Goal: Task Accomplishment & Management: Complete application form

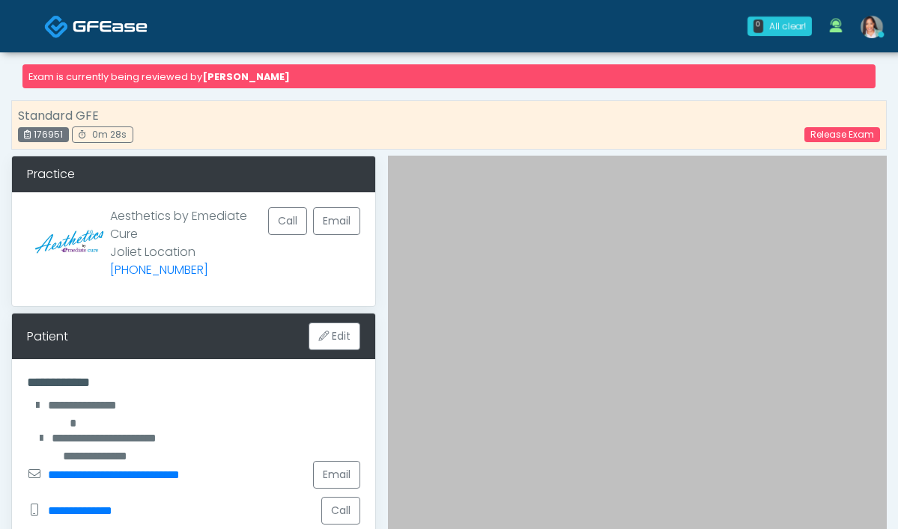
click at [880, 31] on img at bounding box center [871, 27] width 22 height 22
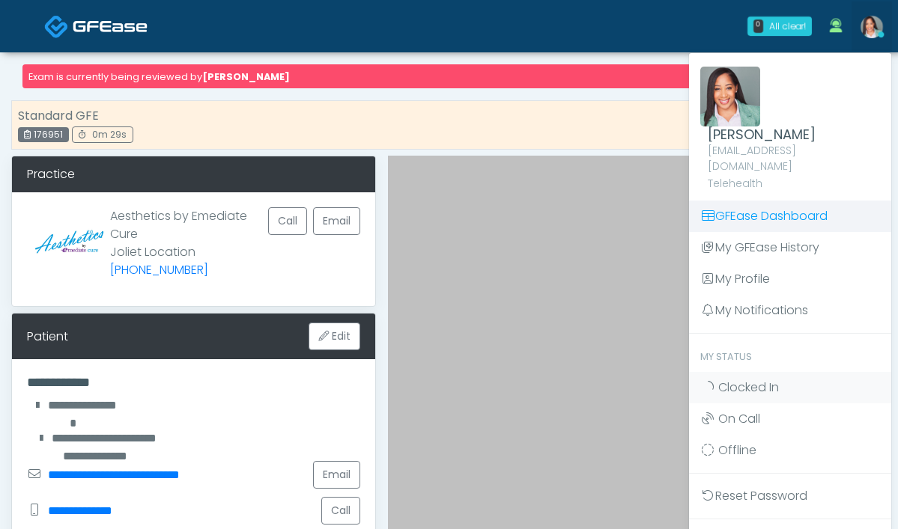
click at [782, 206] on link "GFEase Dashboard" at bounding box center [790, 216] width 202 height 31
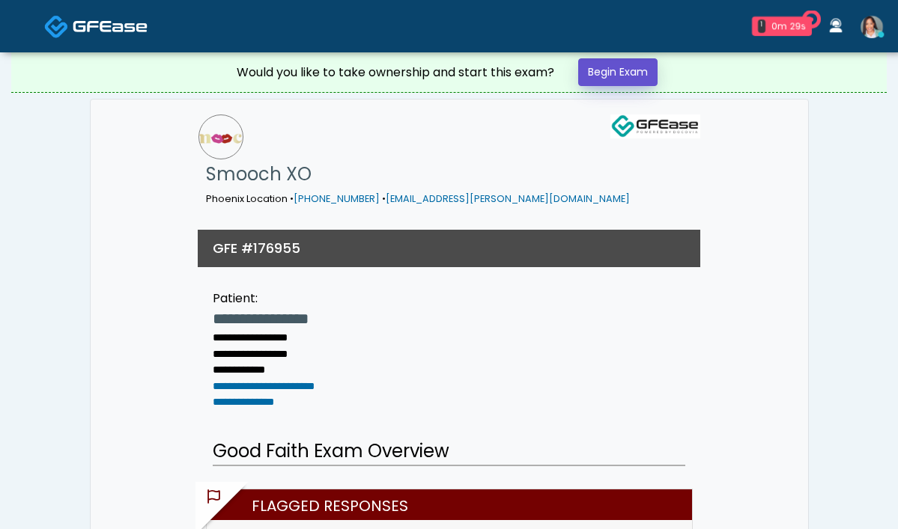
click at [621, 73] on link "Begin Exam" at bounding box center [617, 72] width 79 height 28
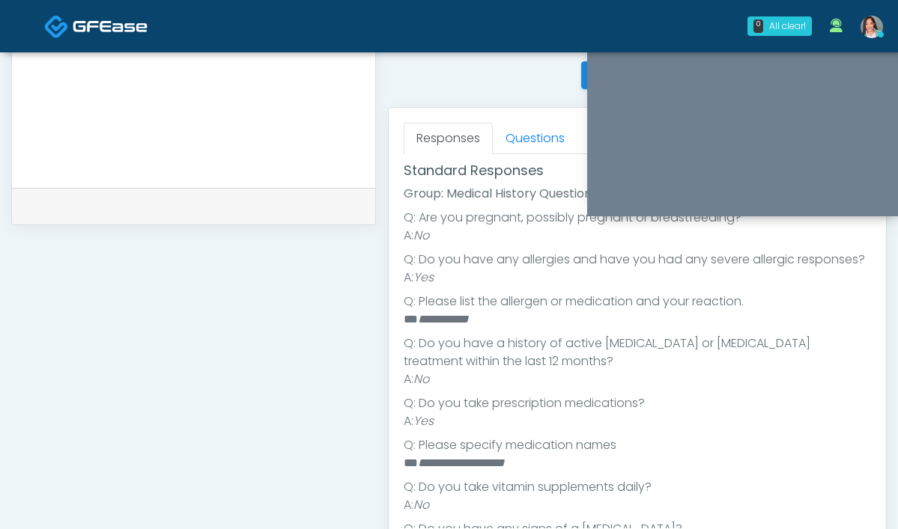
scroll to position [207, 0]
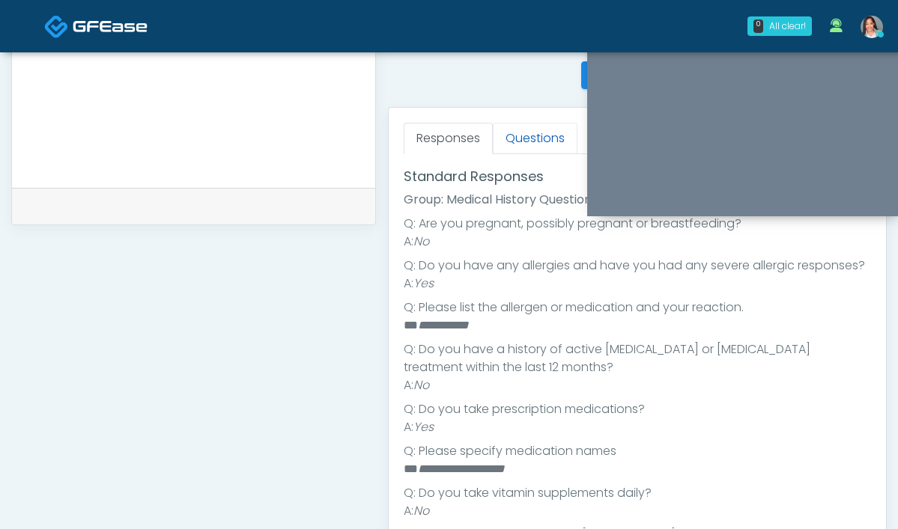
click at [493, 137] on link "Questions" at bounding box center [535, 138] width 85 height 31
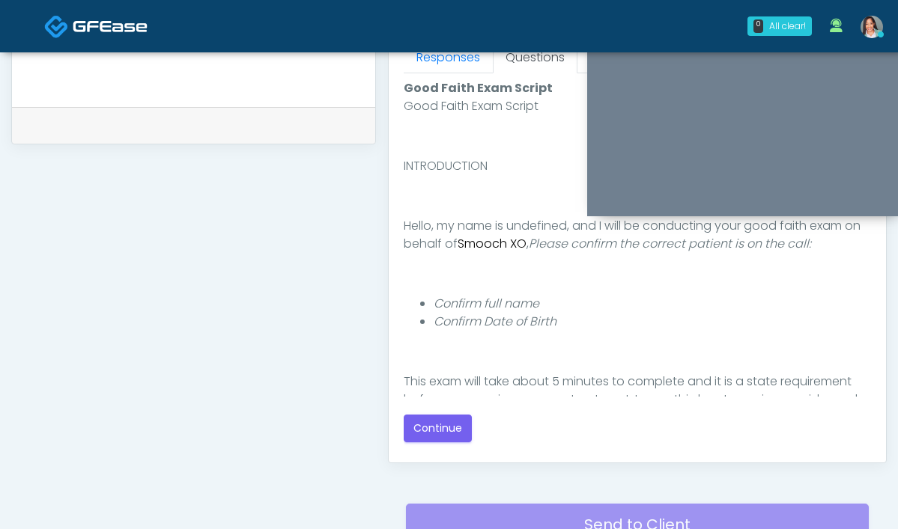
scroll to position [815, 0]
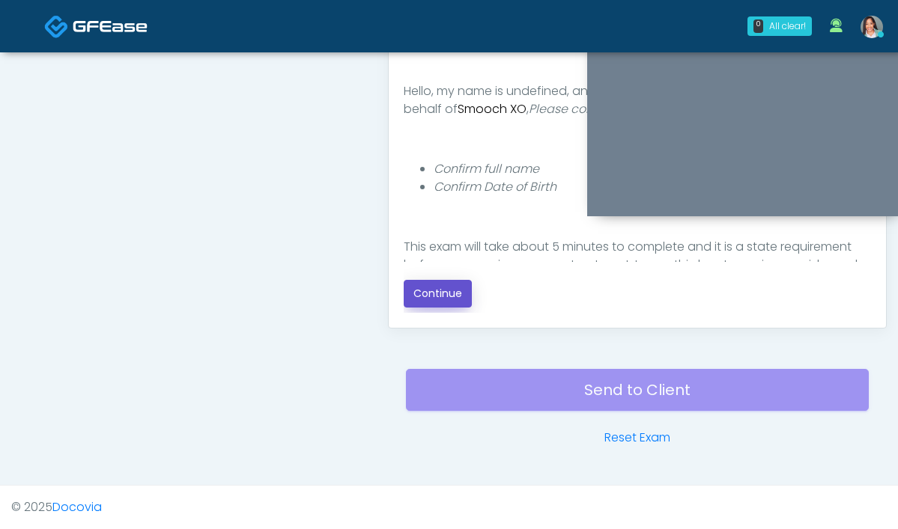
click at [404, 301] on button "Continue" at bounding box center [438, 294] width 68 height 28
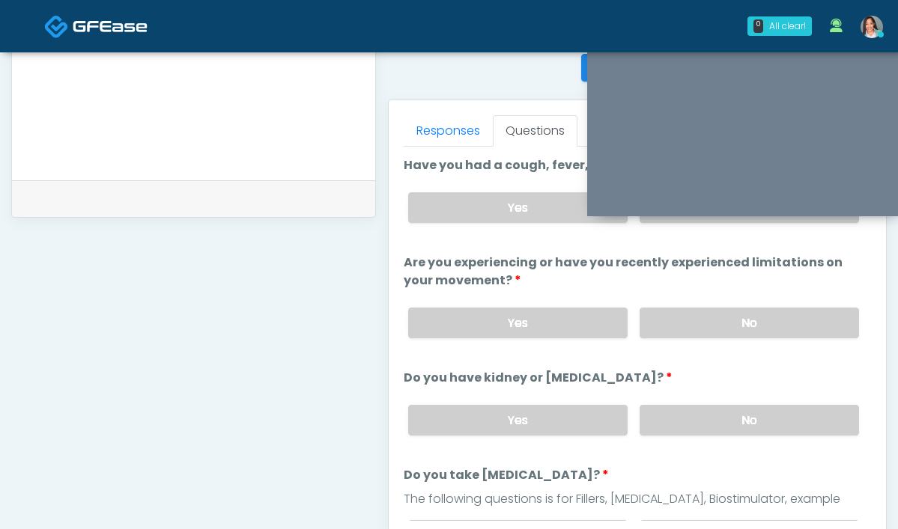
scroll to position [537, 0]
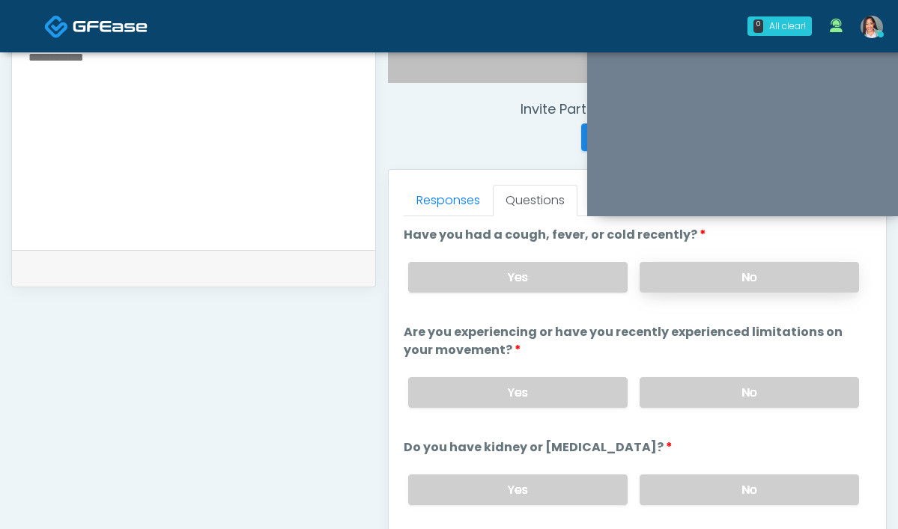
click at [639, 276] on label "No" at bounding box center [748, 277] width 219 height 31
click at [640, 370] on div "Yes No" at bounding box center [633, 392] width 475 height 55
drag, startPoint x: 622, startPoint y: 384, endPoint x: 603, endPoint y: 359, distance: 31.5
click at [639, 381] on label "No" at bounding box center [748, 392] width 219 height 31
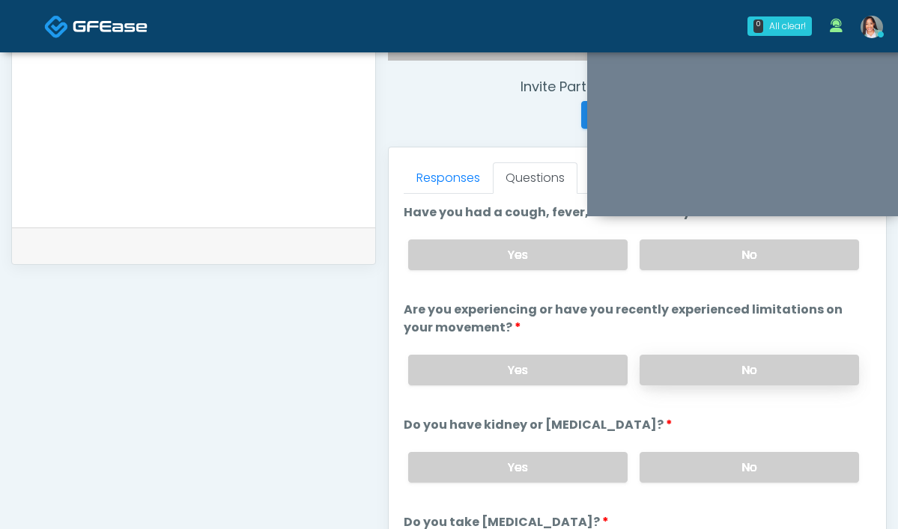
scroll to position [639, 0]
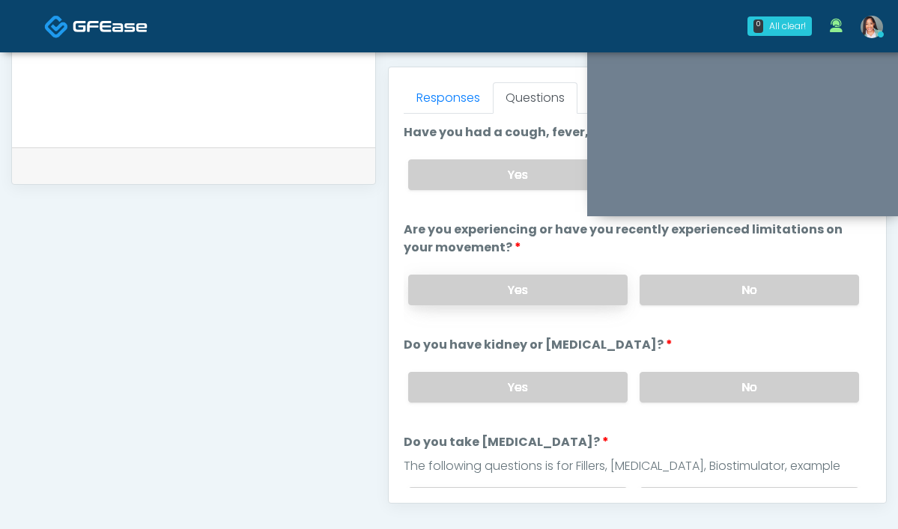
drag, startPoint x: 639, startPoint y: 386, endPoint x: 571, endPoint y: 291, distance: 116.8
click at [640, 383] on label "No" at bounding box center [748, 387] width 219 height 31
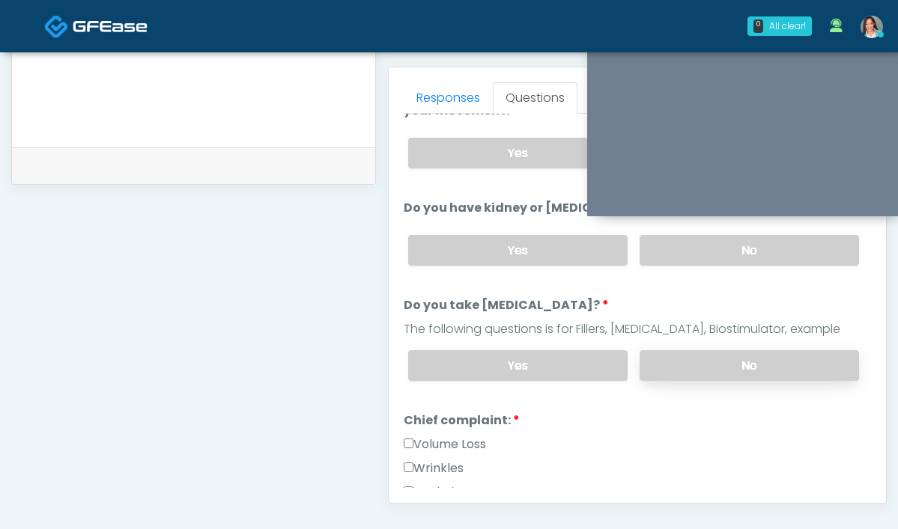
click at [651, 359] on label "No" at bounding box center [748, 365] width 219 height 31
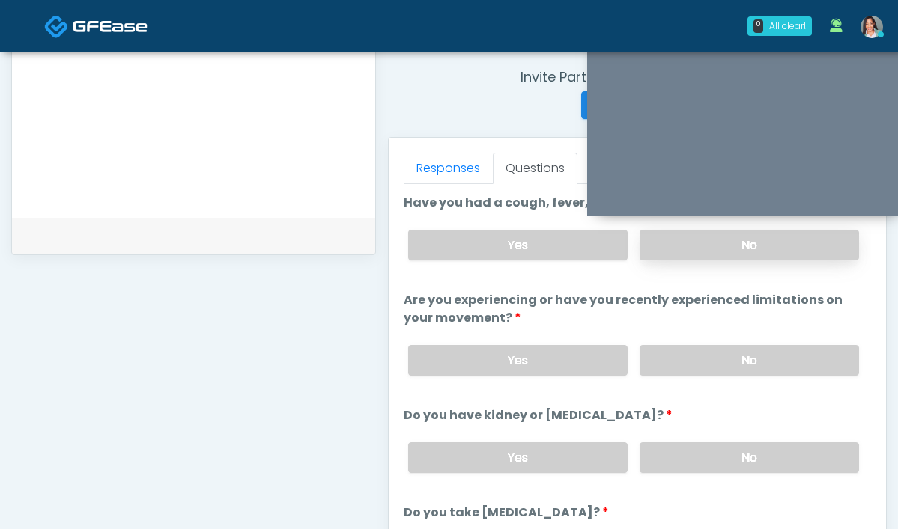
scroll to position [547, 0]
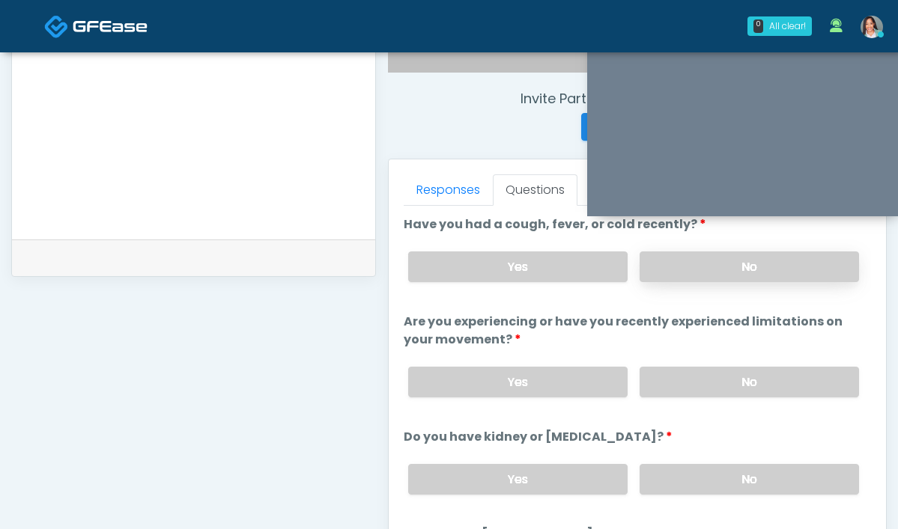
click at [666, 261] on label "No" at bounding box center [748, 267] width 219 height 31
click at [664, 375] on label "No" at bounding box center [748, 382] width 219 height 31
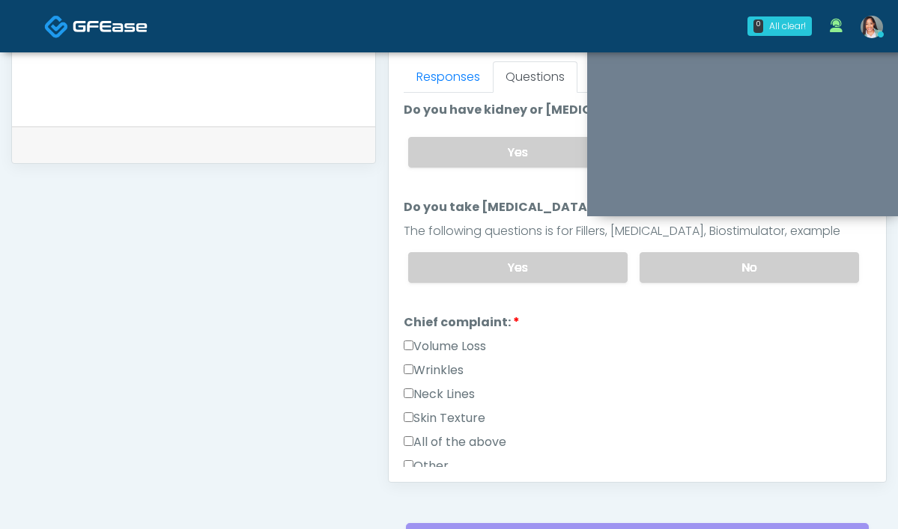
scroll to position [293, 0]
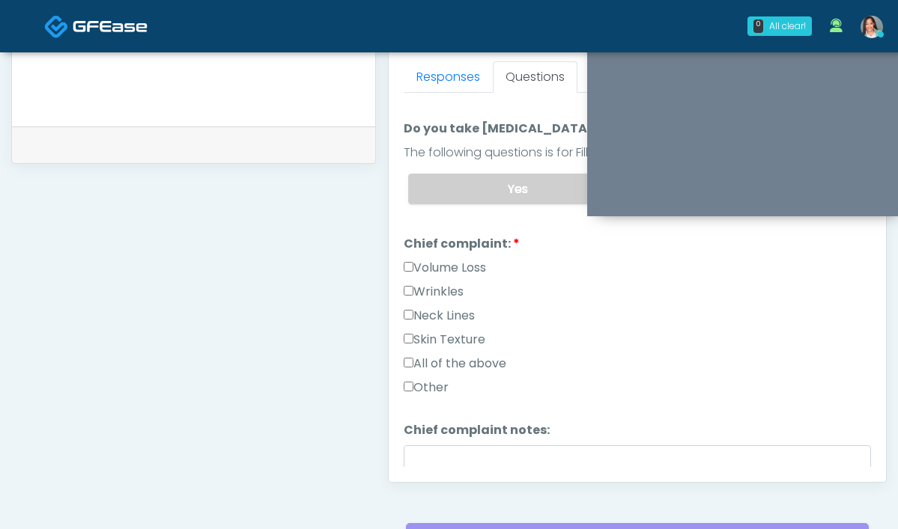
click at [404, 269] on label "Volume Loss" at bounding box center [445, 268] width 82 height 18
click at [404, 291] on label "Wrinkles" at bounding box center [434, 292] width 60 height 18
click at [404, 293] on label "Wrinkles" at bounding box center [434, 292] width 60 height 18
click at [404, 73] on link "Responses" at bounding box center [448, 76] width 89 height 31
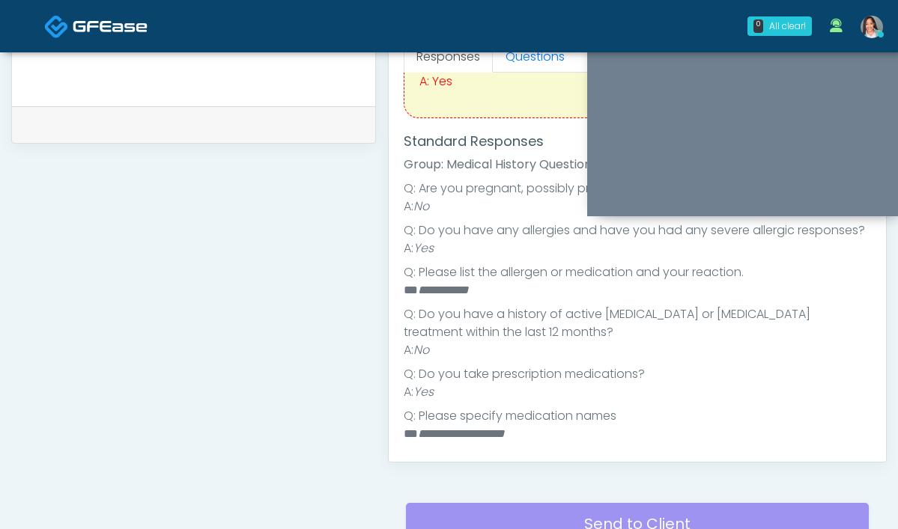
scroll to position [174, 0]
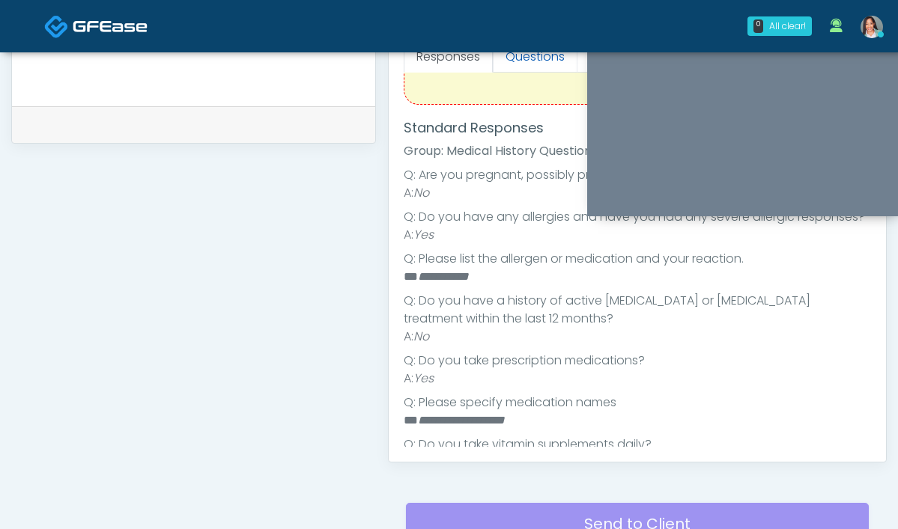
click at [493, 58] on link "Questions" at bounding box center [535, 56] width 85 height 31
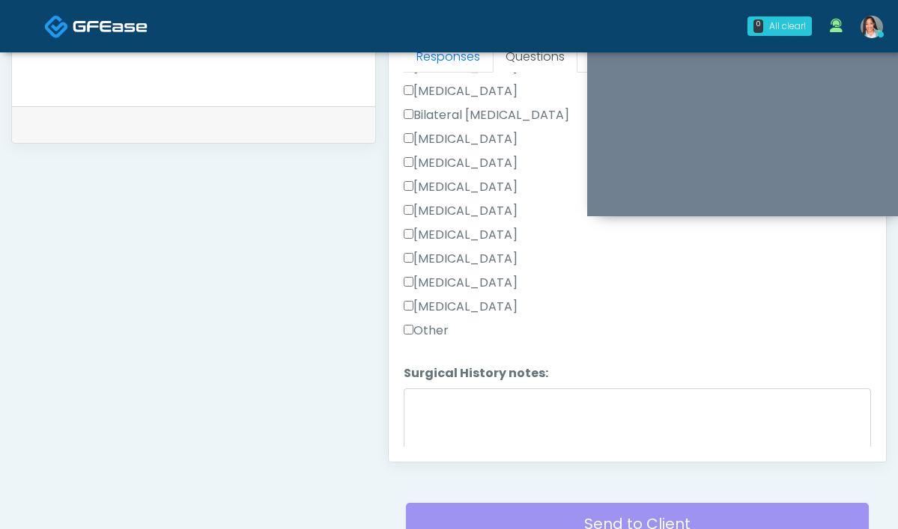
scroll to position [797, 0]
click at [425, 131] on label "Breast Augmentation" at bounding box center [461, 139] width 114 height 18
drag, startPoint x: 466, startPoint y: 138, endPoint x: 344, endPoint y: 135, distance: 121.3
click at [404, 135] on div "Breast Augmentation" at bounding box center [637, 142] width 467 height 24
copy label "Breast Augmentation"
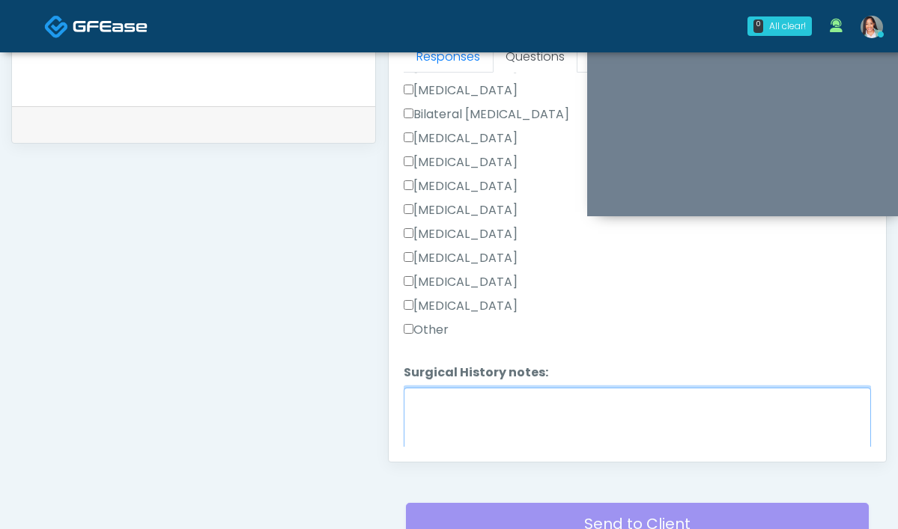
click at [404, 406] on textarea "Surgical History notes:" at bounding box center [637, 420] width 467 height 64
paste textarea "**********"
click at [479, 398] on textarea "**********" at bounding box center [637, 420] width 467 height 64
type textarea "**********"
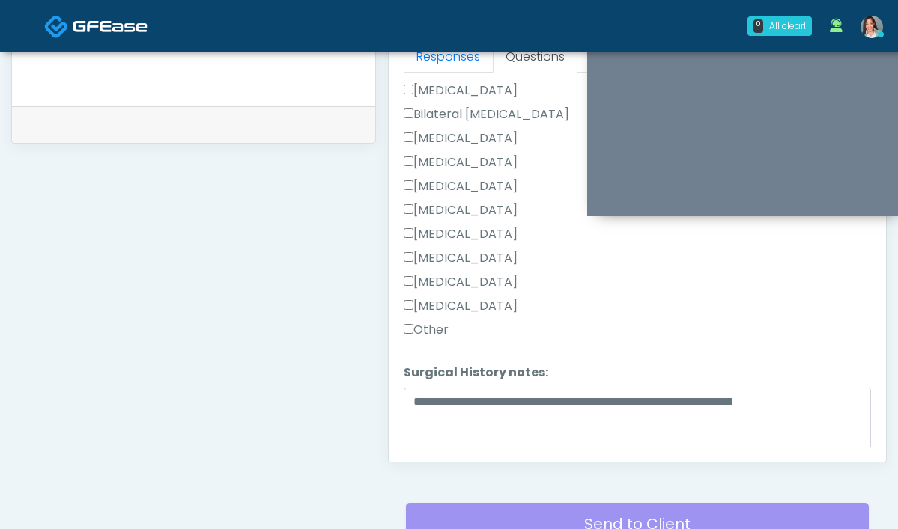
click at [404, 326] on label "Other" at bounding box center [426, 330] width 45 height 18
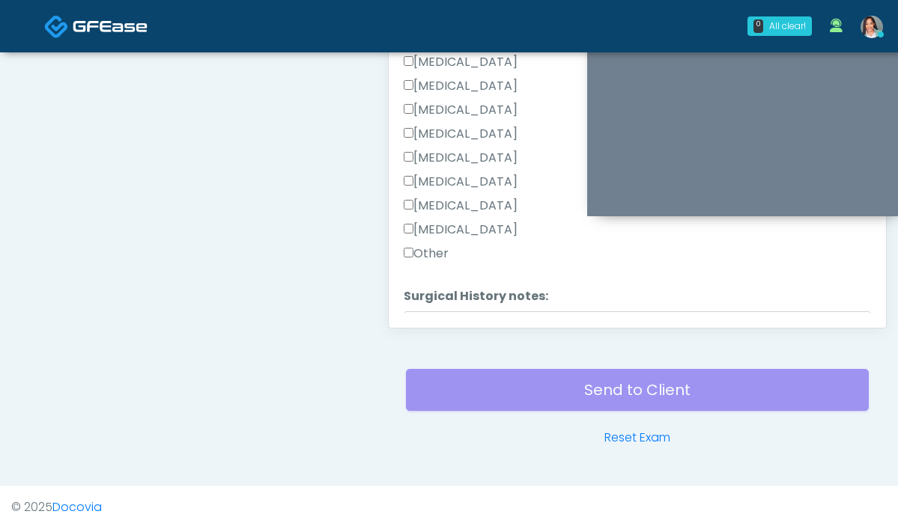
scroll to position [850, 0]
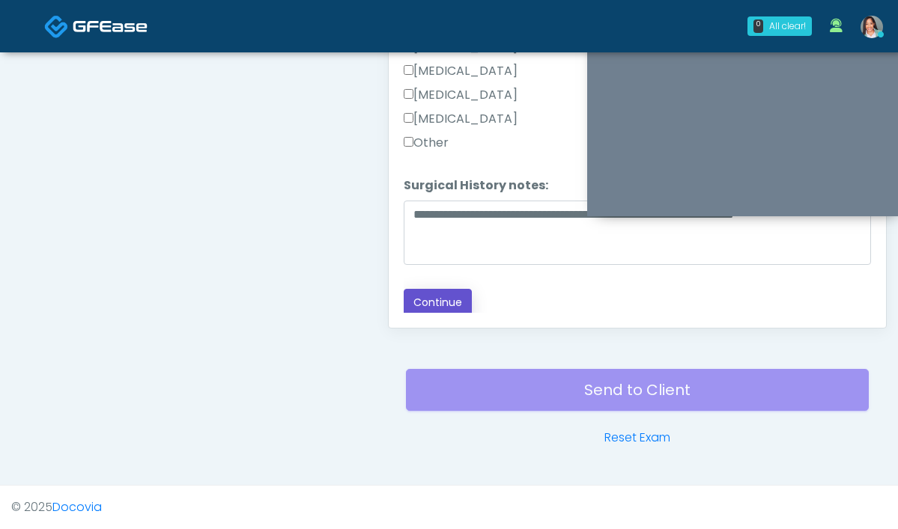
click at [404, 289] on button "Continue" at bounding box center [438, 303] width 68 height 28
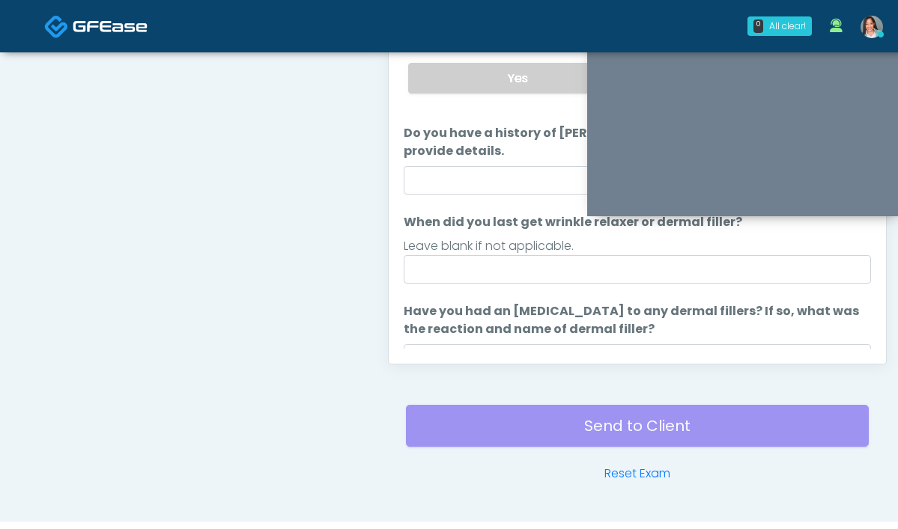
scroll to position [698, 0]
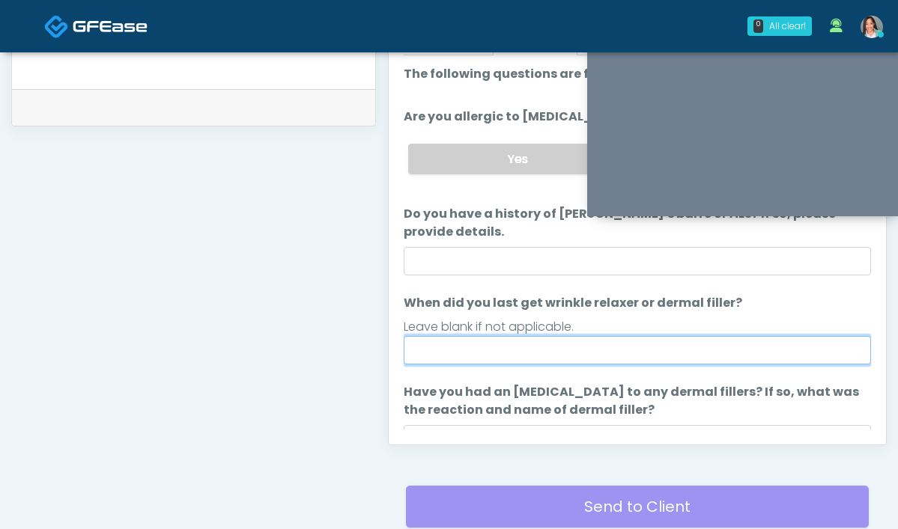
click at [428, 336] on input "When did you last get wrinkle relaxer or dermal filler?" at bounding box center [637, 350] width 467 height 28
click at [404, 336] on input "**********" at bounding box center [637, 350] width 467 height 28
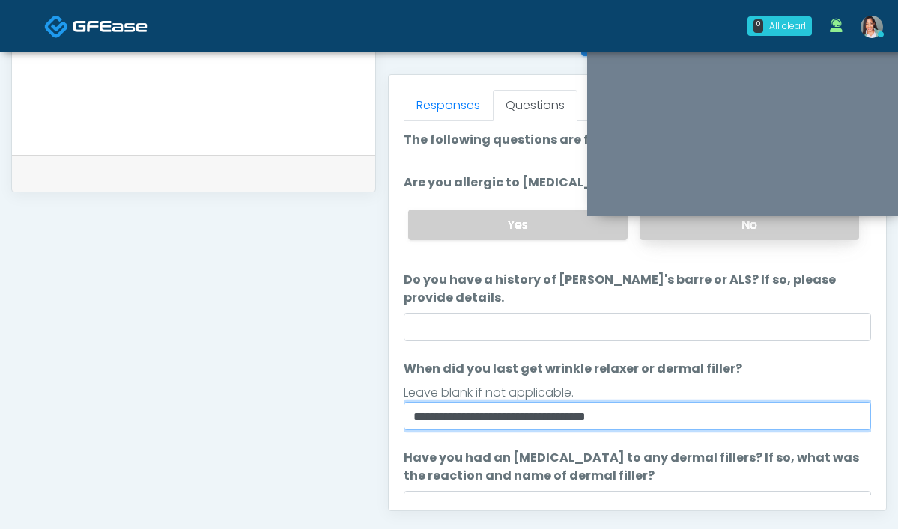
scroll to position [632, 0]
type input "**********"
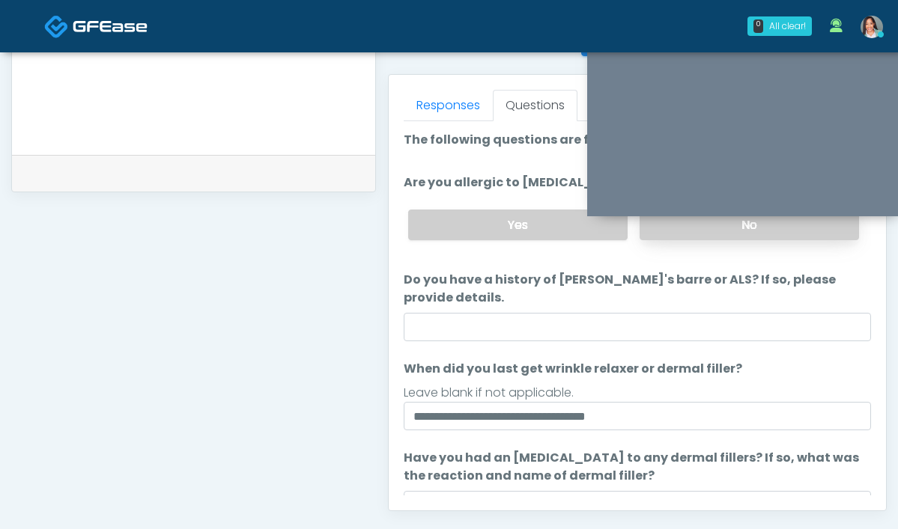
click at [668, 231] on label "No" at bounding box center [748, 225] width 219 height 31
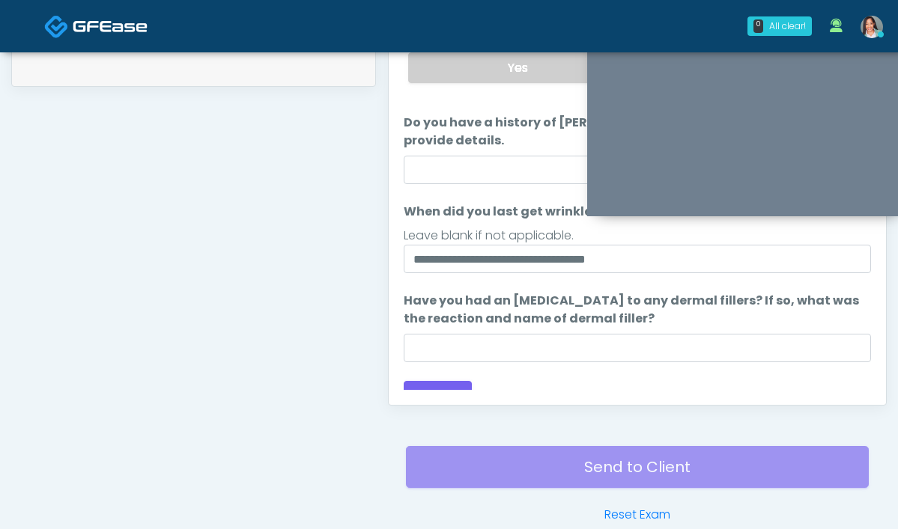
scroll to position [737, 0]
click at [404, 381] on button "Continue" at bounding box center [438, 395] width 68 height 28
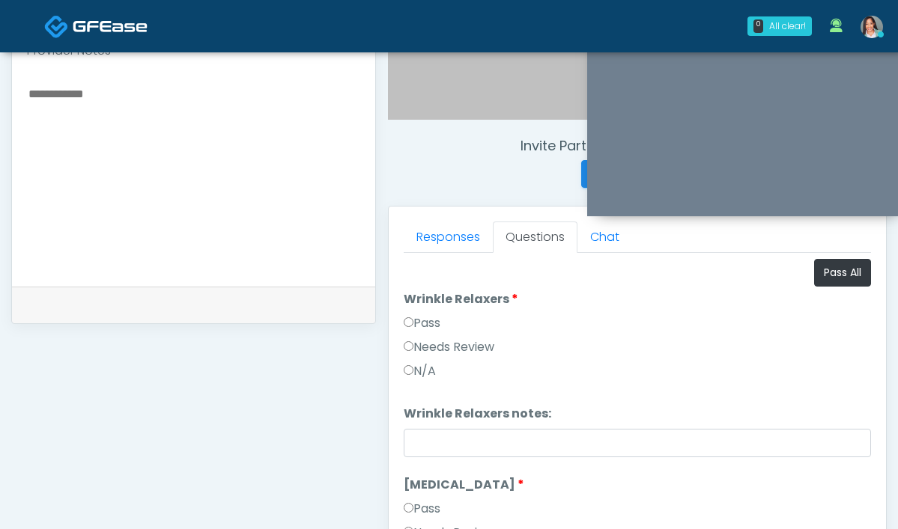
scroll to position [499, 0]
click at [818, 281] on button "Pass All" at bounding box center [842, 274] width 57 height 28
click at [404, 252] on link "Responses" at bounding box center [448, 237] width 89 height 31
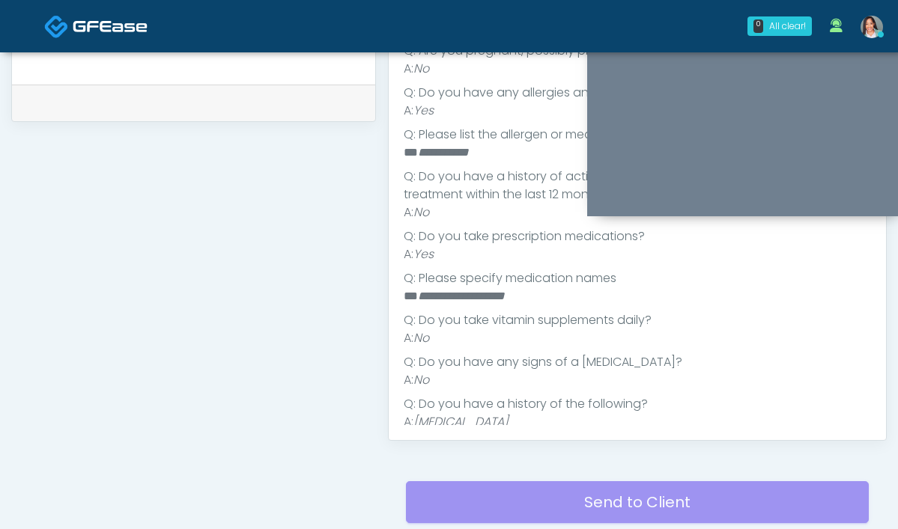
scroll to position [386, 0]
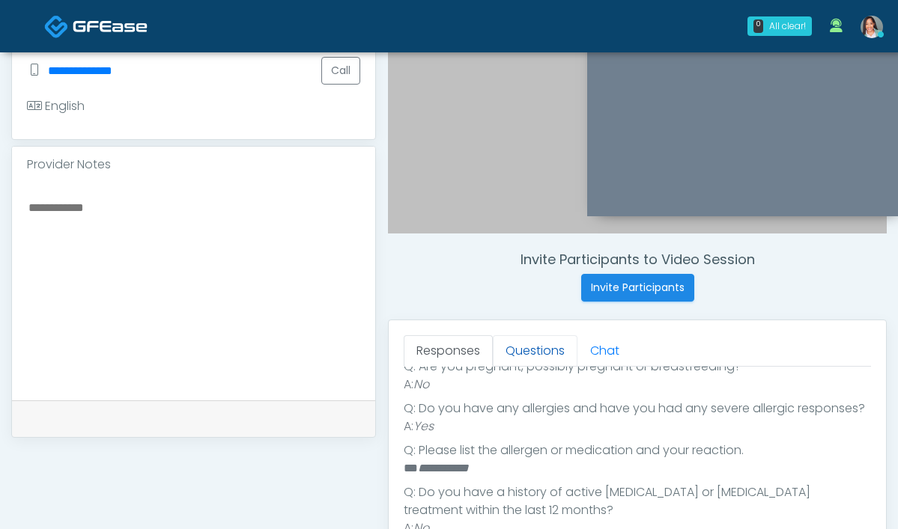
click at [493, 352] on link "Questions" at bounding box center [535, 350] width 85 height 31
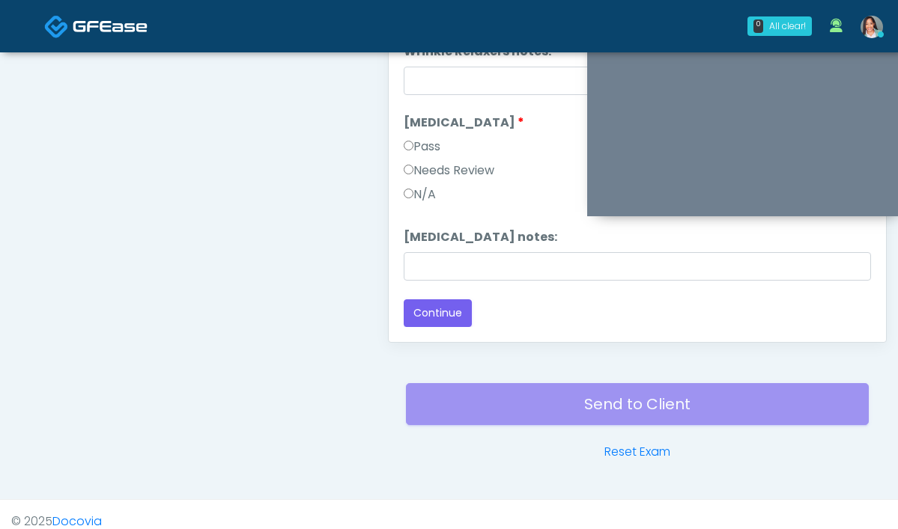
scroll to position [815, 0]
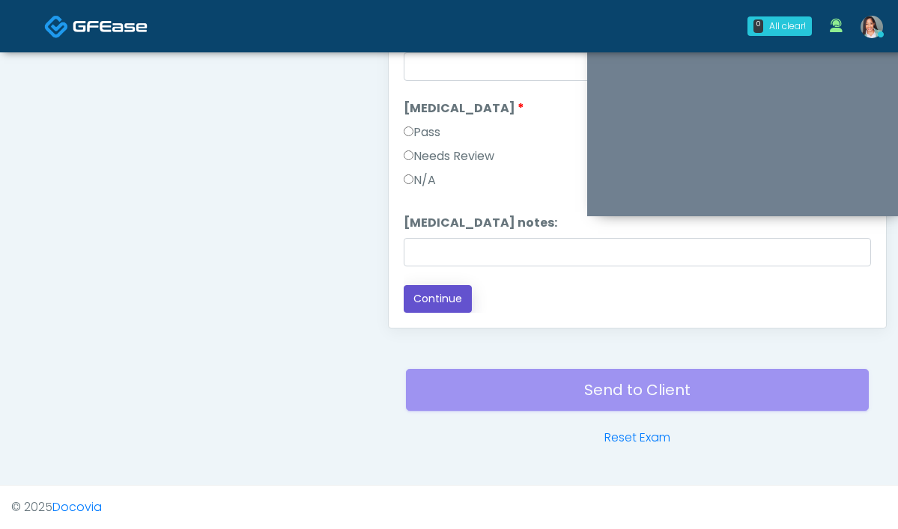
click at [404, 293] on button "Continue" at bounding box center [438, 299] width 68 height 28
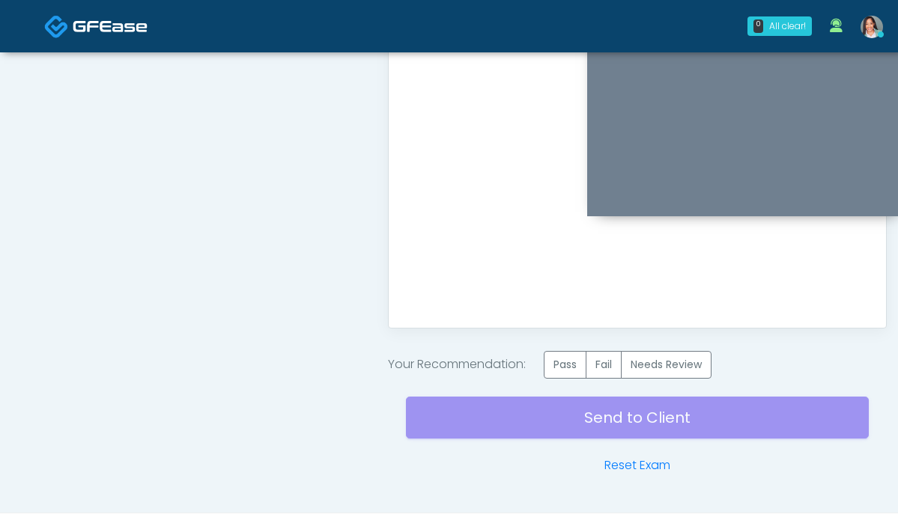
scroll to position [0, 0]
click at [544, 375] on label "Pass" at bounding box center [565, 365] width 43 height 28
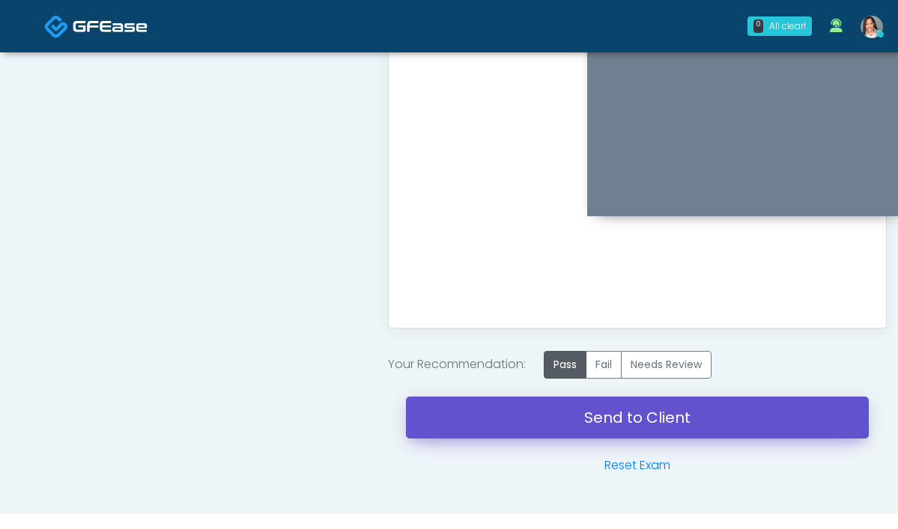
click at [502, 424] on link "Send to Client" at bounding box center [637, 418] width 463 height 42
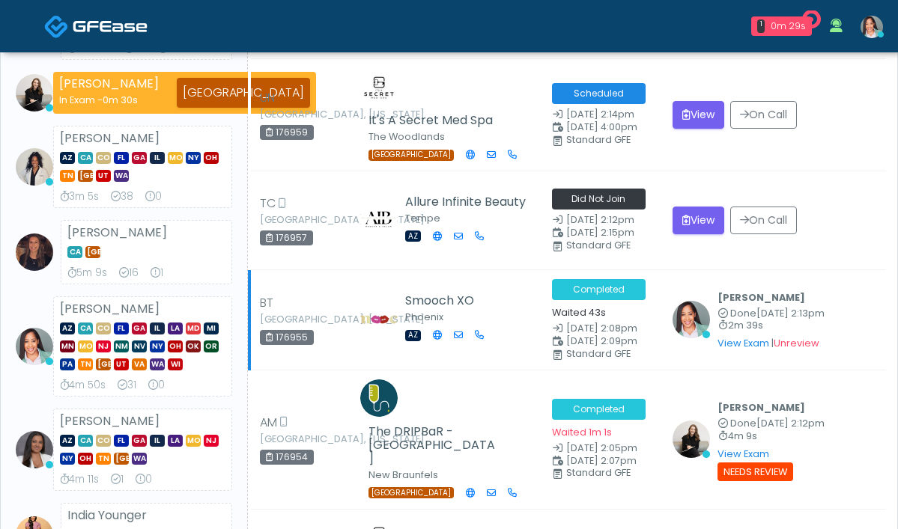
scroll to position [370, 0]
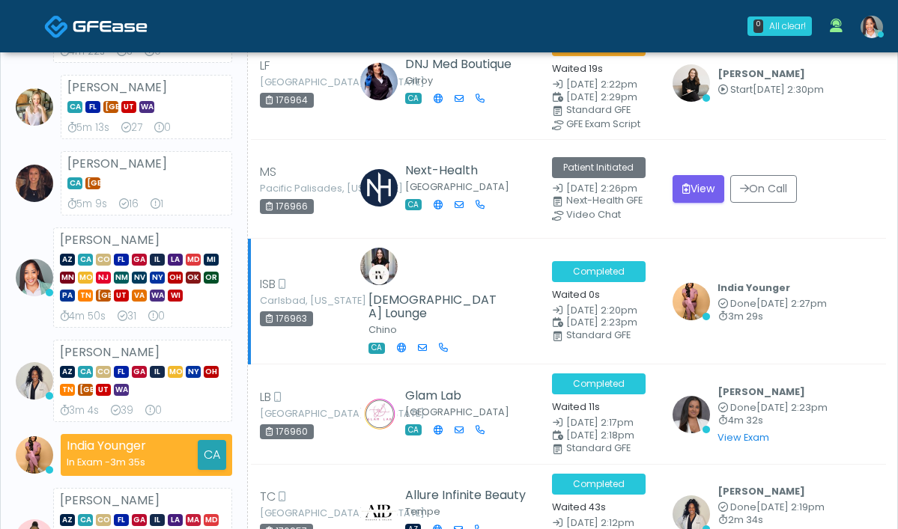
scroll to position [633, 0]
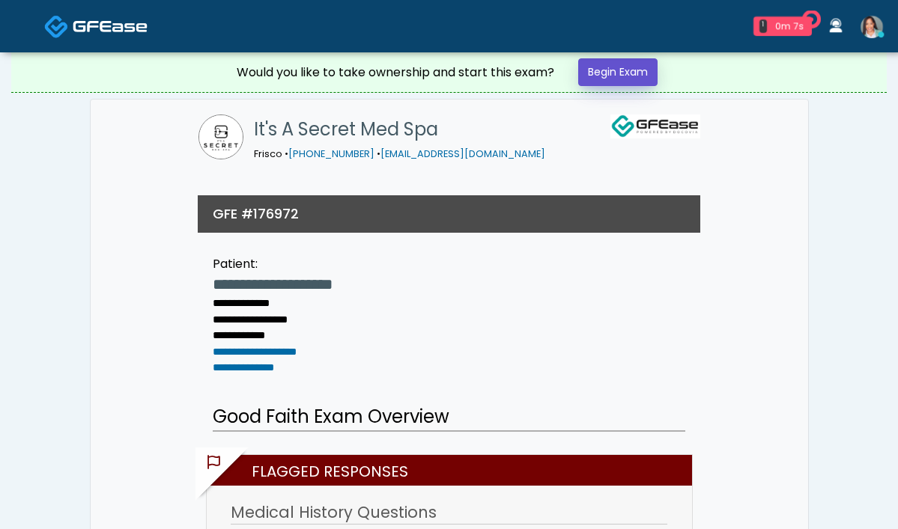
click at [608, 70] on link "Begin Exam" at bounding box center [617, 72] width 79 height 28
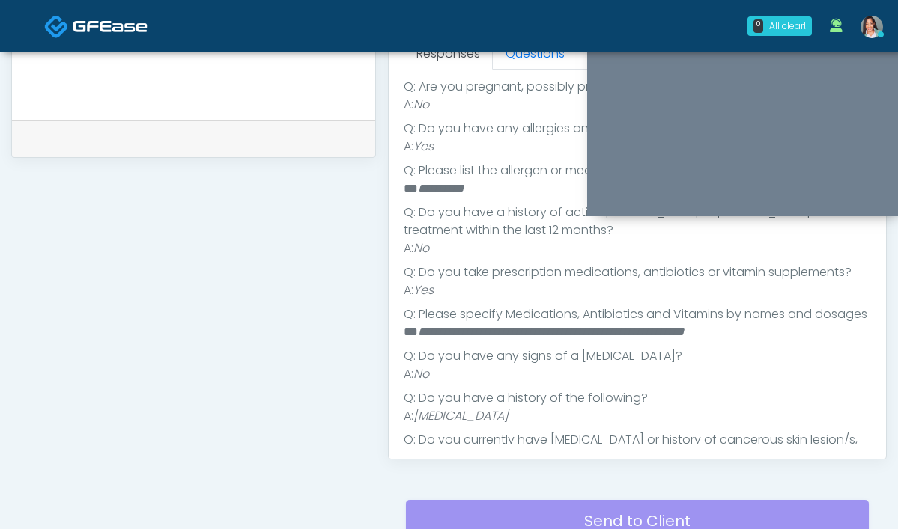
scroll to position [669, 0]
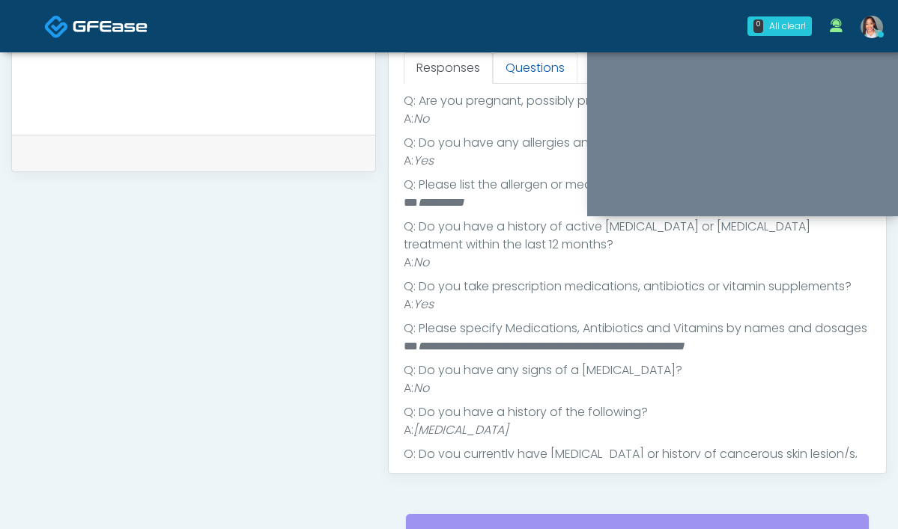
click at [493, 71] on link "Questions" at bounding box center [535, 67] width 85 height 31
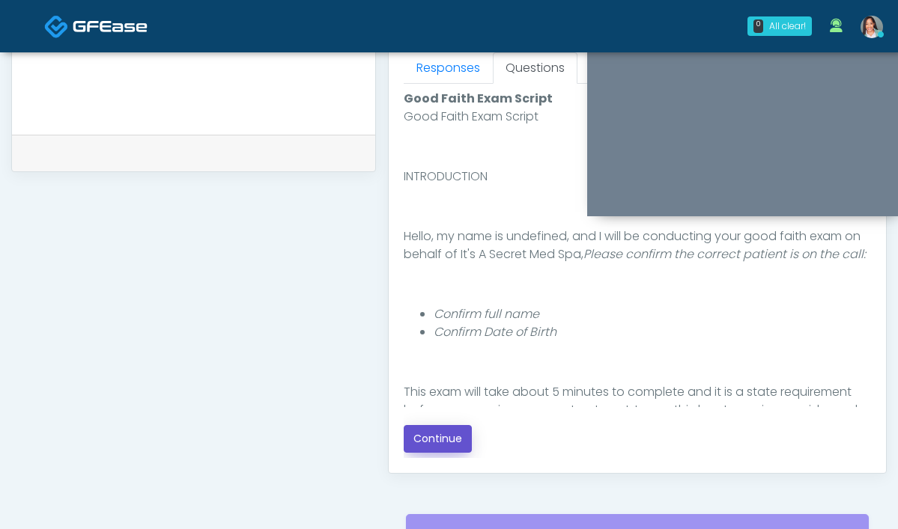
click at [404, 435] on button "Continue" at bounding box center [438, 439] width 68 height 28
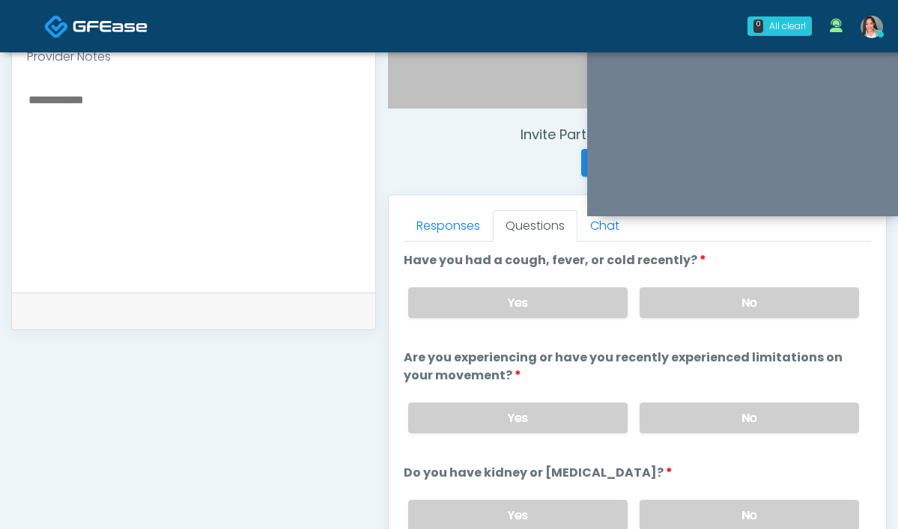
scroll to position [511, 0]
click at [639, 313] on label "No" at bounding box center [748, 303] width 219 height 31
drag, startPoint x: 649, startPoint y: 418, endPoint x: 639, endPoint y: 401, distance: 19.1
click at [649, 418] on label "No" at bounding box center [748, 419] width 219 height 31
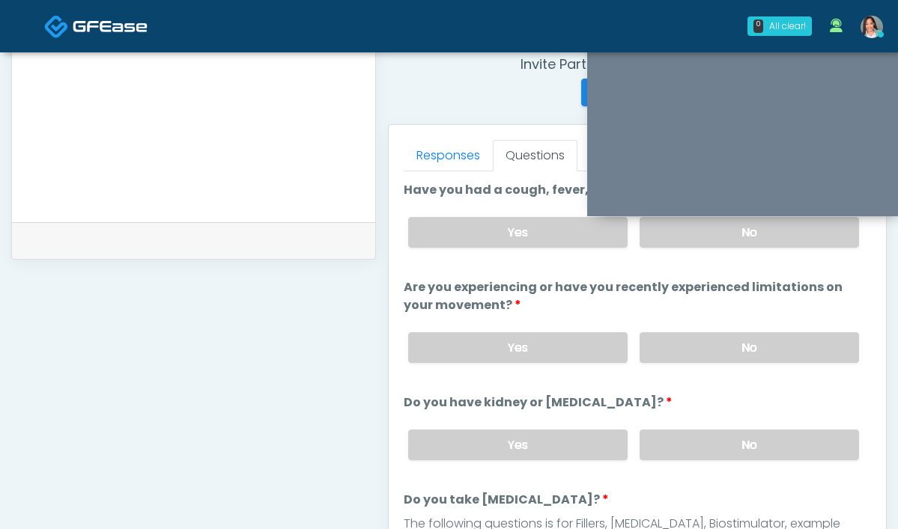
scroll to position [643, 0]
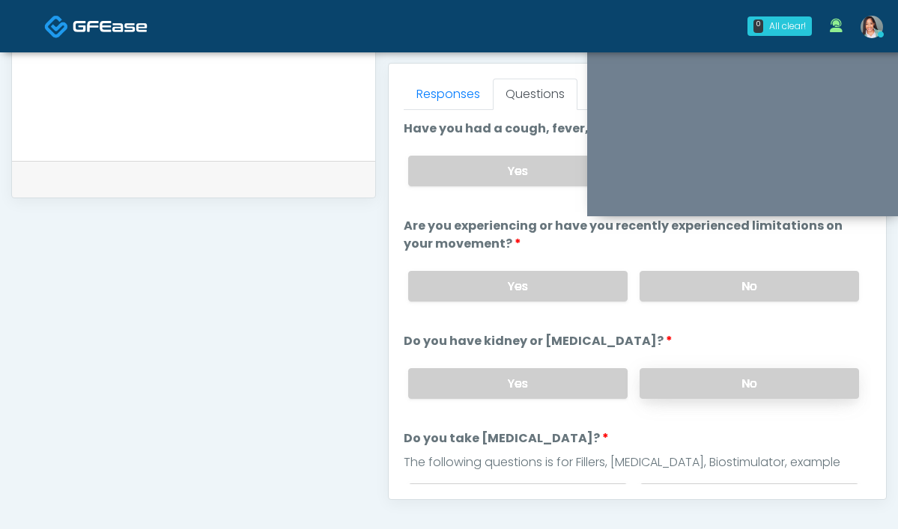
click at [696, 382] on label "No" at bounding box center [748, 383] width 219 height 31
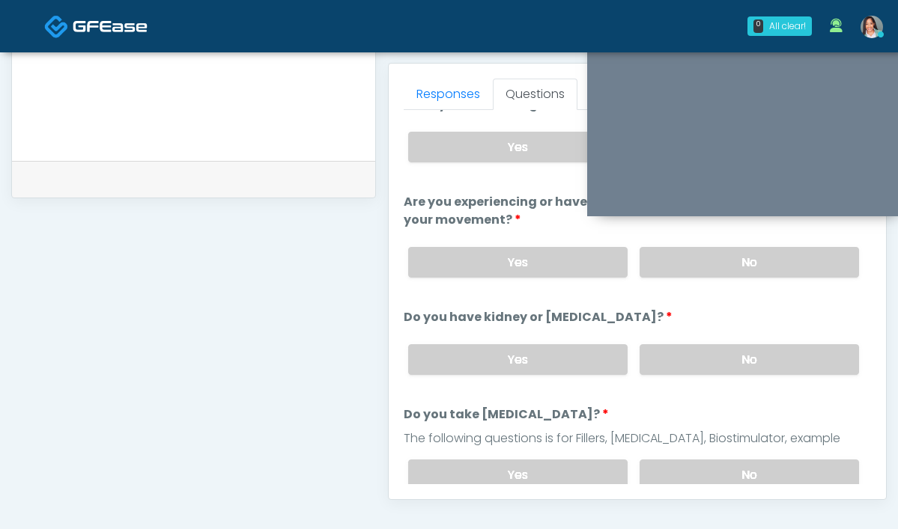
scroll to position [113, 0]
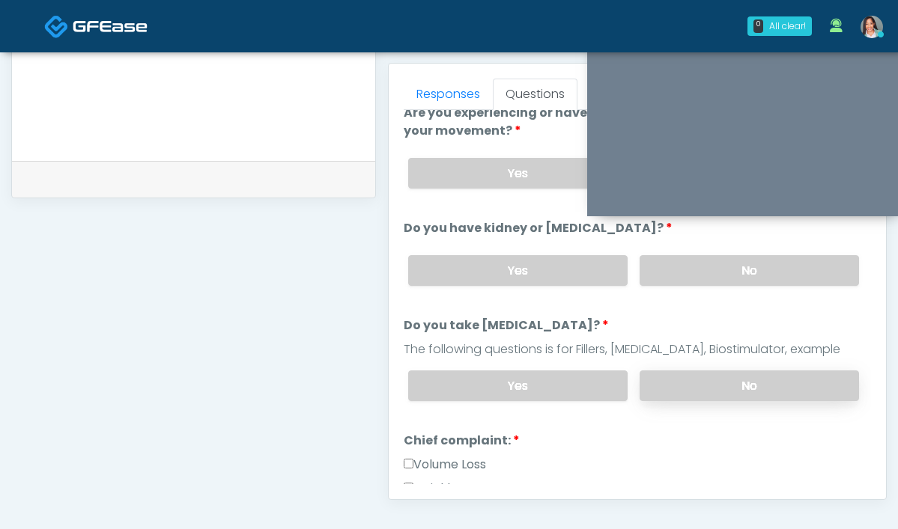
click at [644, 388] on label "No" at bounding box center [748, 386] width 219 height 31
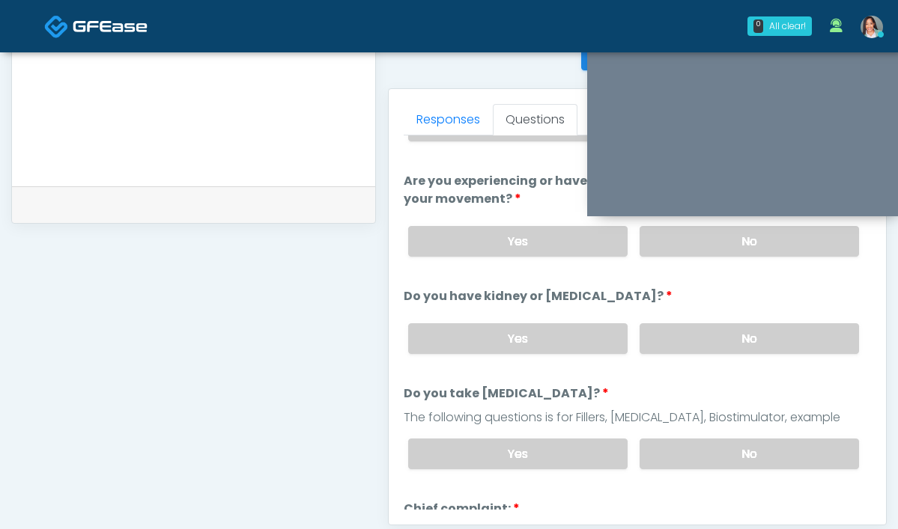
scroll to position [77, 0]
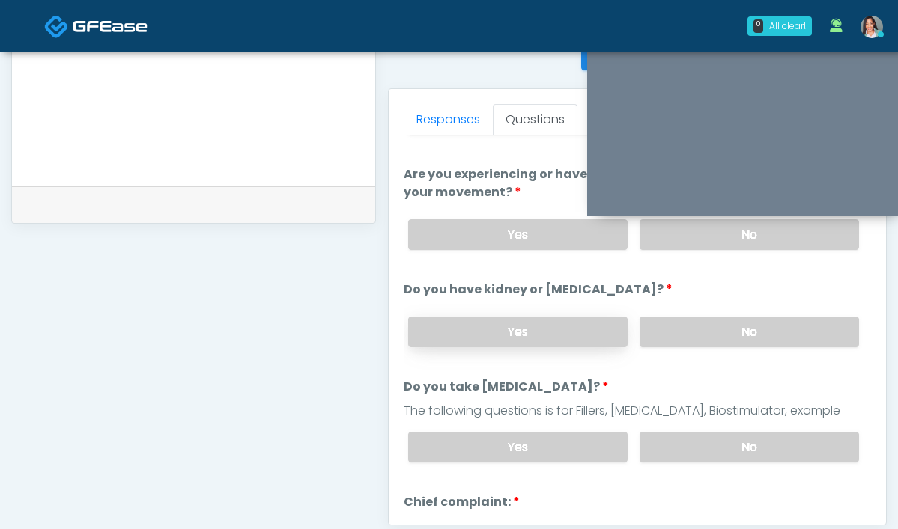
drag, startPoint x: 643, startPoint y: 448, endPoint x: 484, endPoint y: 342, distance: 190.6
click at [642, 448] on label "No" at bounding box center [748, 447] width 219 height 31
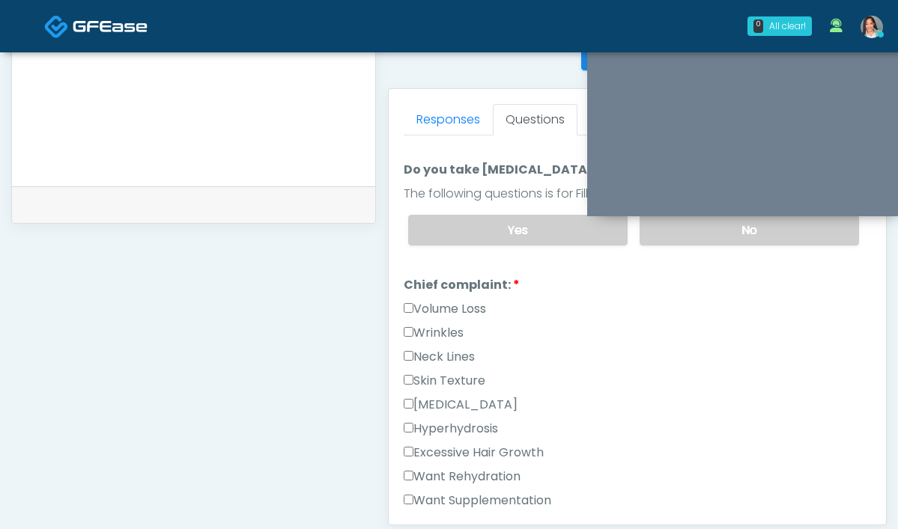
scroll to position [302, 0]
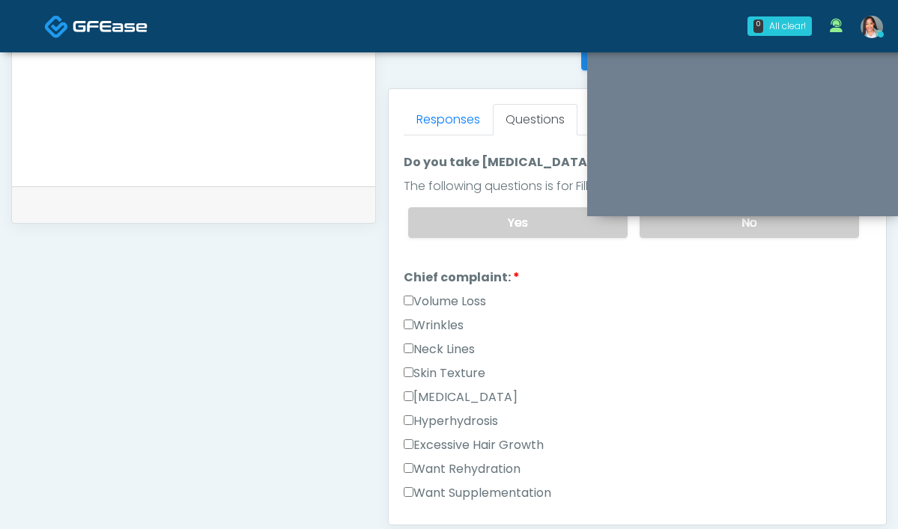
click at [404, 321] on label "Wrinkles" at bounding box center [434, 326] width 60 height 18
click at [404, 119] on link "Responses" at bounding box center [448, 119] width 89 height 31
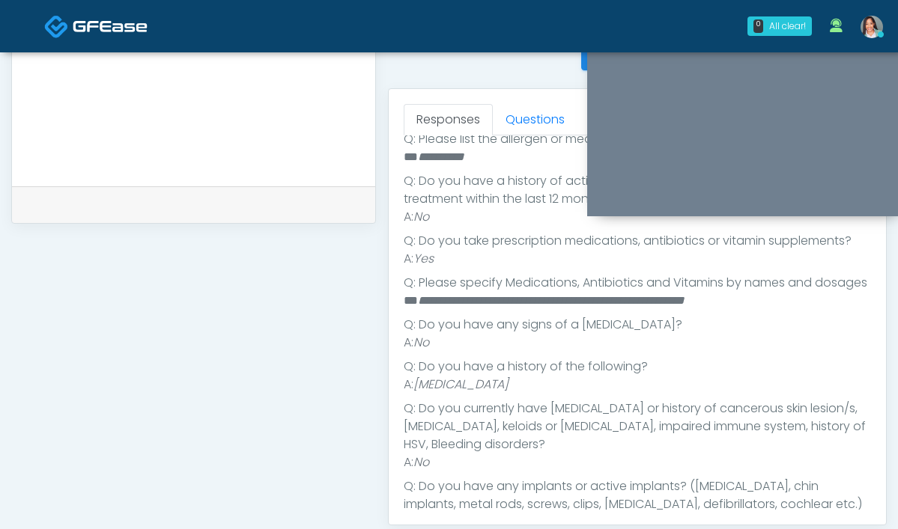
scroll to position [379, 0]
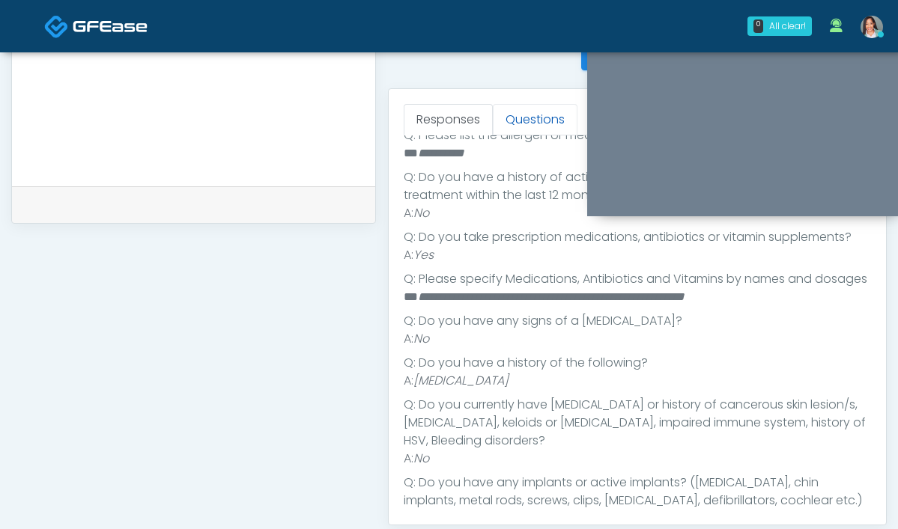
click at [493, 118] on link "Questions" at bounding box center [535, 119] width 85 height 31
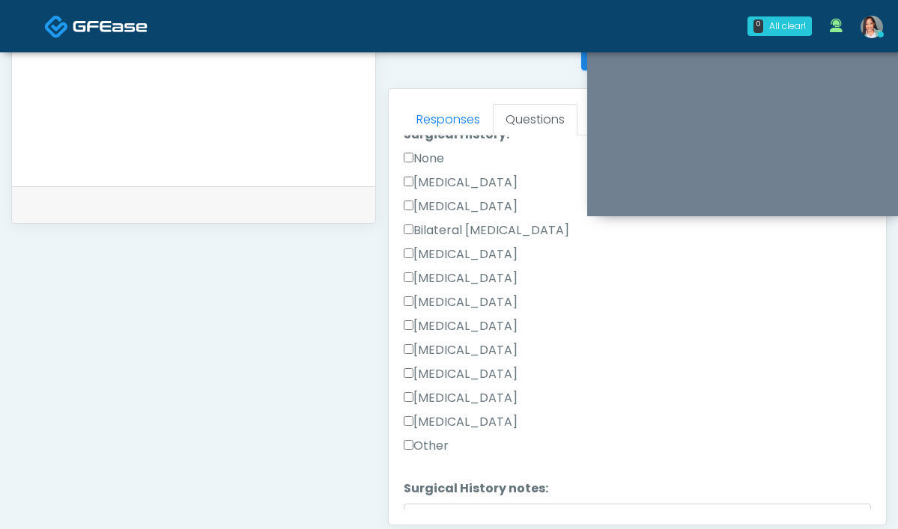
scroll to position [806, 0]
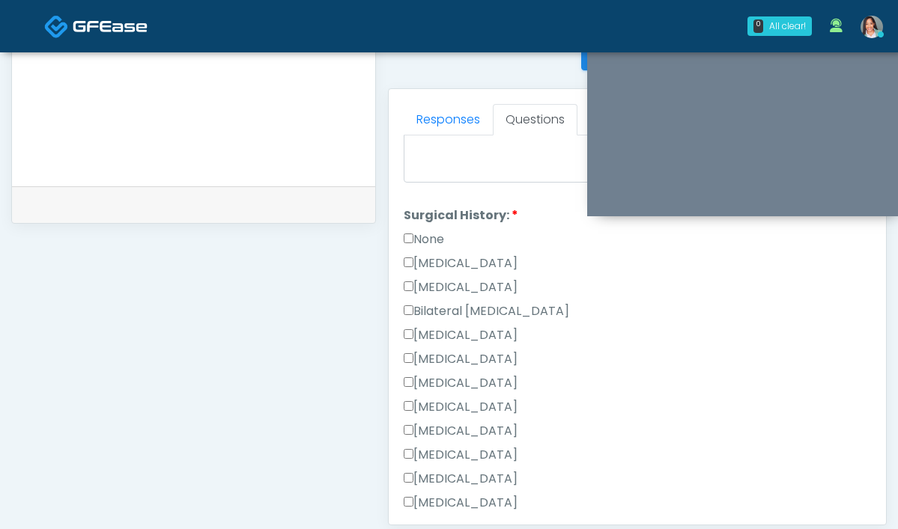
drag, startPoint x: 365, startPoint y: 241, endPoint x: 374, endPoint y: 241, distance: 9.0
click at [404, 241] on label "None" at bounding box center [424, 240] width 40 height 18
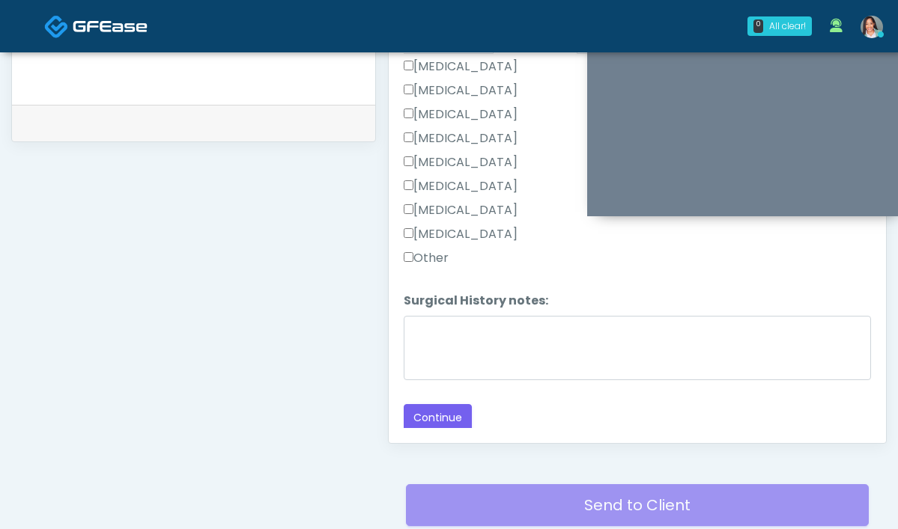
scroll to position [755, 0]
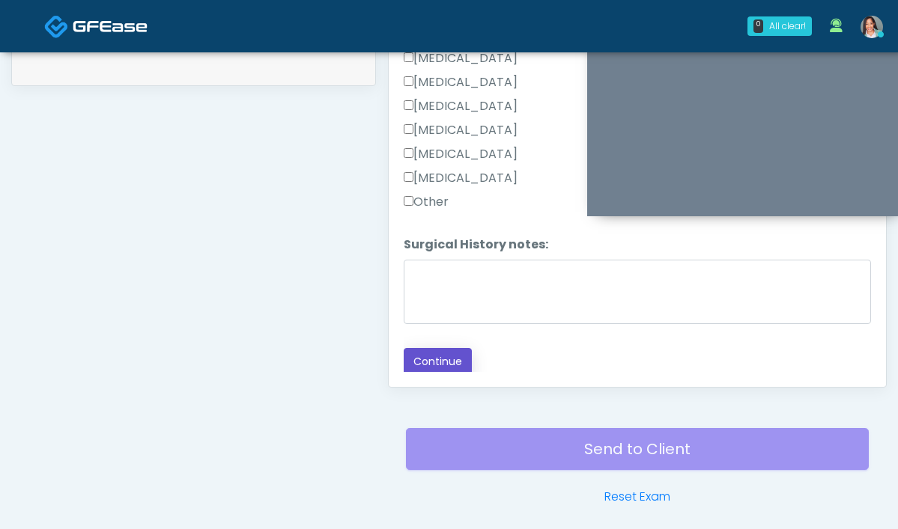
drag, startPoint x: 383, startPoint y: 357, endPoint x: 421, endPoint y: 279, distance: 86.4
click at [404, 357] on button "Continue" at bounding box center [438, 362] width 68 height 28
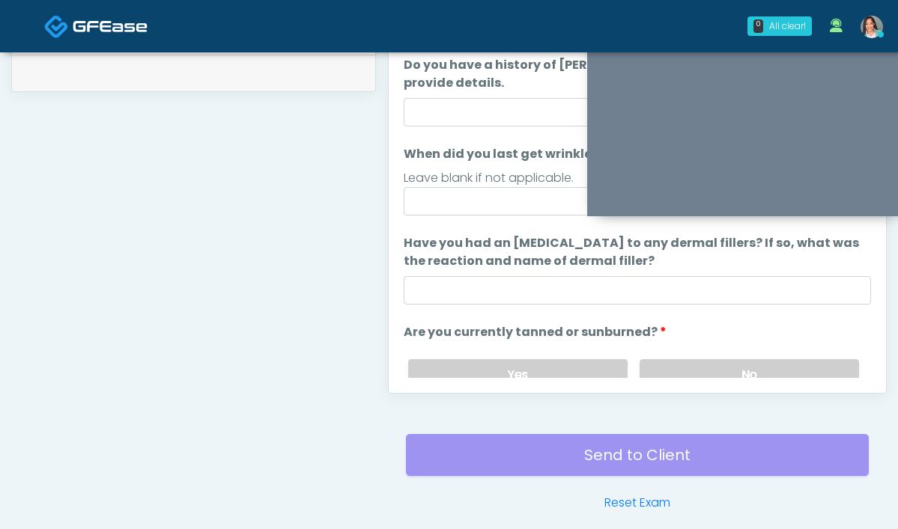
scroll to position [669, 0]
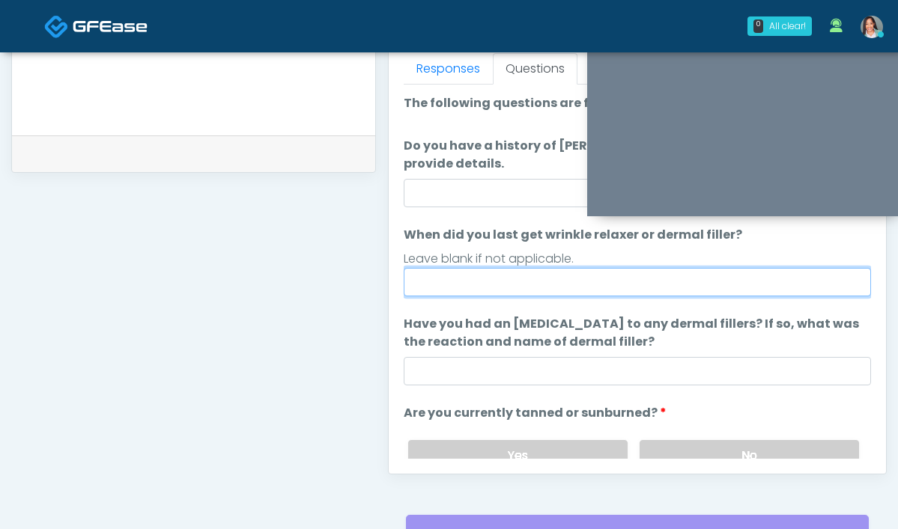
click at [481, 276] on input "When did you last get wrinkle relaxer or dermal filler?" at bounding box center [637, 282] width 467 height 28
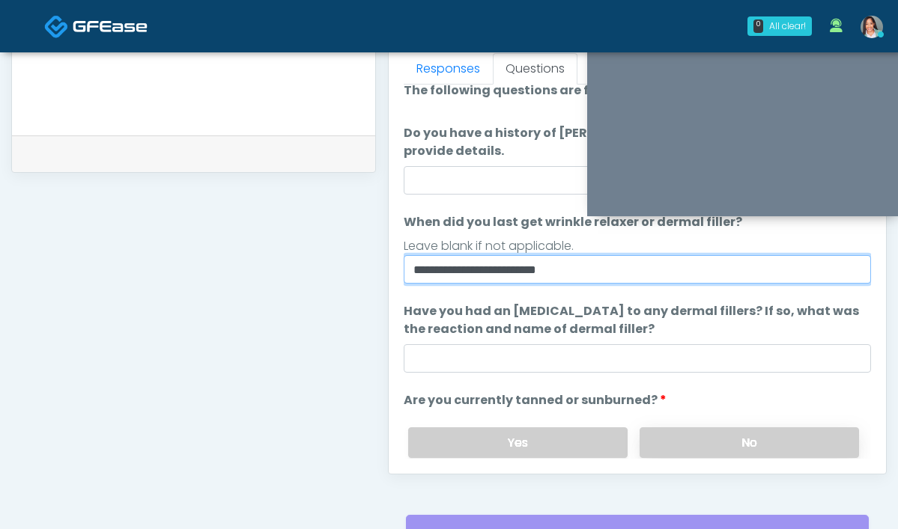
scroll to position [13, 0]
type input "**********"
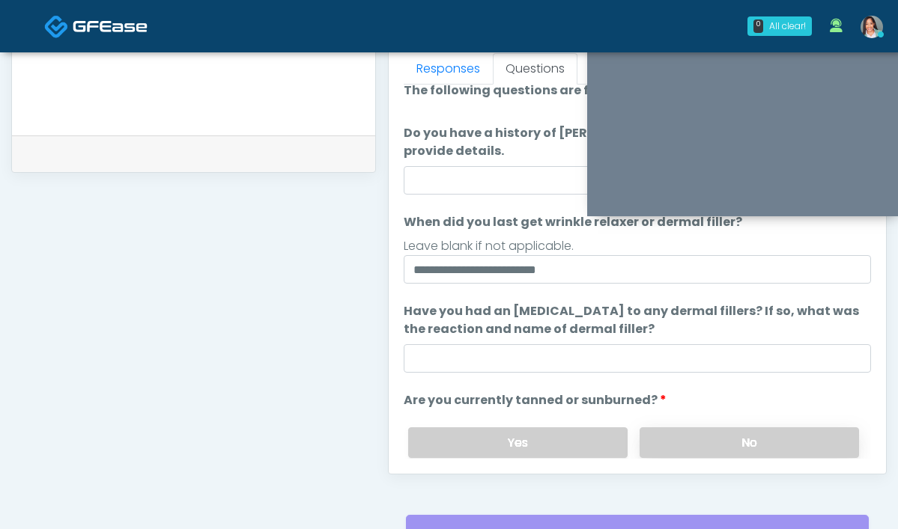
click at [655, 430] on label "No" at bounding box center [748, 443] width 219 height 31
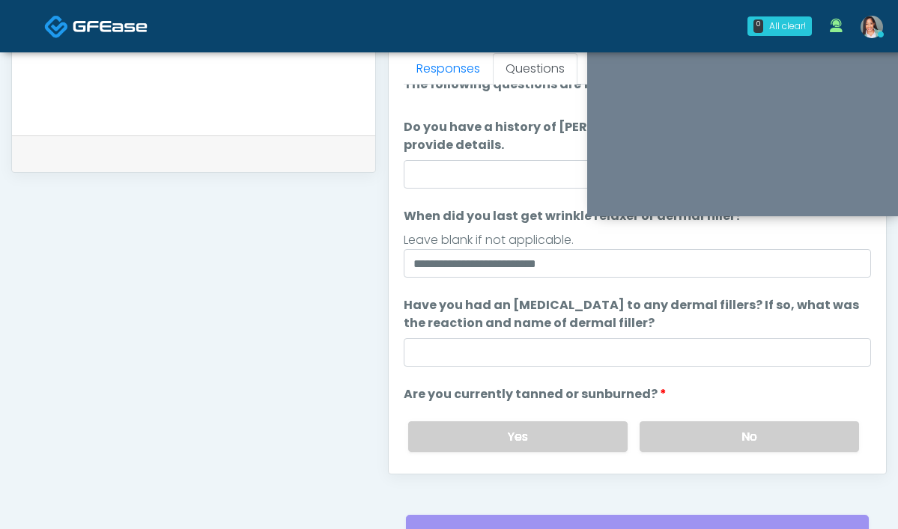
scroll to position [159, 0]
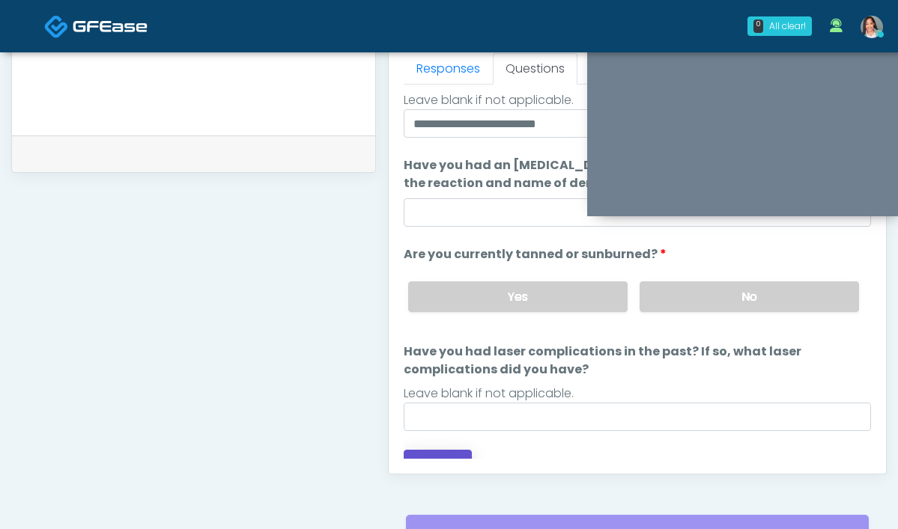
drag, startPoint x: 368, startPoint y: 438, endPoint x: 389, endPoint y: 419, distance: 28.6
click at [404, 450] on button "Continue" at bounding box center [438, 464] width 68 height 28
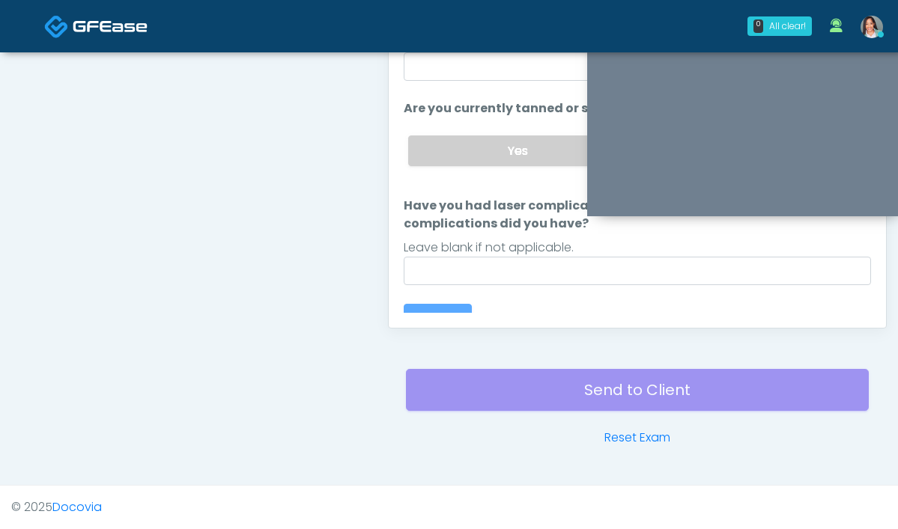
scroll to position [0, 0]
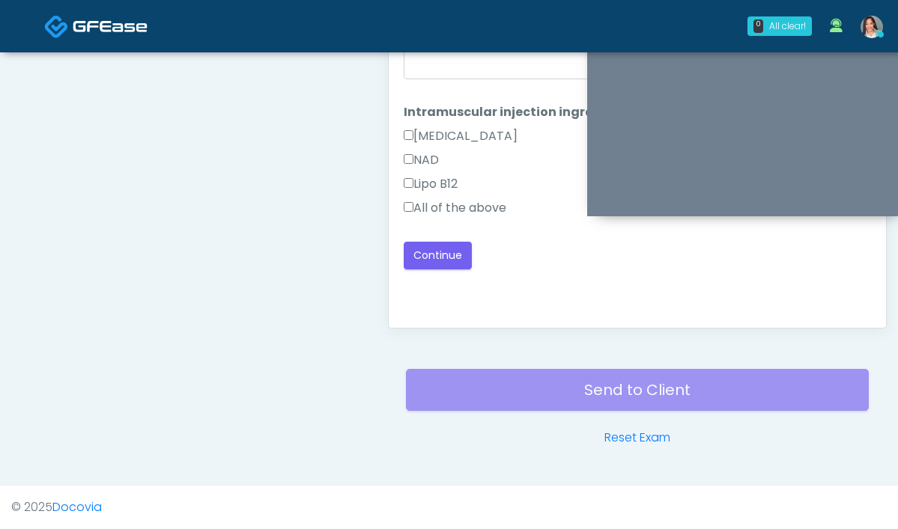
click at [407, 207] on label "All of the above" at bounding box center [455, 208] width 103 height 18
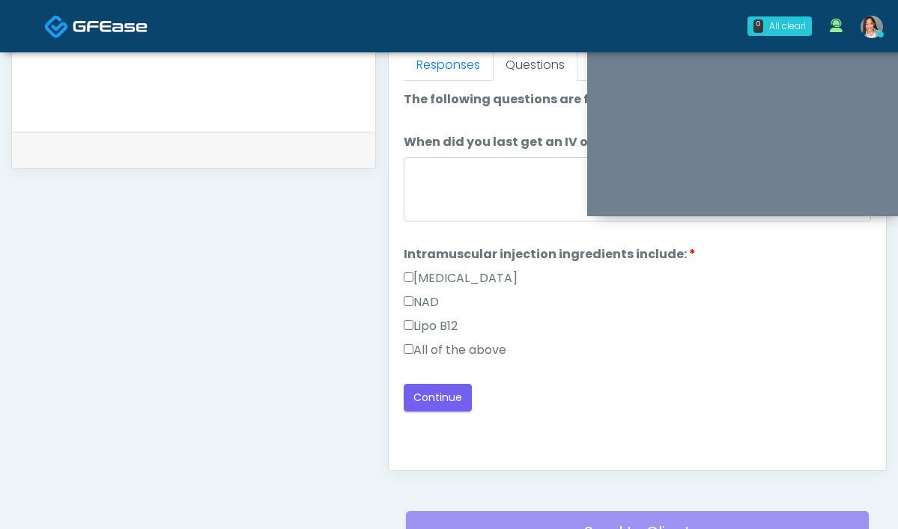
scroll to position [659, 0]
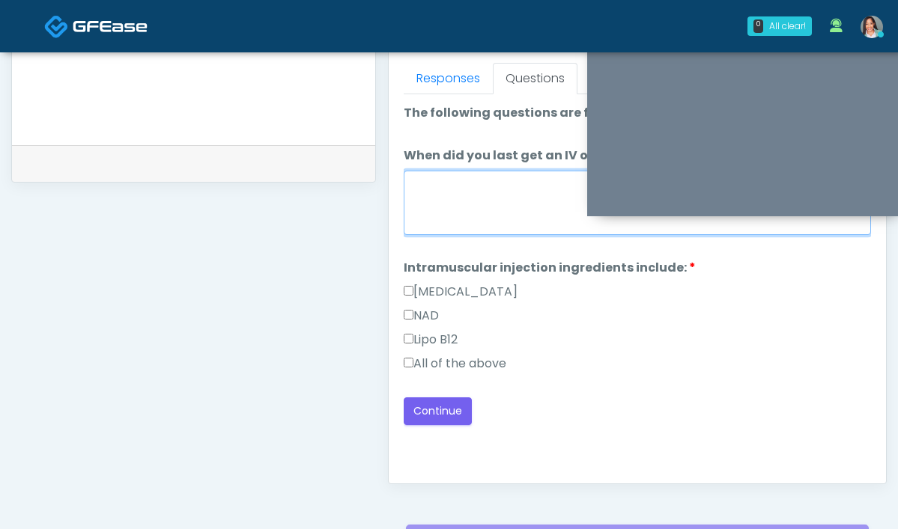
click at [435, 219] on textarea "When did you last get an IV or IM?" at bounding box center [637, 203] width 467 height 64
type textarea "**********"
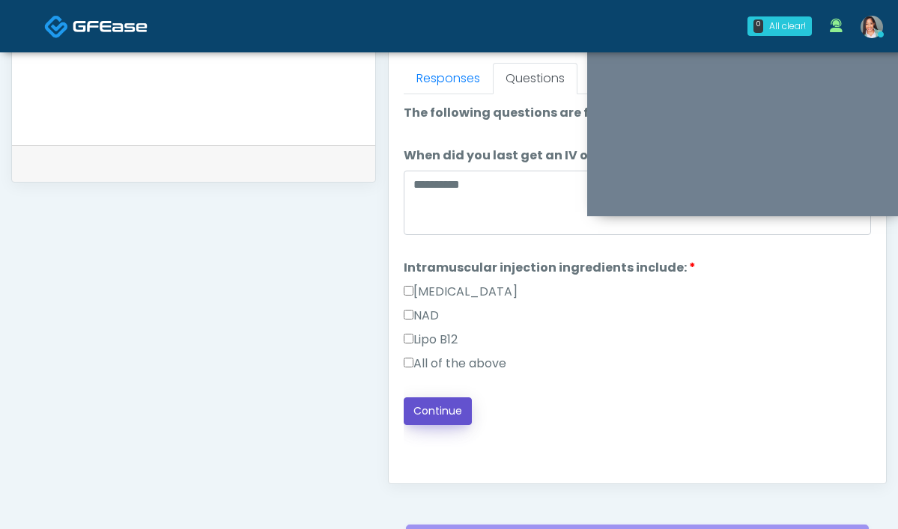
click at [404, 419] on button "Continue" at bounding box center [438, 412] width 68 height 28
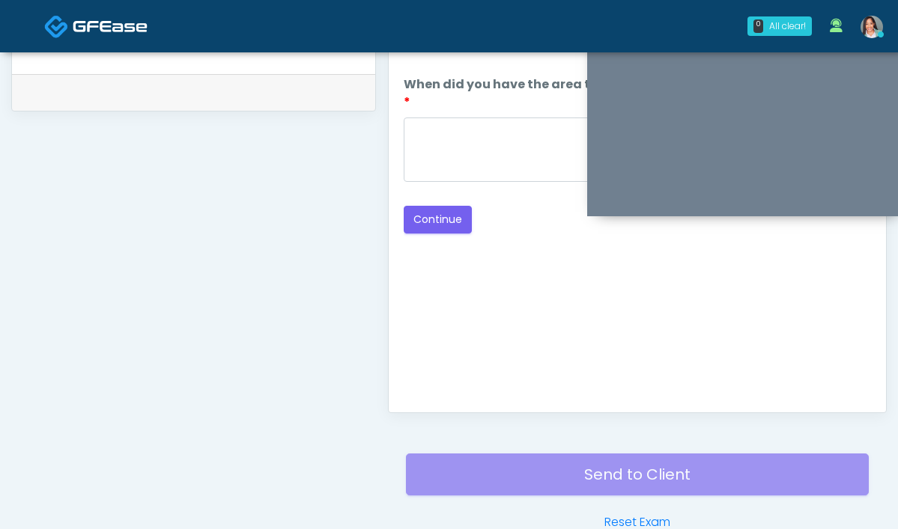
scroll to position [717, 0]
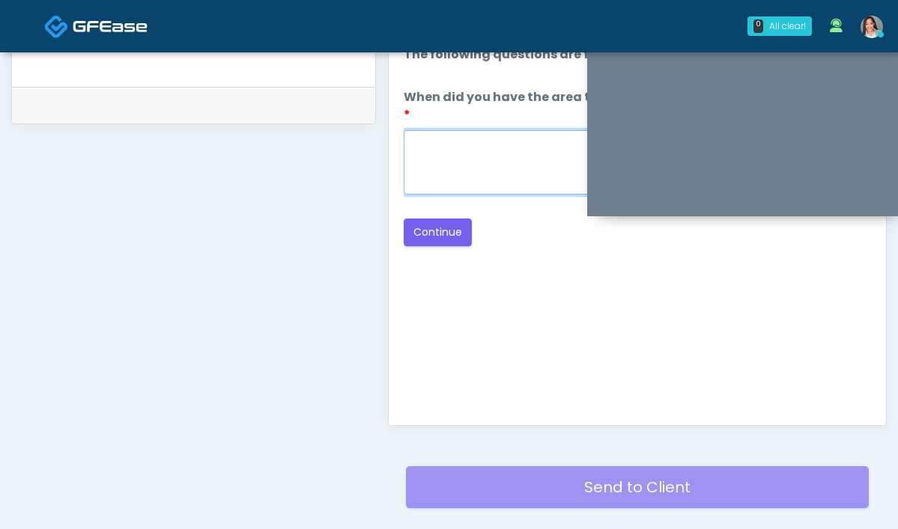
click at [502, 153] on textarea "When did you have the area treated with a previous lipolysis treatment?" at bounding box center [637, 162] width 467 height 64
type textarea "**********"
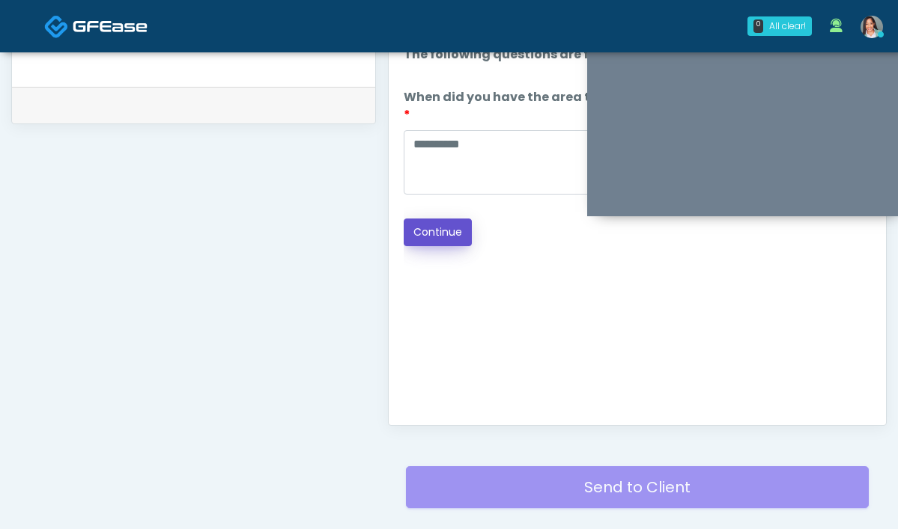
click at [404, 219] on button "Continue" at bounding box center [438, 233] width 68 height 28
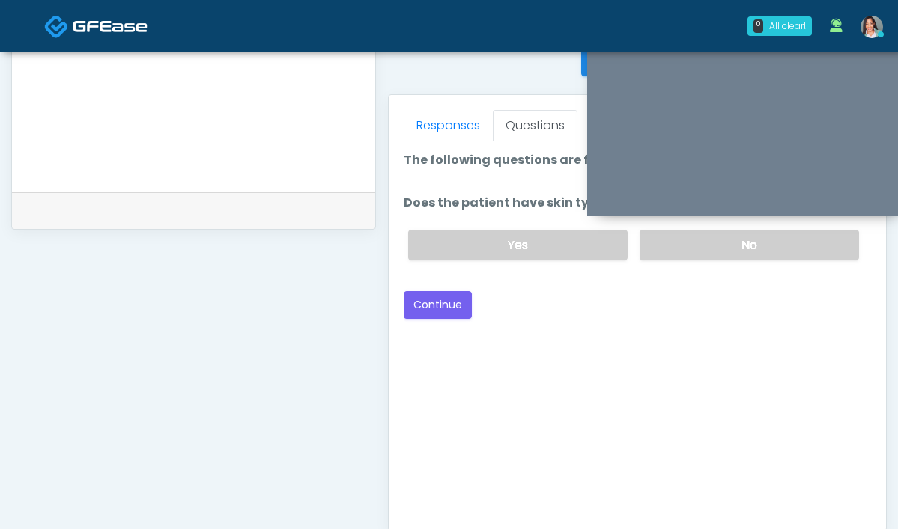
scroll to position [609, 0]
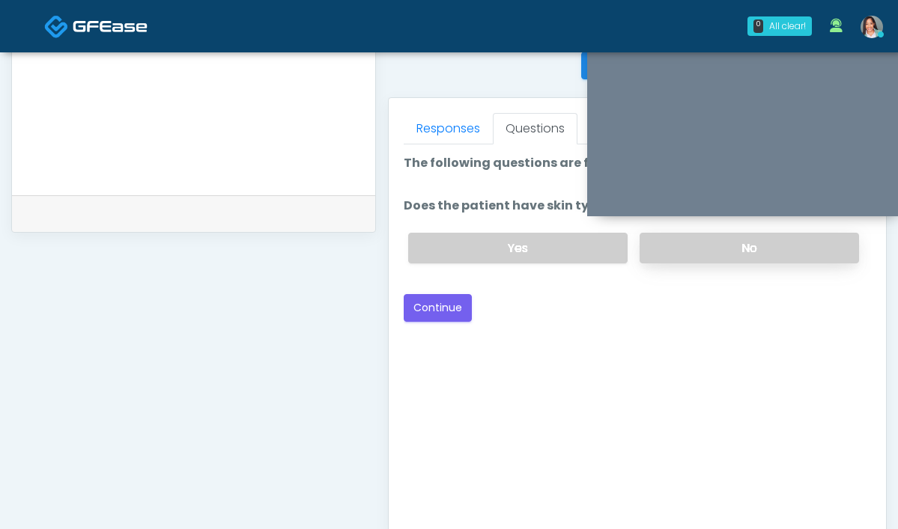
click at [639, 250] on label "No" at bounding box center [748, 248] width 219 height 31
drag, startPoint x: 384, startPoint y: 310, endPoint x: 478, endPoint y: 308, distance: 93.6
click at [404, 309] on button "Continue" at bounding box center [438, 308] width 68 height 28
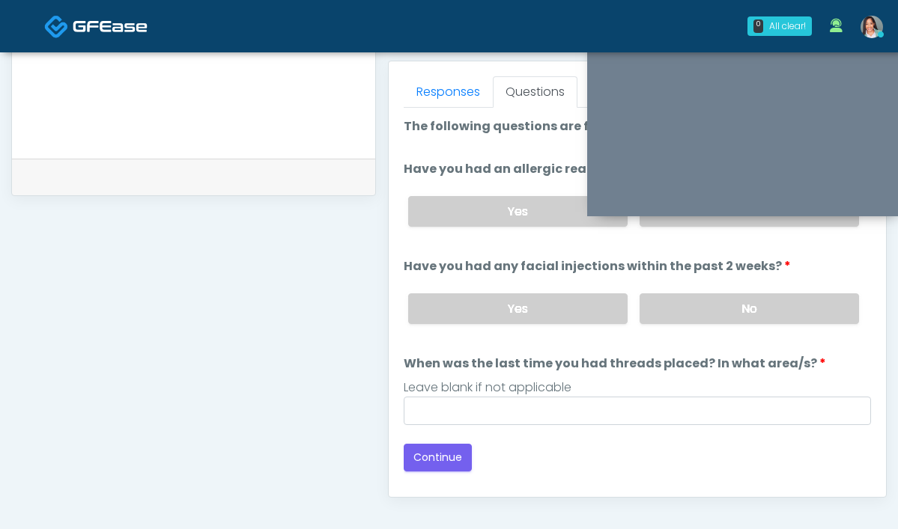
scroll to position [626, 0]
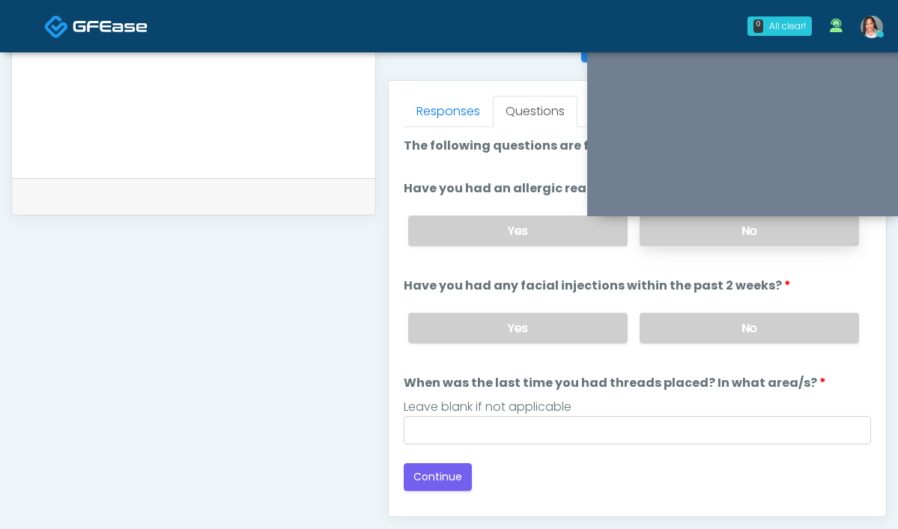
click at [669, 236] on label "No" at bounding box center [748, 231] width 219 height 31
click at [672, 327] on label "No" at bounding box center [748, 328] width 219 height 31
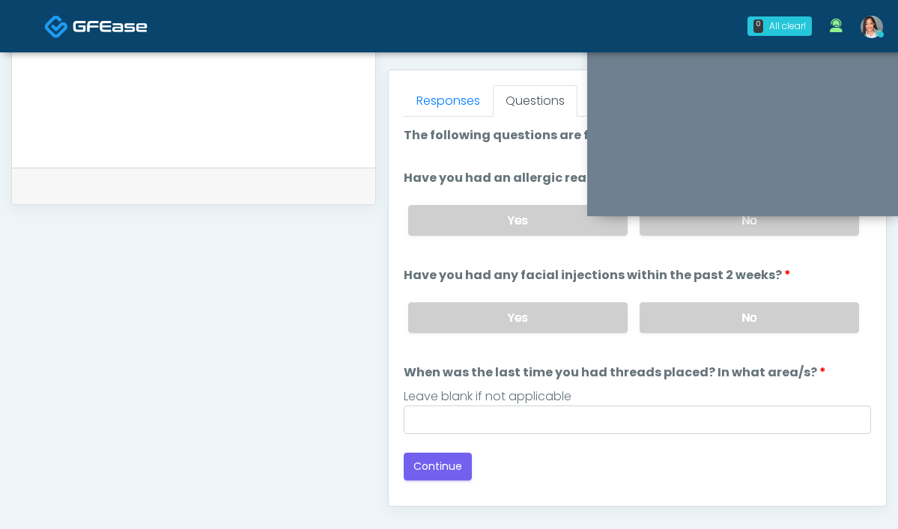
scroll to position [655, 0]
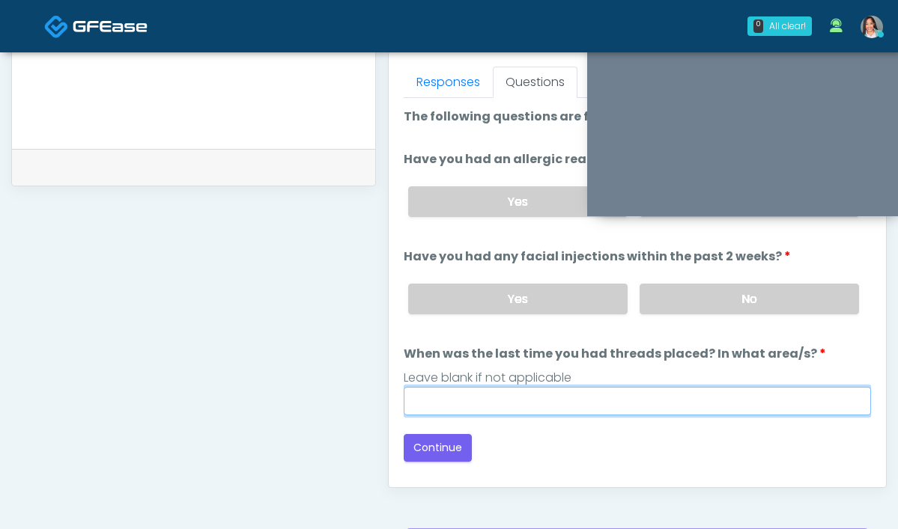
click at [438, 390] on input "When was the last time you had threads placed? In what area/s?" at bounding box center [637, 401] width 467 height 28
type input "***"
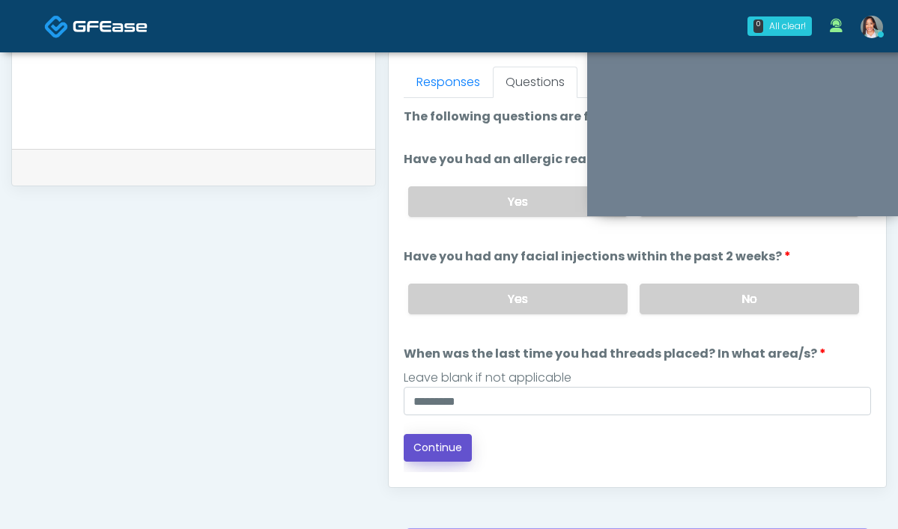
click at [404, 445] on button "Continue" at bounding box center [438, 448] width 68 height 28
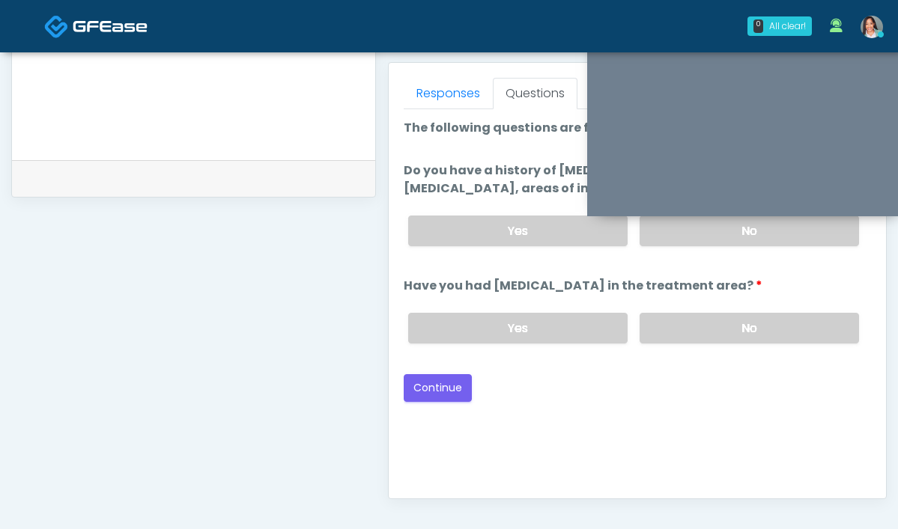
scroll to position [548, 0]
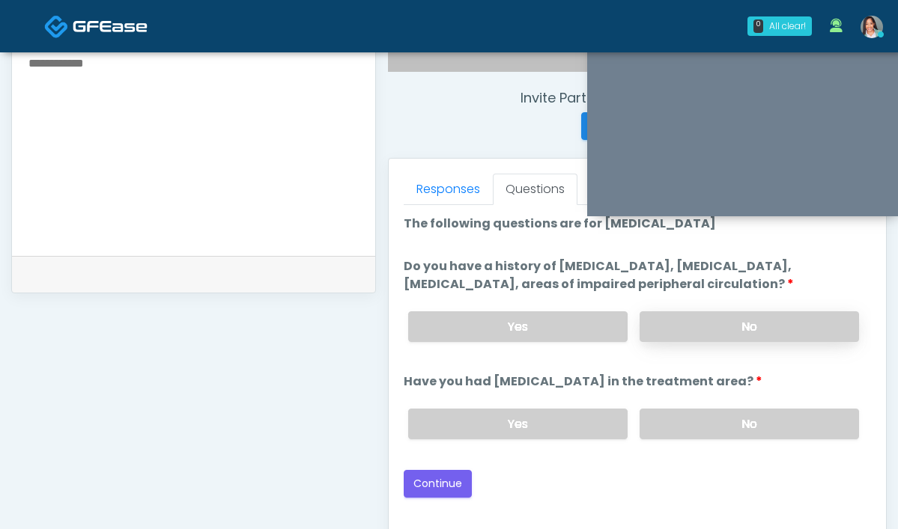
click at [639, 321] on label "No" at bounding box center [748, 326] width 219 height 31
click at [666, 421] on label "No" at bounding box center [748, 424] width 219 height 31
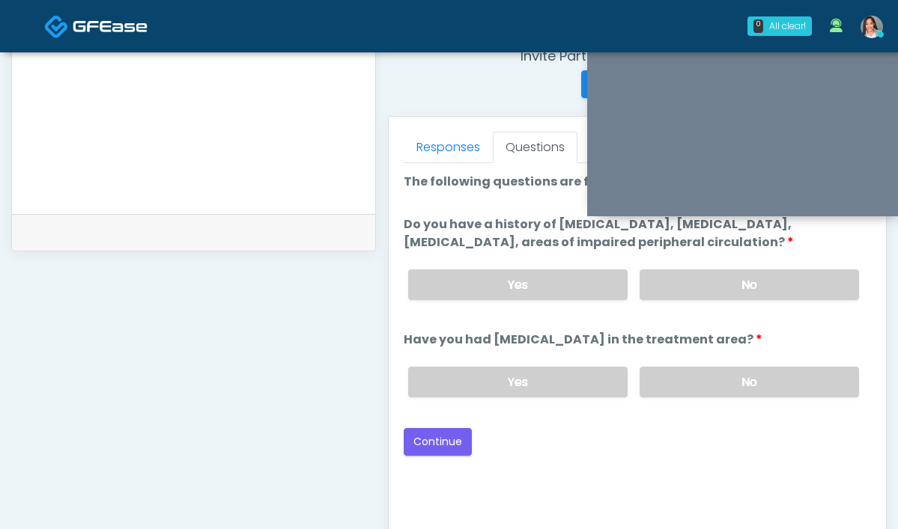
scroll to position [675, 0]
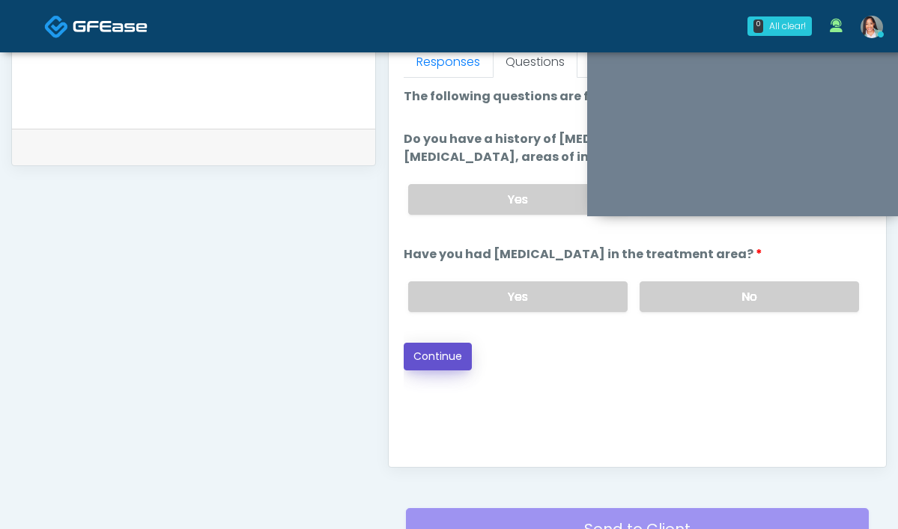
click at [404, 360] on button "Continue" at bounding box center [438, 357] width 68 height 28
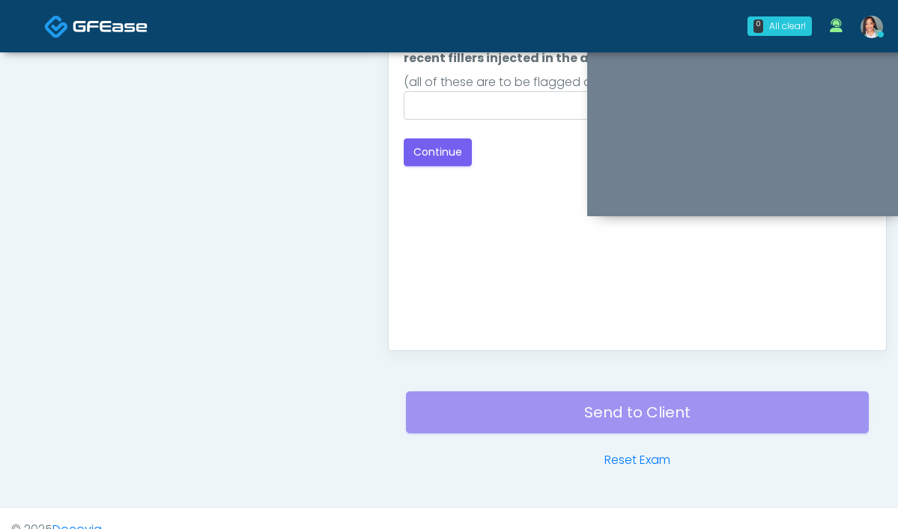
scroll to position [708, 0]
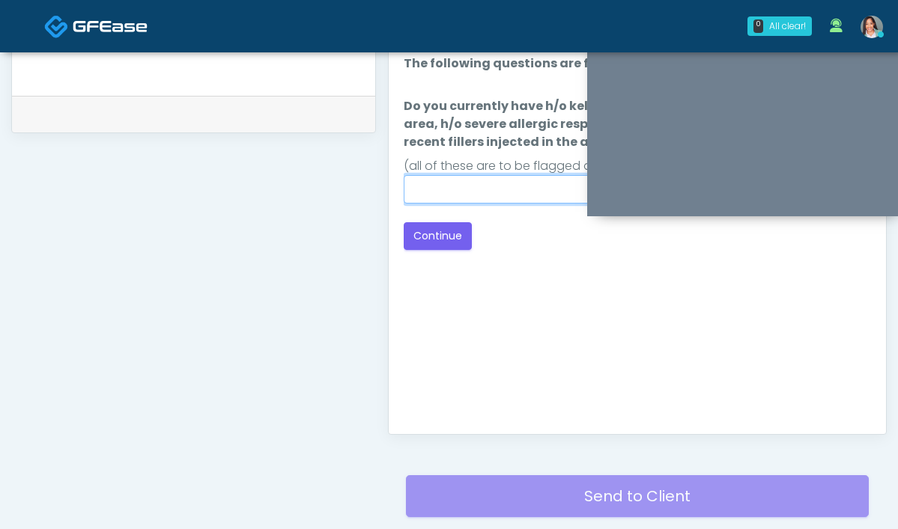
click at [485, 177] on input "Do you currently have h/o keloids, skin infection in the treatment area, h/o se…" at bounding box center [637, 189] width 467 height 28
type input "****"
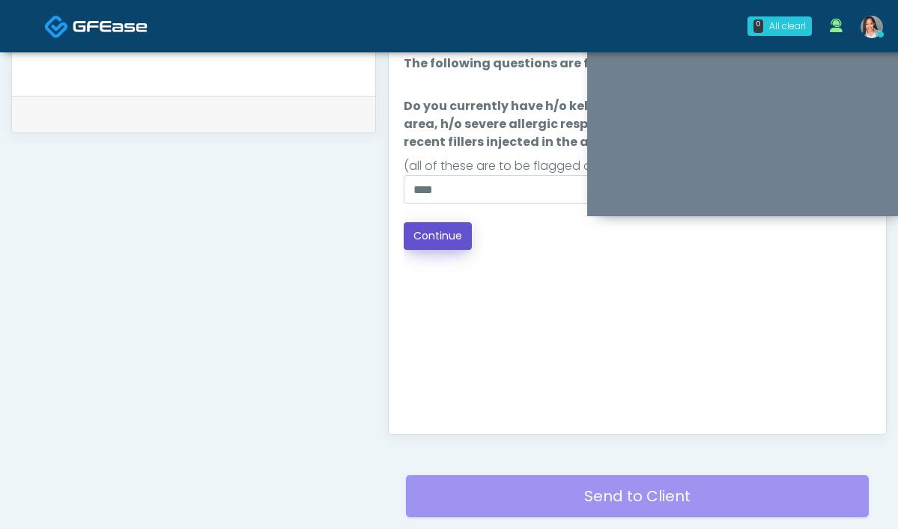
click at [404, 249] on button "Continue" at bounding box center [438, 236] width 68 height 28
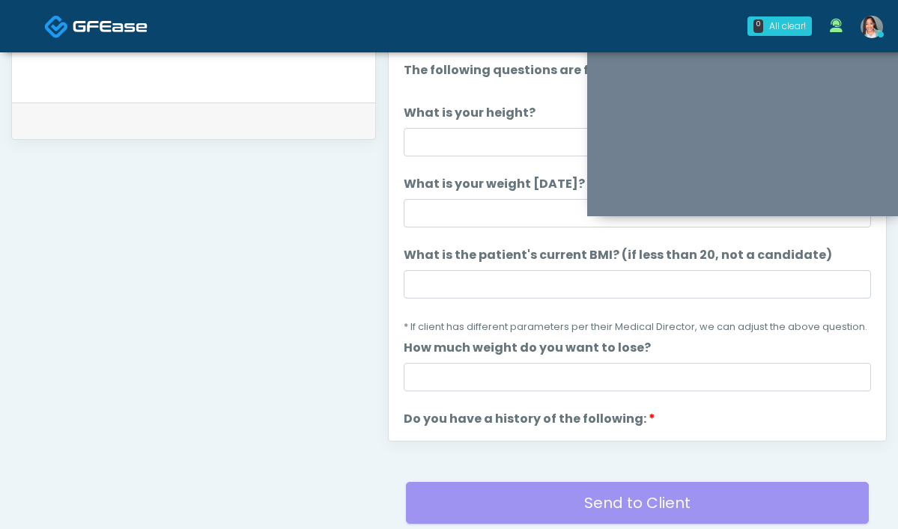
scroll to position [702, 0]
click at [404, 147] on input "What is your height?" at bounding box center [637, 142] width 467 height 28
type input "*****"
click at [404, 210] on input "What is your weight today?" at bounding box center [637, 213] width 467 height 28
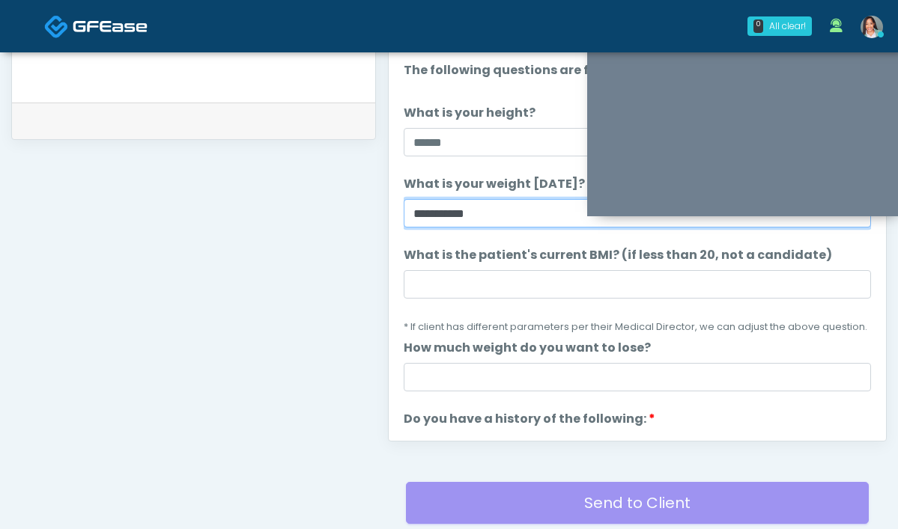
type input "**********"
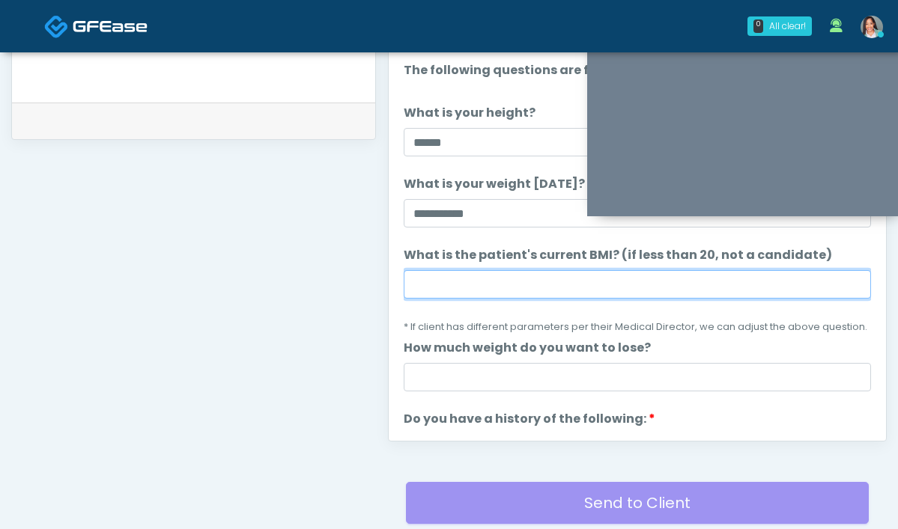
click at [463, 281] on input "What is the patient's current BMI? (if less than 20, not a candidate)" at bounding box center [637, 284] width 467 height 28
paste input "****"
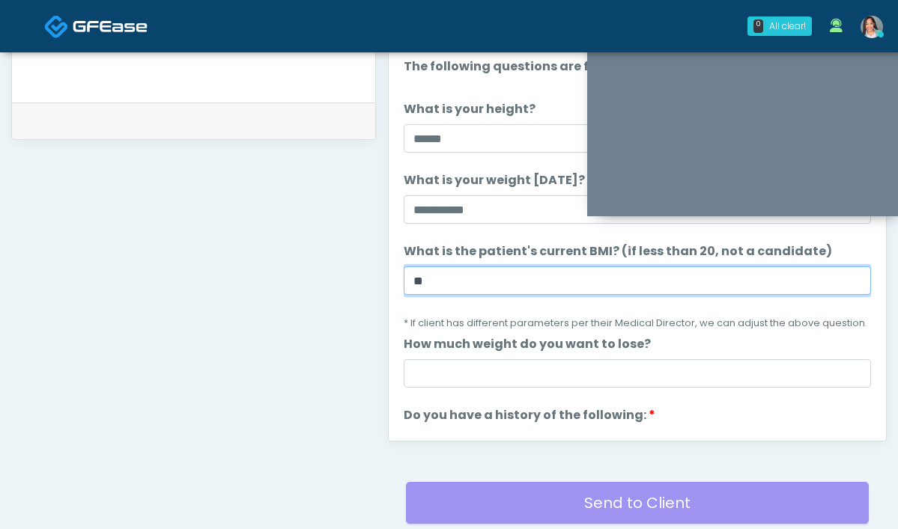
scroll to position [10, 0]
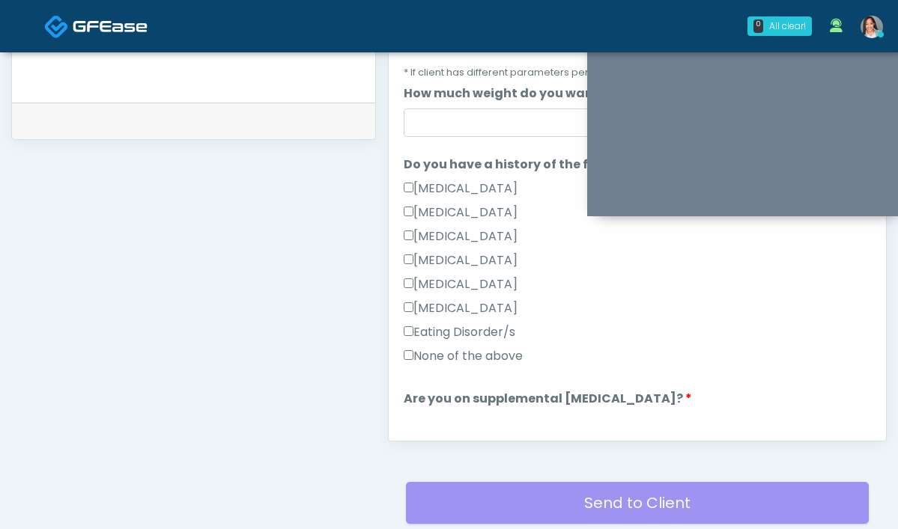
type input "**"
click at [405, 359] on label "None of the above" at bounding box center [463, 356] width 119 height 18
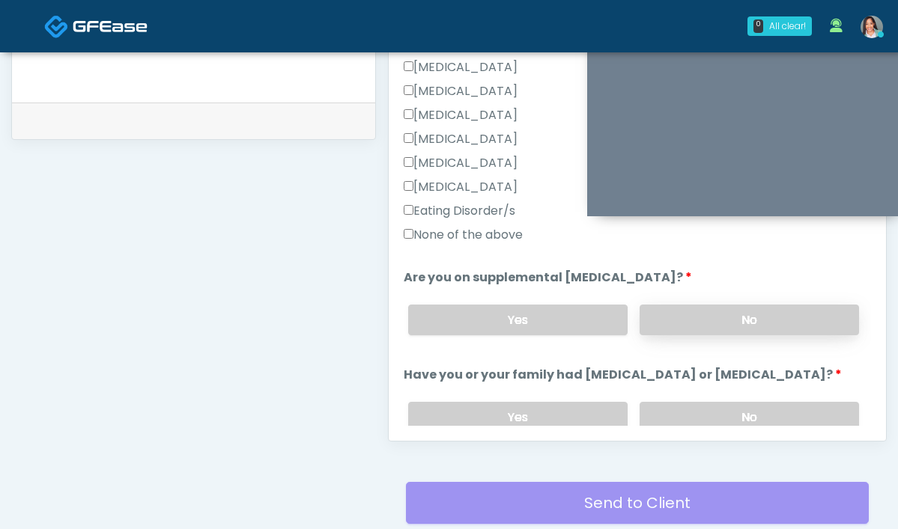
click at [648, 316] on label "No" at bounding box center [748, 320] width 219 height 31
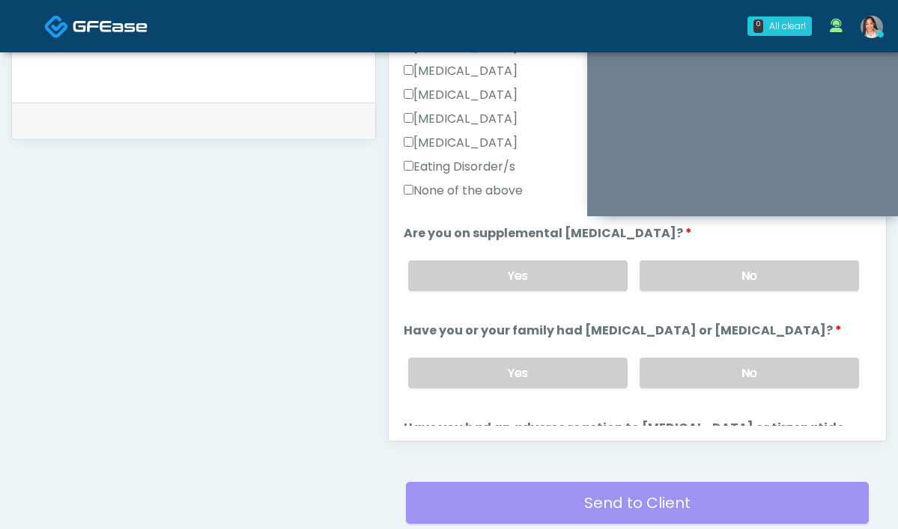
scroll to position [508, 0]
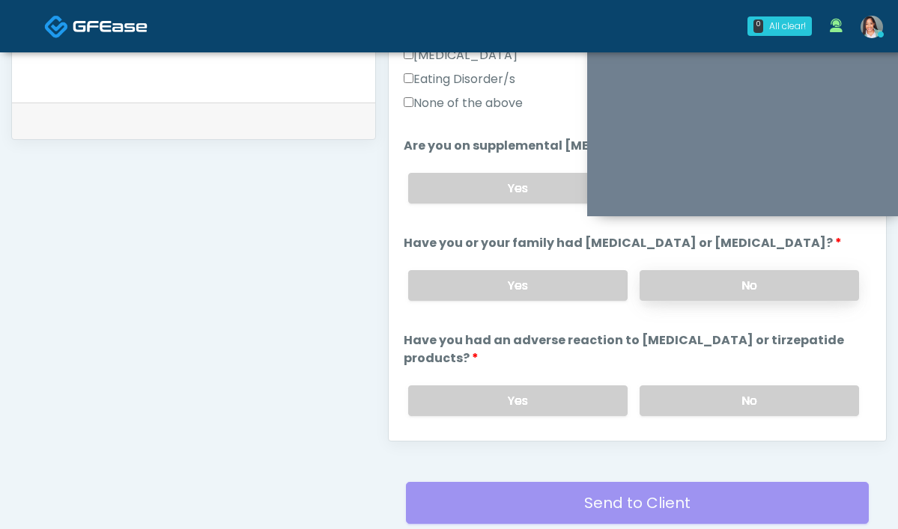
click at [639, 292] on label "No" at bounding box center [748, 285] width 219 height 31
click at [639, 386] on label "No" at bounding box center [748, 401] width 219 height 31
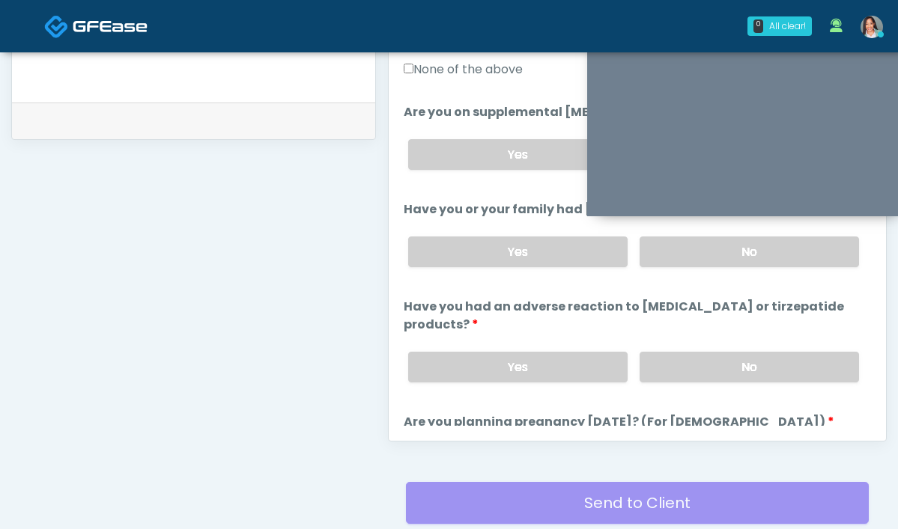
scroll to position [621, 0]
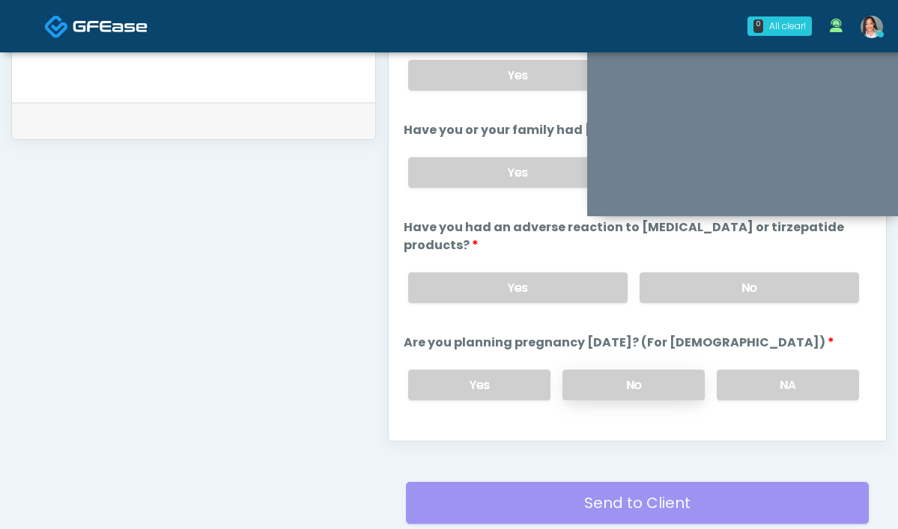
click at [607, 370] on label "No" at bounding box center [633, 385] width 142 height 31
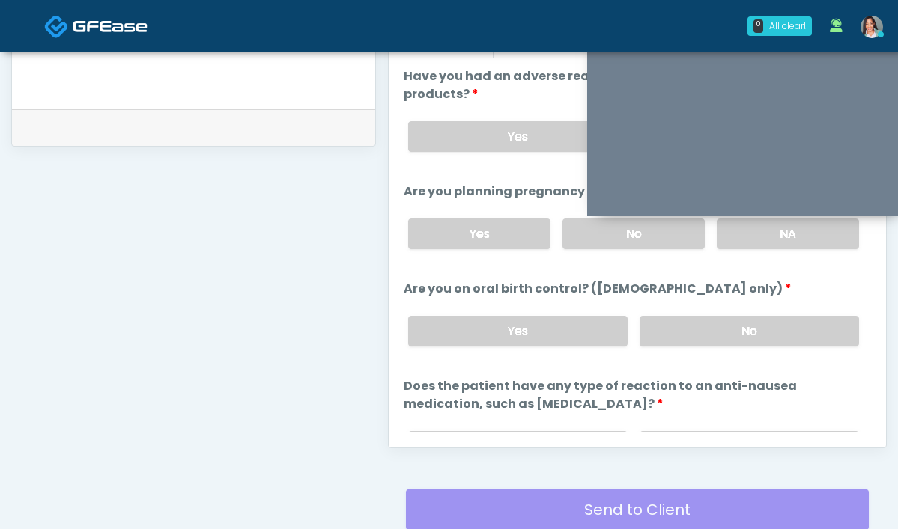
scroll to position [844, 0]
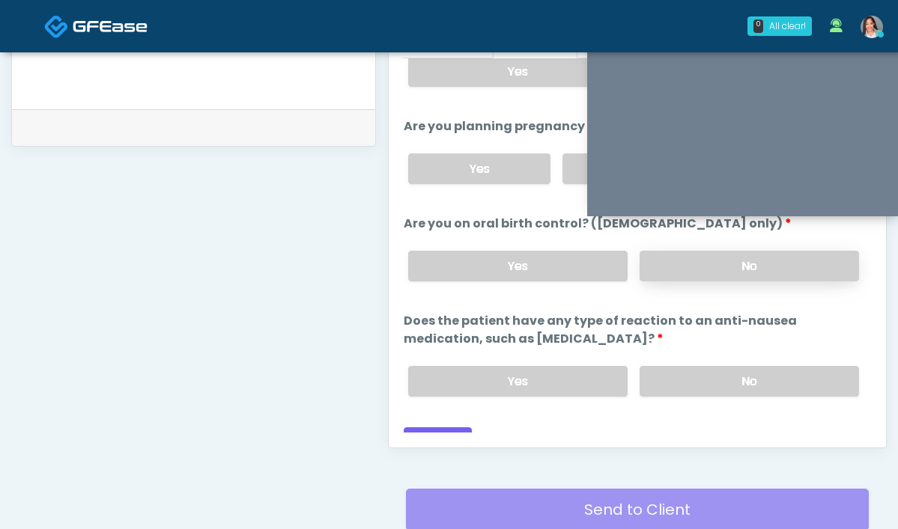
click at [639, 251] on label "No" at bounding box center [748, 266] width 219 height 31
click at [639, 366] on label "No" at bounding box center [748, 381] width 219 height 31
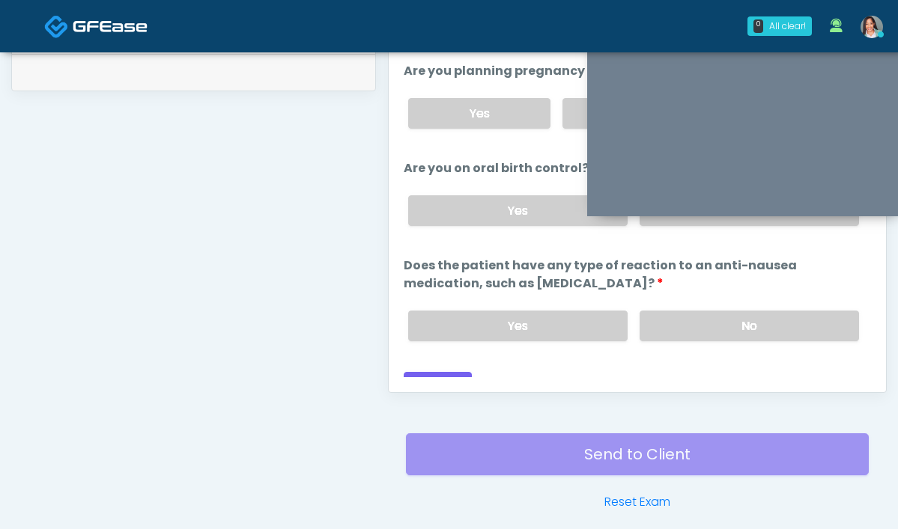
scroll to position [815, 0]
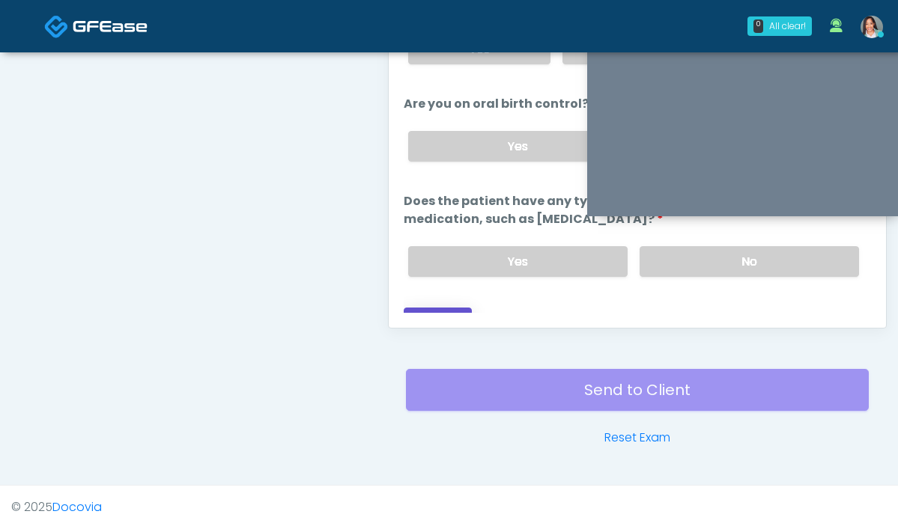
click at [404, 308] on button "Continue" at bounding box center [438, 322] width 68 height 28
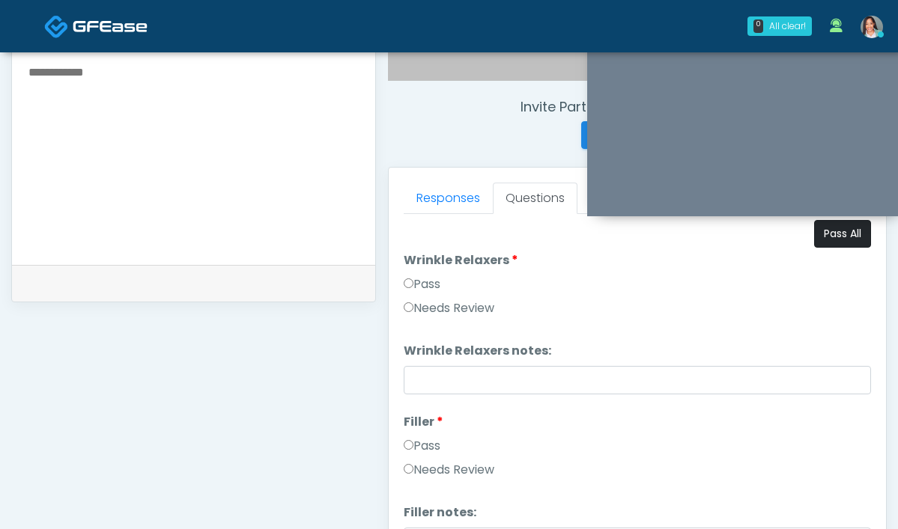
scroll to position [538, 0]
click at [828, 228] on button "Pass All" at bounding box center [842, 235] width 57 height 28
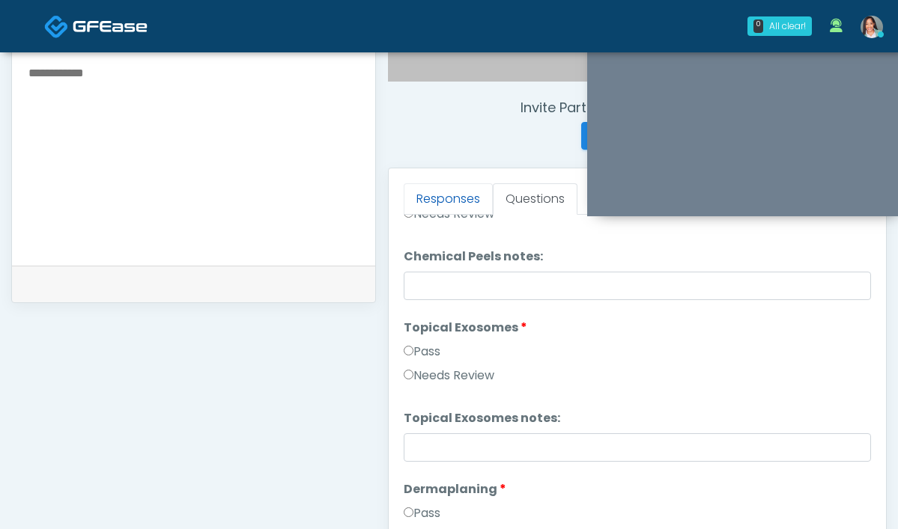
click at [404, 204] on link "Responses" at bounding box center [448, 198] width 89 height 31
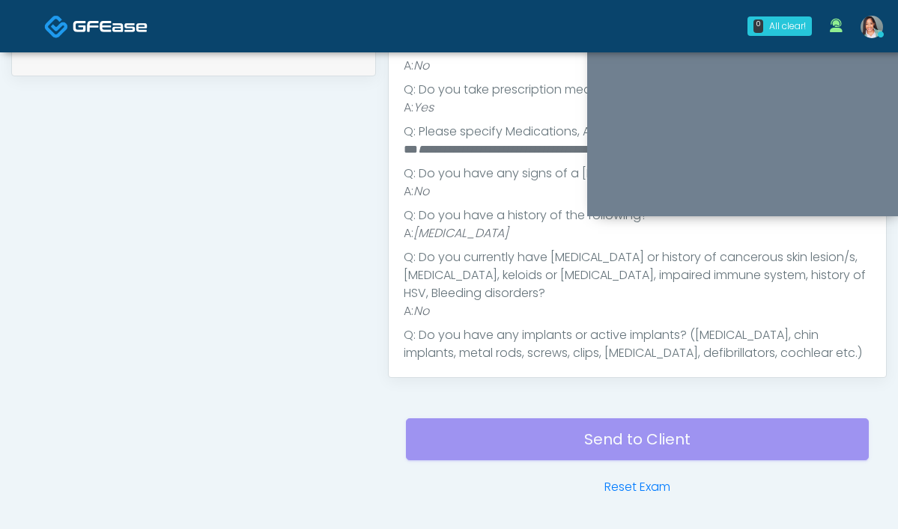
scroll to position [688, 0]
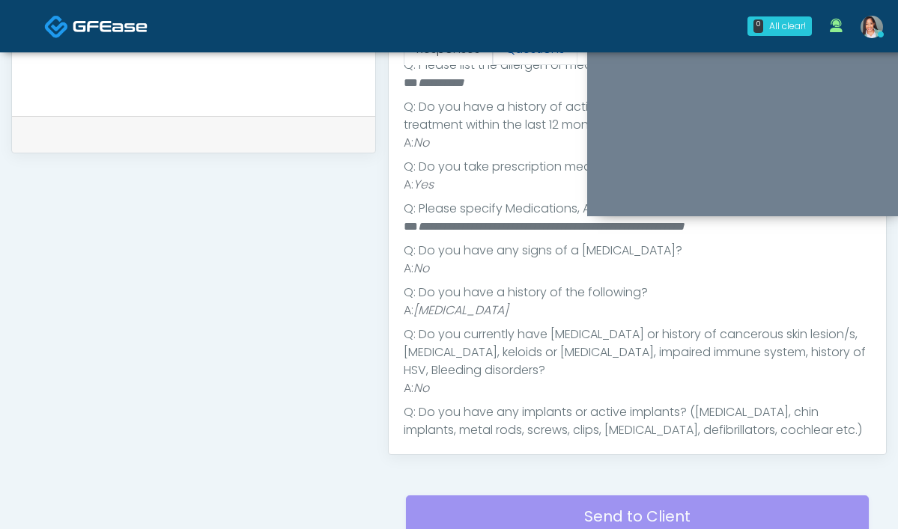
click at [493, 63] on link "Questions" at bounding box center [535, 49] width 85 height 31
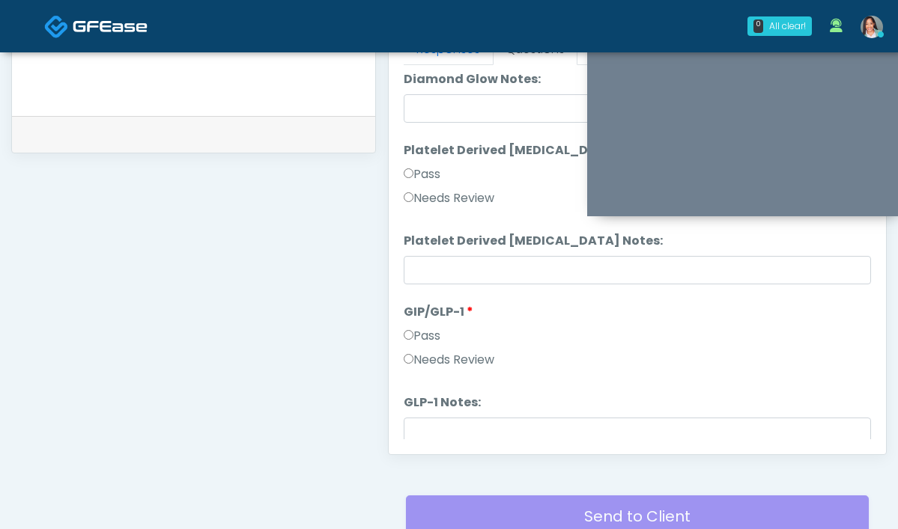
scroll to position [2949, 0]
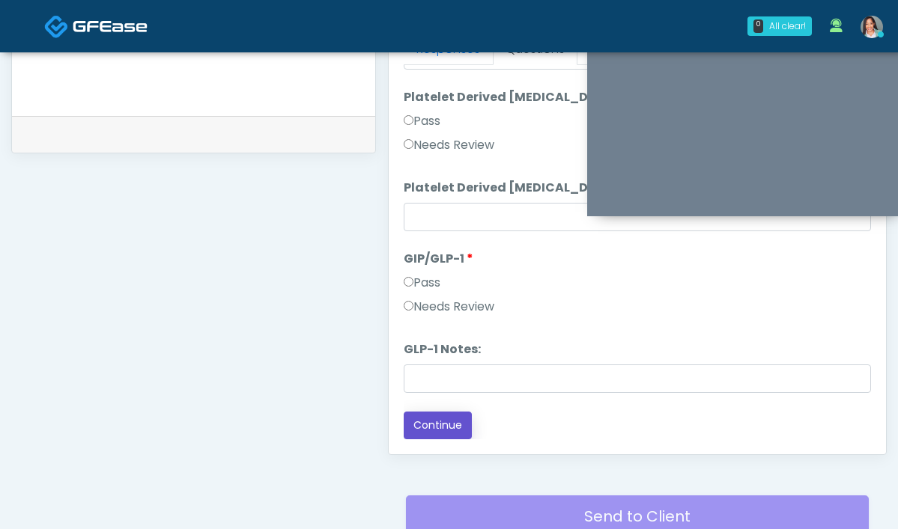
click at [404, 434] on button "Continue" at bounding box center [438, 426] width 68 height 28
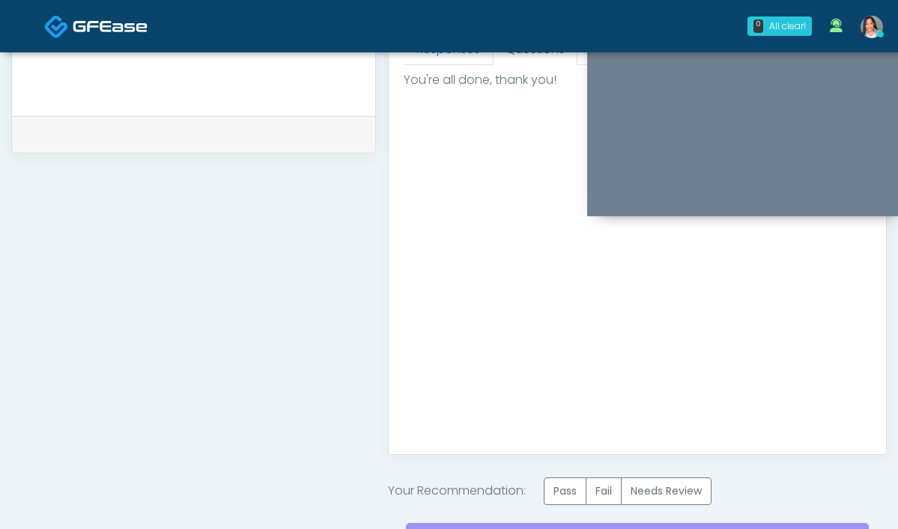
scroll to position [0, 0]
click at [544, 480] on label "Pass" at bounding box center [565, 492] width 43 height 28
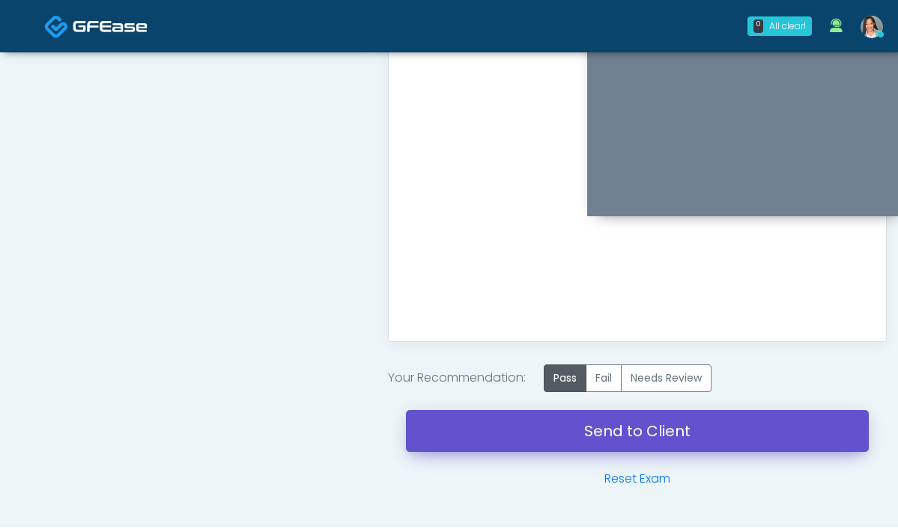
click at [523, 442] on link "Send to Client" at bounding box center [637, 431] width 463 height 42
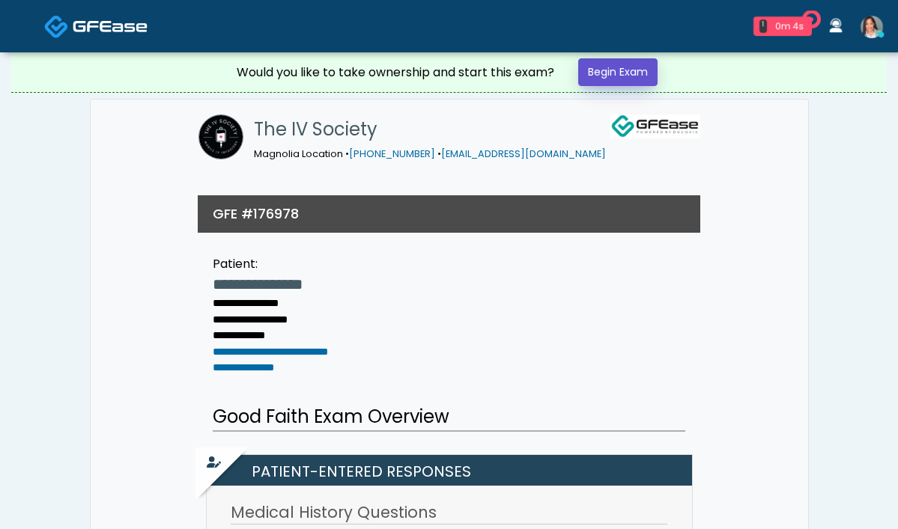
click at [609, 79] on link "Begin Exam" at bounding box center [617, 72] width 79 height 28
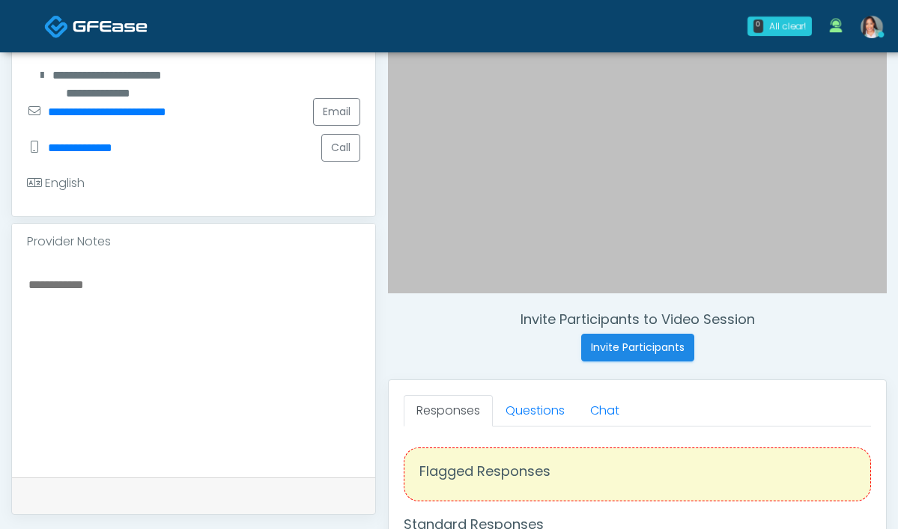
scroll to position [331, 0]
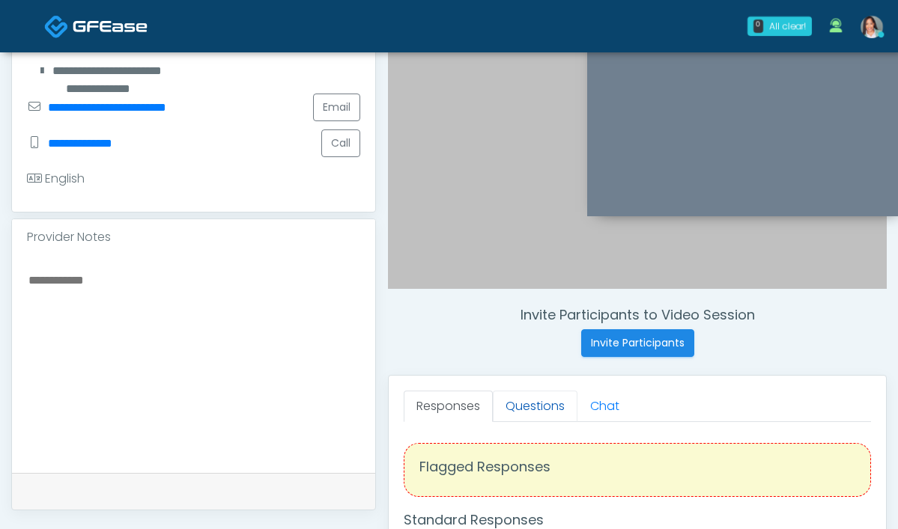
click at [493, 397] on link "Questions" at bounding box center [535, 406] width 85 height 31
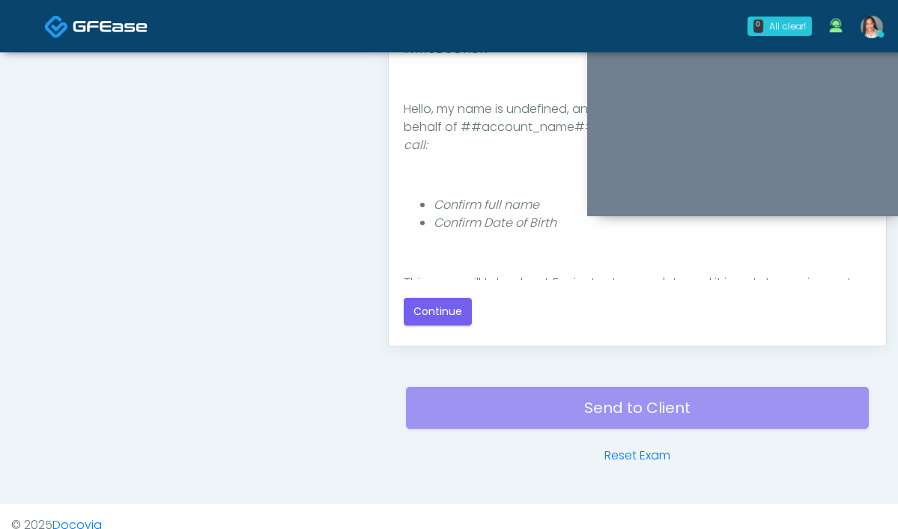
scroll to position [797, 0]
click at [404, 329] on div "Good Faith Exam Script Good Faith Exam Script INTRODUCTION Hello, my name is un…" at bounding box center [637, 144] width 467 height 374
click at [404, 312] on button "Continue" at bounding box center [438, 312] width 68 height 28
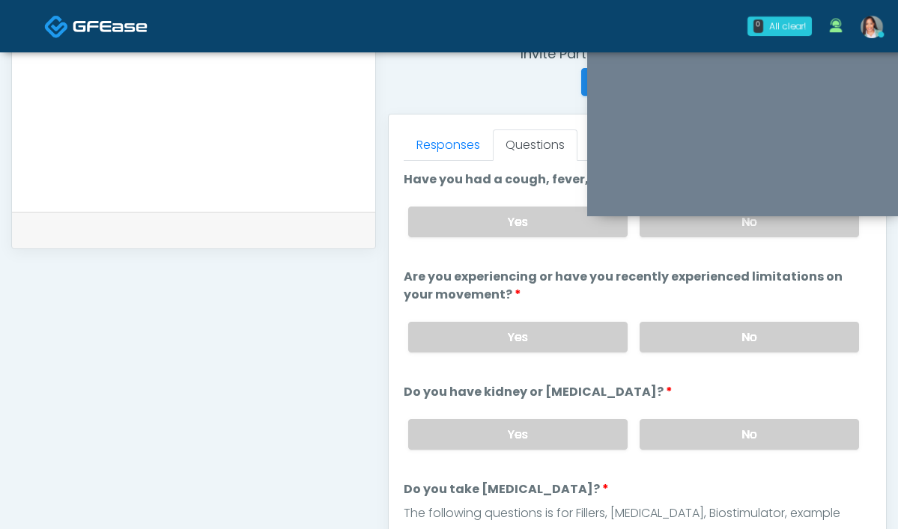
scroll to position [579, 0]
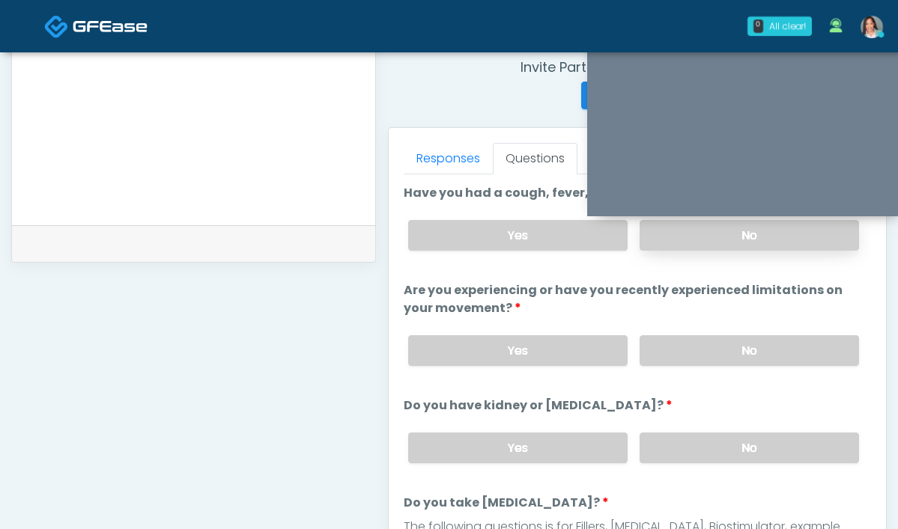
click at [639, 240] on label "No" at bounding box center [748, 235] width 219 height 31
click at [658, 360] on label "No" at bounding box center [748, 350] width 219 height 31
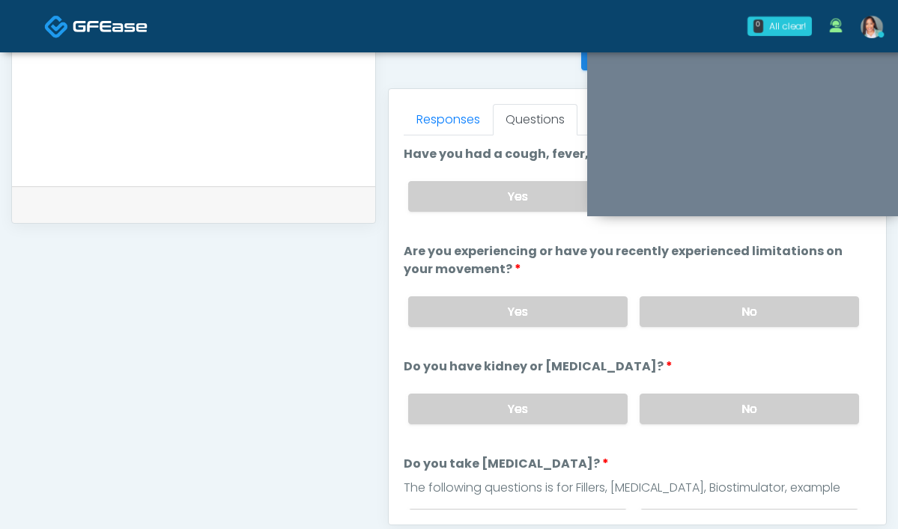
scroll to position [645, 0]
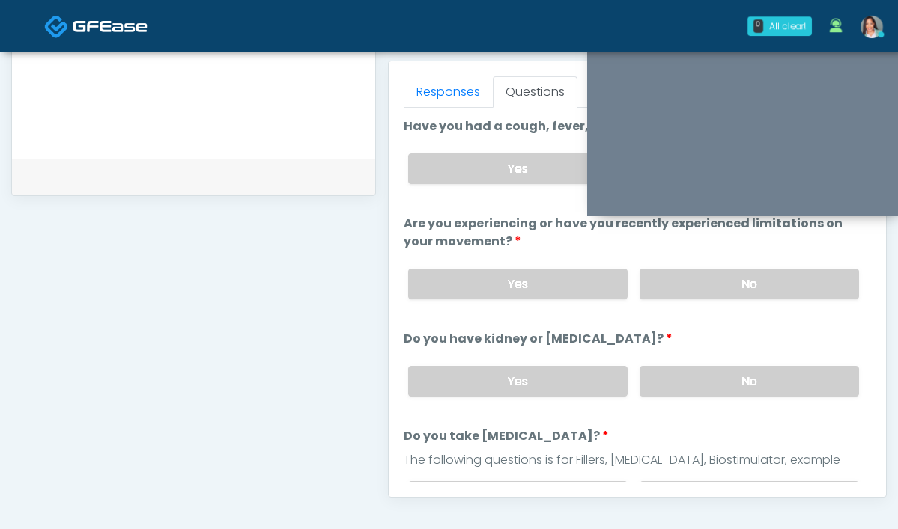
click at [676, 395] on div "Yes No" at bounding box center [633, 381] width 475 height 55
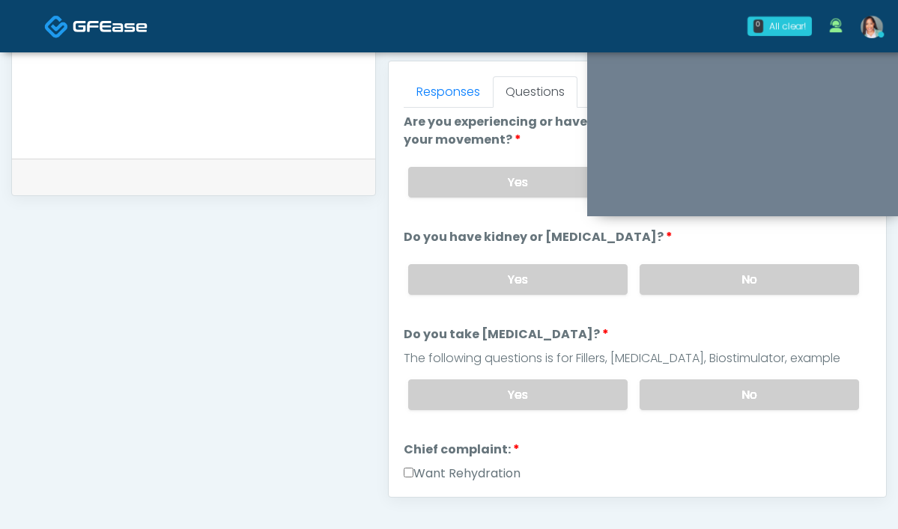
scroll to position [106, 0]
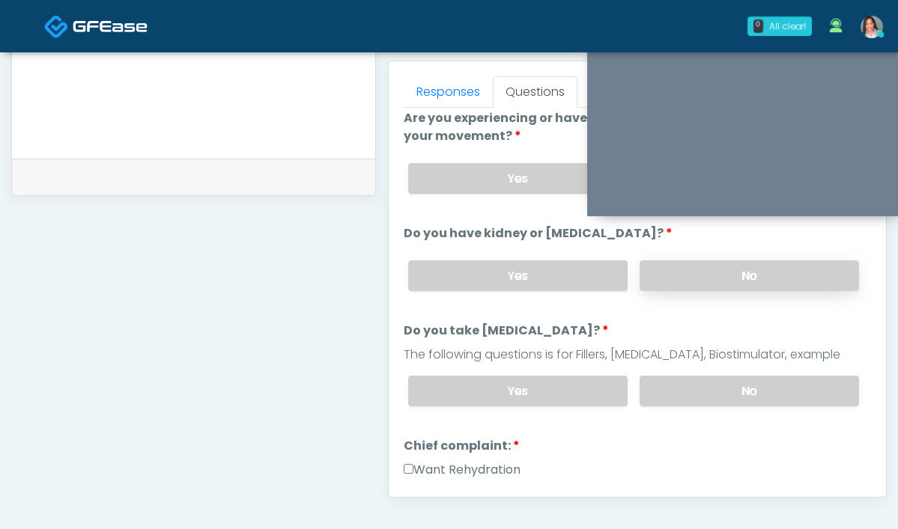
click at [682, 280] on label "No" at bounding box center [748, 276] width 219 height 31
click at [676, 369] on div "Yes No" at bounding box center [633, 391] width 475 height 55
click at [665, 387] on label "No" at bounding box center [748, 391] width 219 height 31
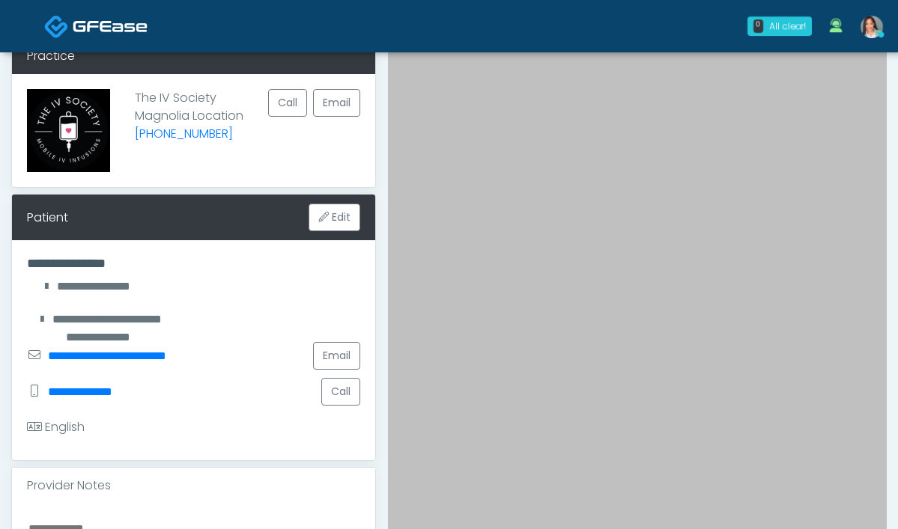
scroll to position [560, 0]
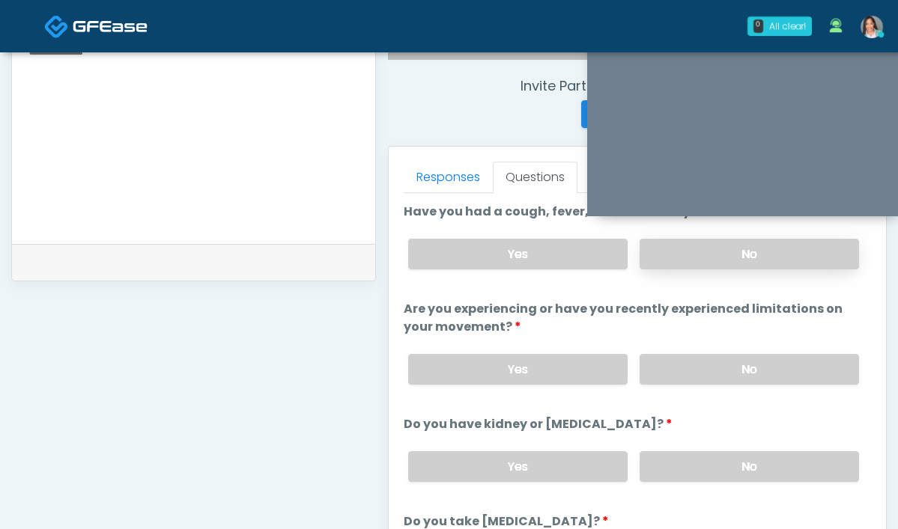
click at [661, 242] on label "No" at bounding box center [748, 254] width 219 height 31
click at [679, 357] on label "No" at bounding box center [748, 369] width 219 height 31
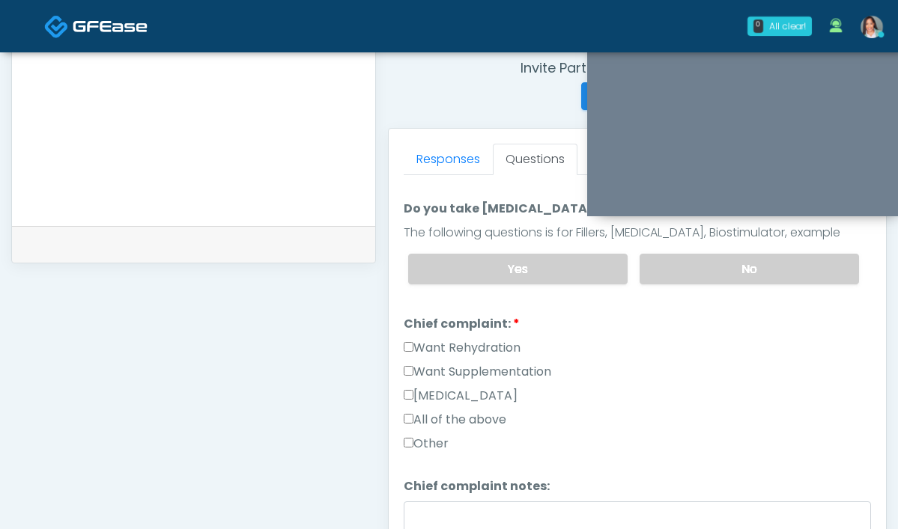
scroll to position [318, 0]
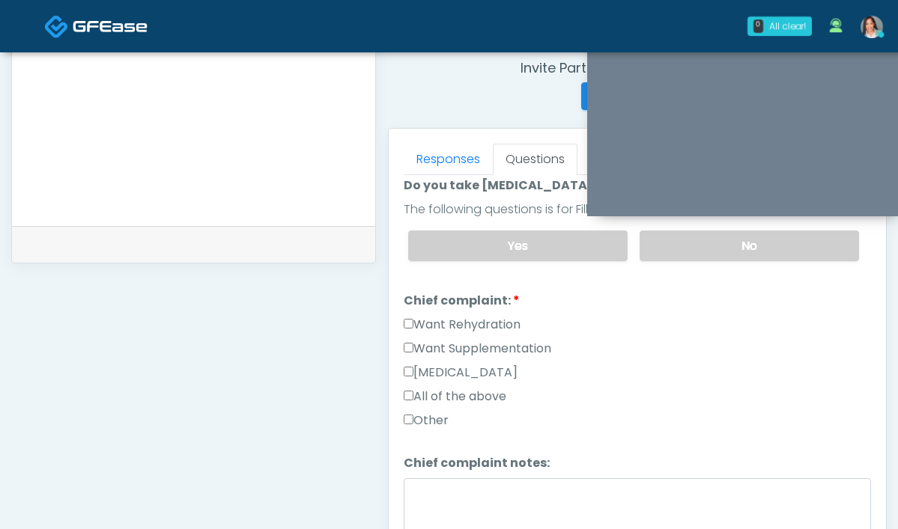
click at [404, 328] on label "Want Rehydration" at bounding box center [462, 325] width 117 height 18
click at [404, 348] on label "Want Supplementation" at bounding box center [477, 349] width 147 height 18
click at [404, 162] on link "Responses" at bounding box center [448, 159] width 89 height 31
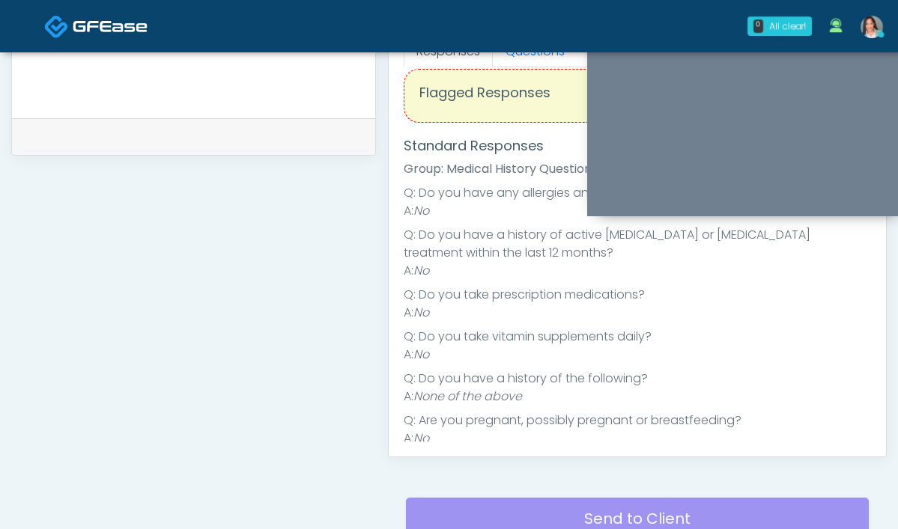
scroll to position [606, 0]
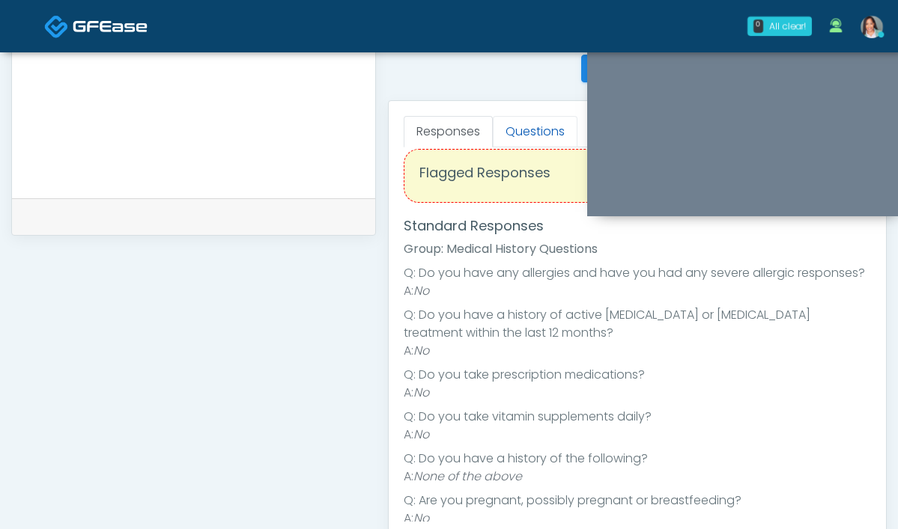
click at [493, 132] on link "Questions" at bounding box center [535, 131] width 85 height 31
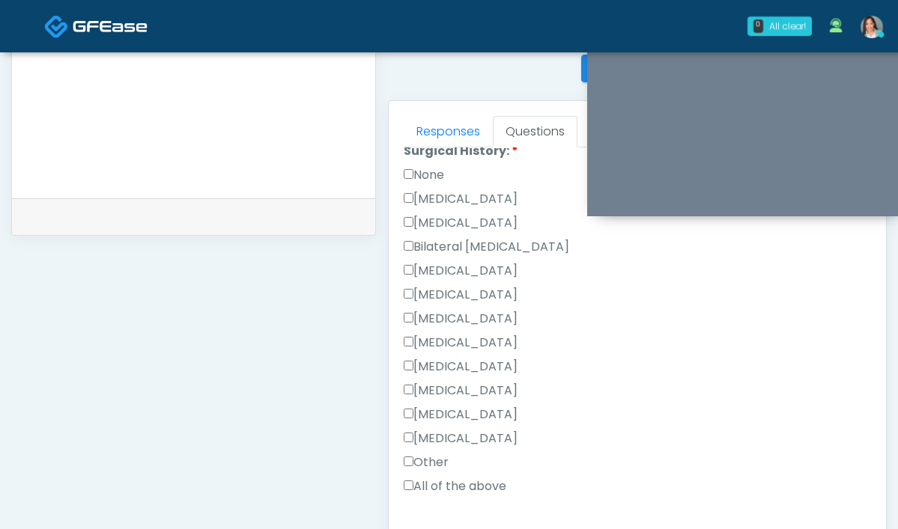
scroll to position [790, 0]
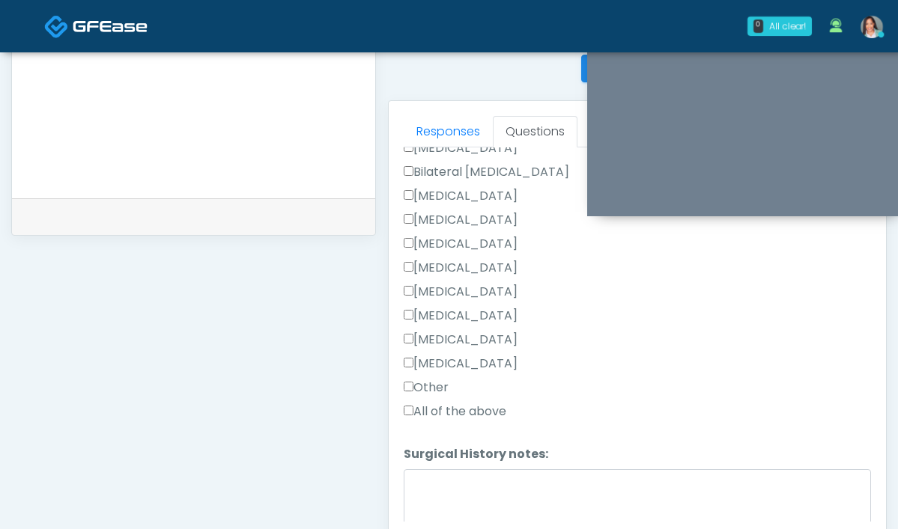
click at [404, 385] on label "Other" at bounding box center [426, 388] width 45 height 18
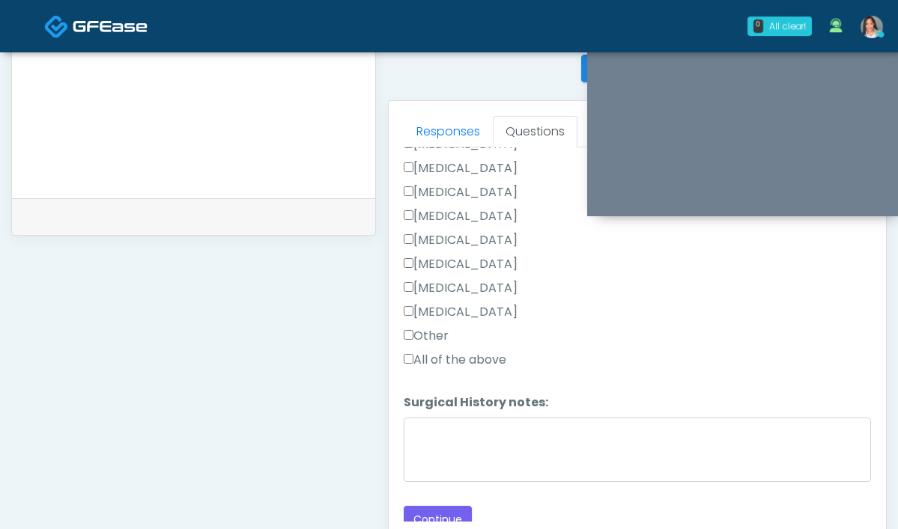
scroll to position [850, 0]
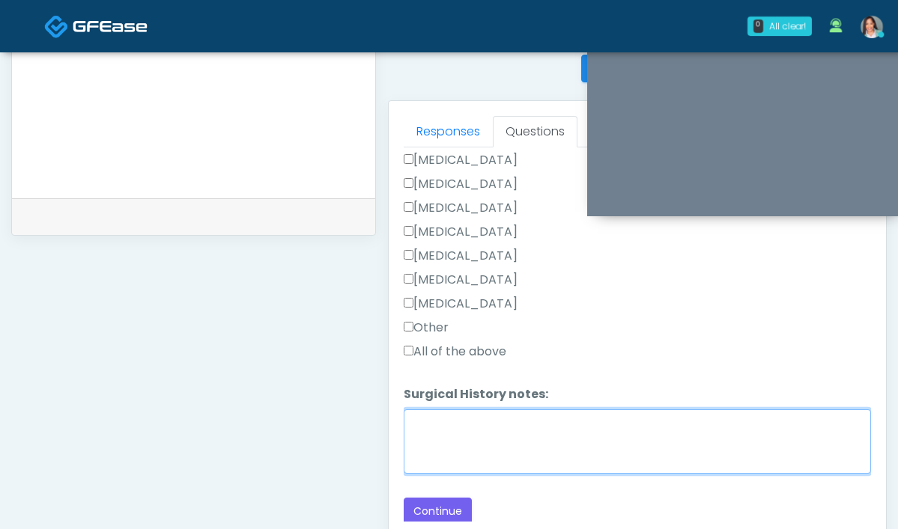
click at [404, 425] on textarea "Surgical History notes:" at bounding box center [637, 442] width 467 height 64
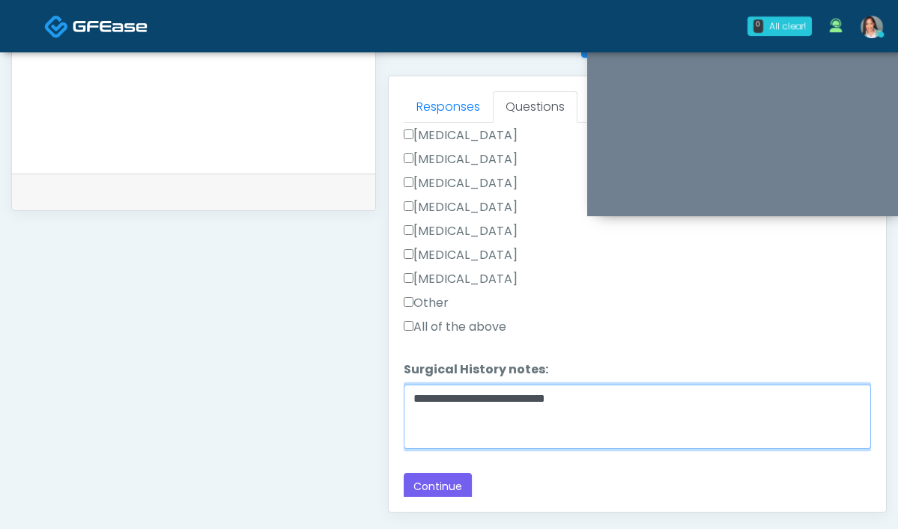
scroll to position [815, 0]
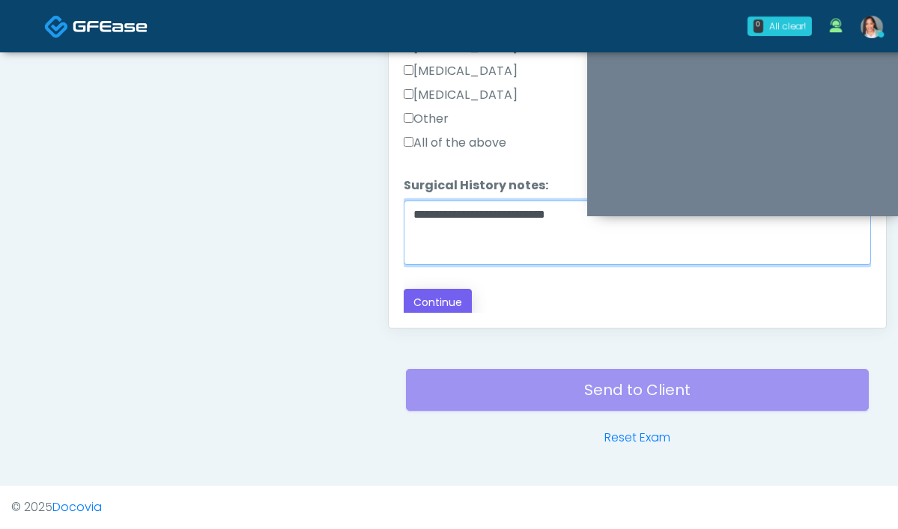
type textarea "**********"
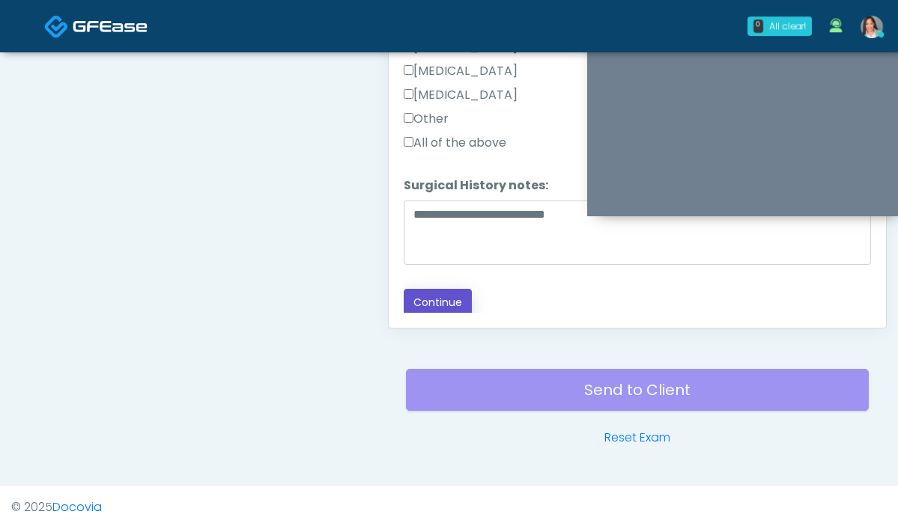
click at [404, 294] on button "Continue" at bounding box center [438, 303] width 68 height 28
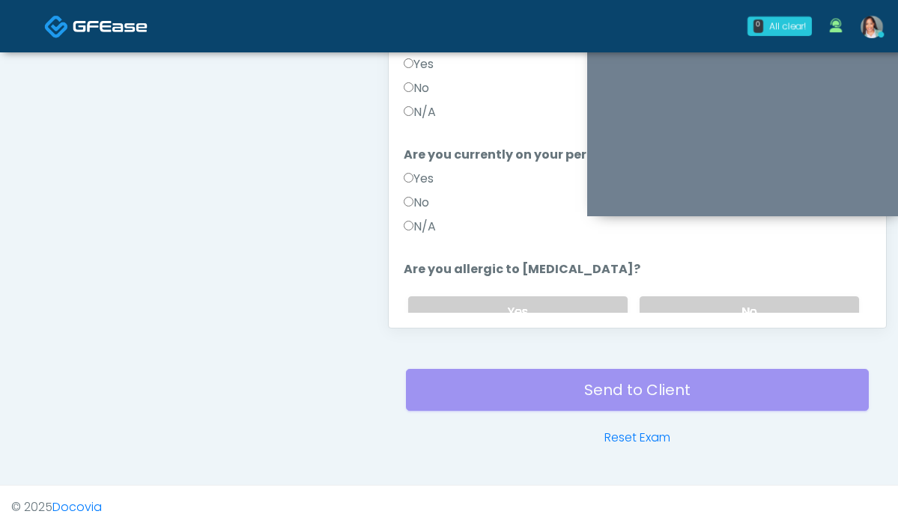
scroll to position [57, 0]
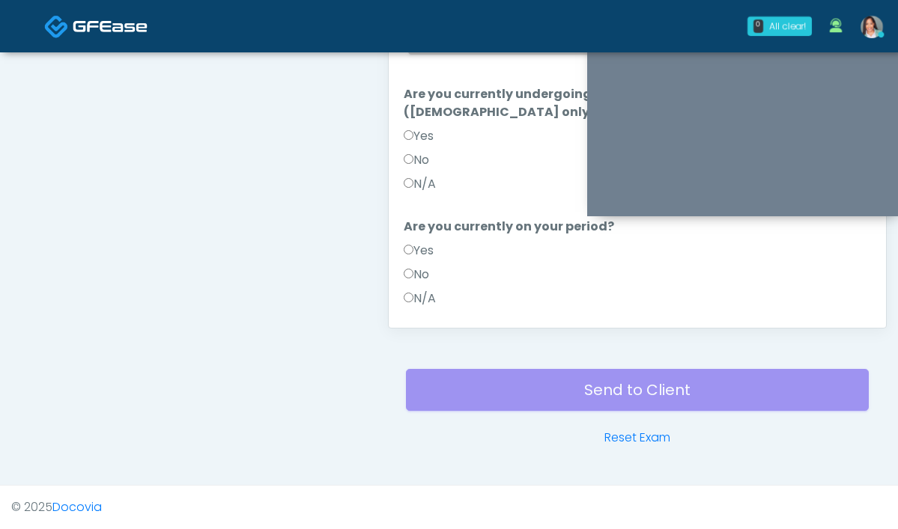
click at [404, 175] on label "N/A" at bounding box center [420, 184] width 32 height 18
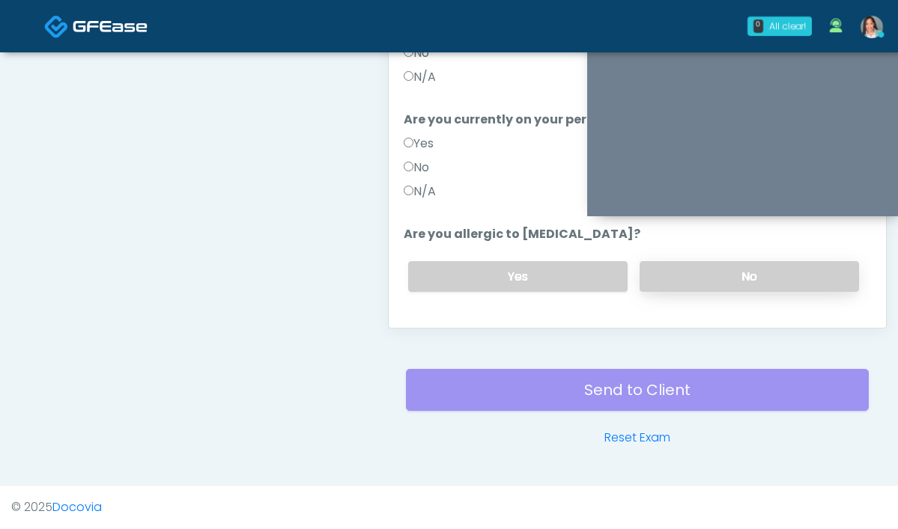
click at [639, 261] on label "No" at bounding box center [748, 276] width 219 height 31
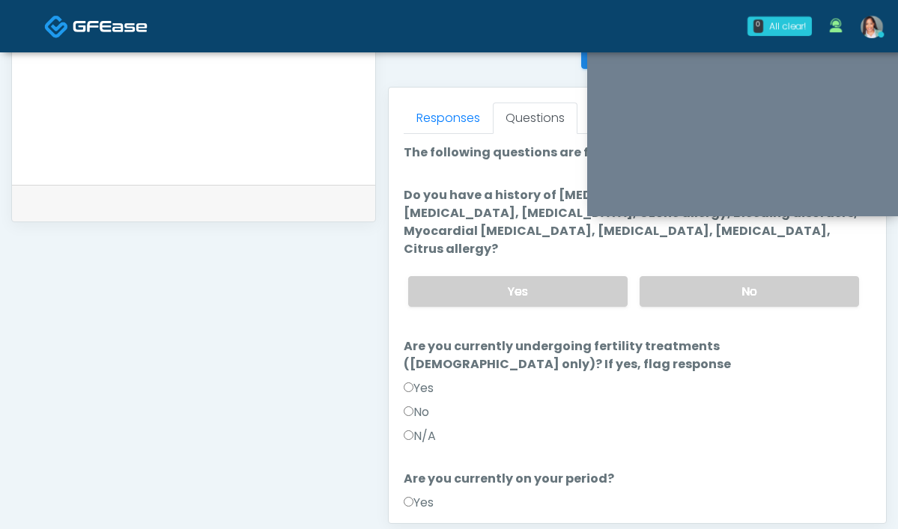
scroll to position [605, 0]
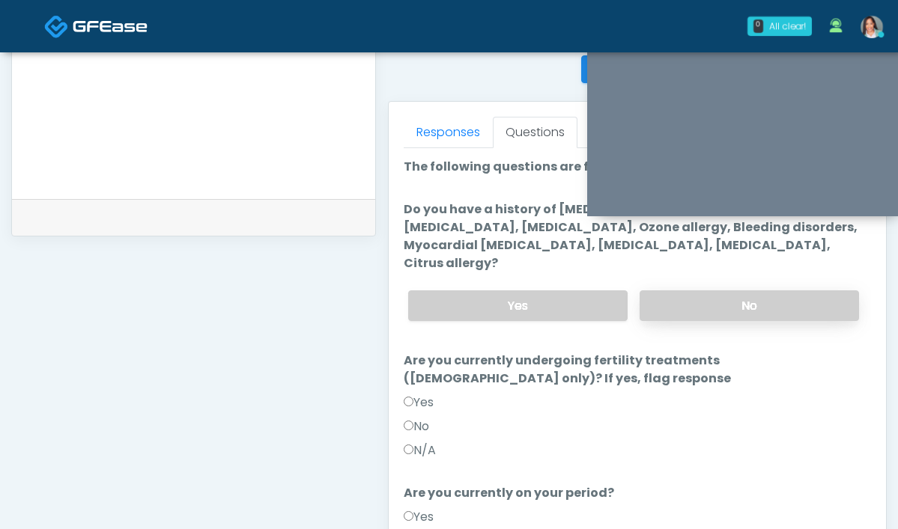
click at [648, 291] on label "No" at bounding box center [748, 306] width 219 height 31
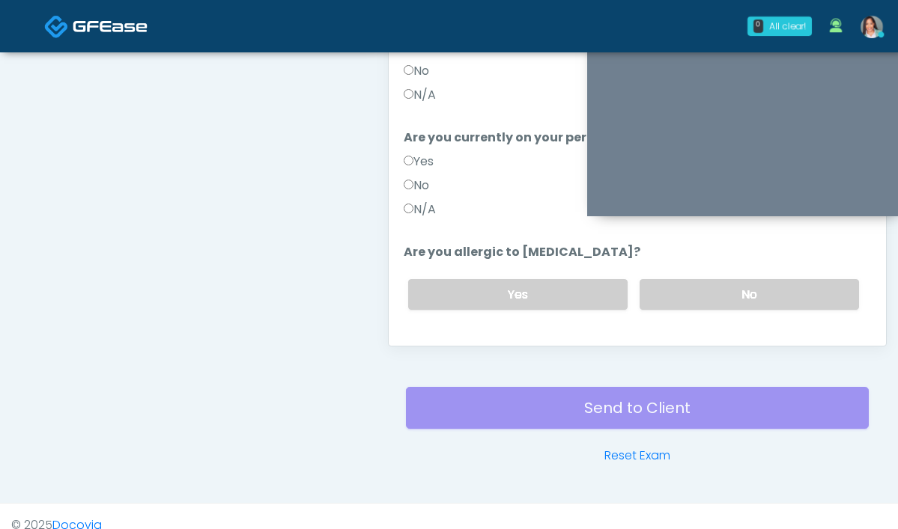
scroll to position [815, 0]
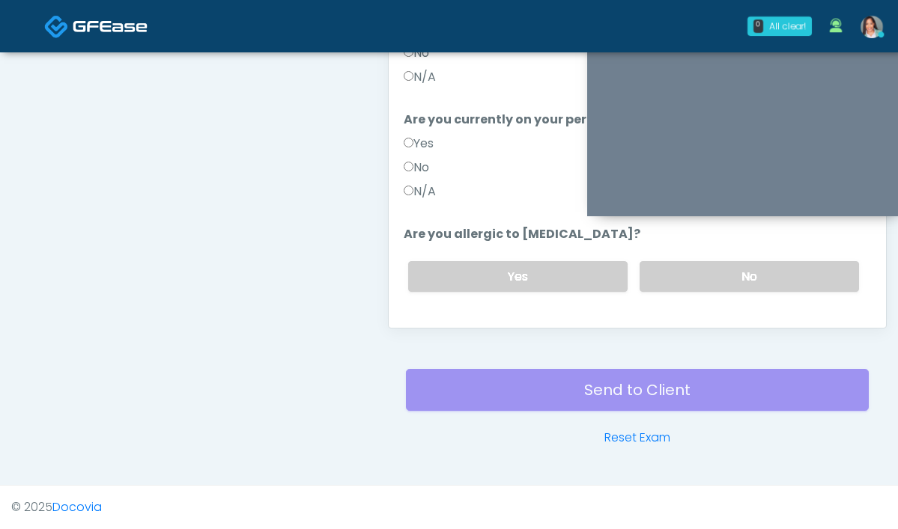
click at [404, 323] on div "Back Continue" at bounding box center [637, 337] width 467 height 28
click at [404, 323] on button "Continue" at bounding box center [438, 337] width 68 height 28
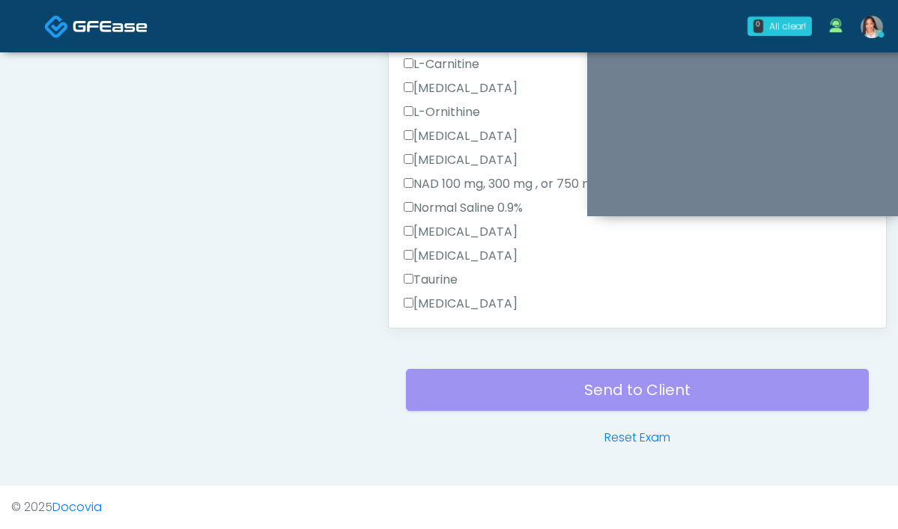
scroll to position [417, 0]
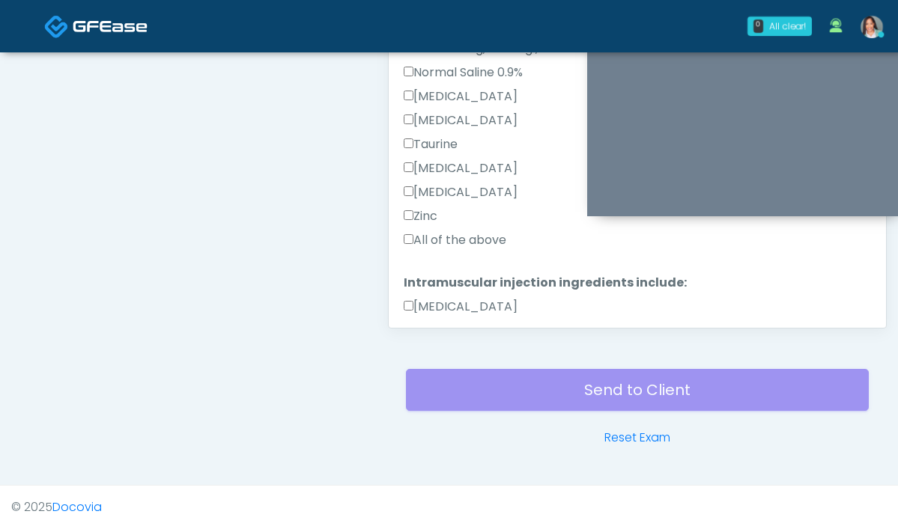
click at [404, 236] on label "All of the above" at bounding box center [455, 240] width 103 height 18
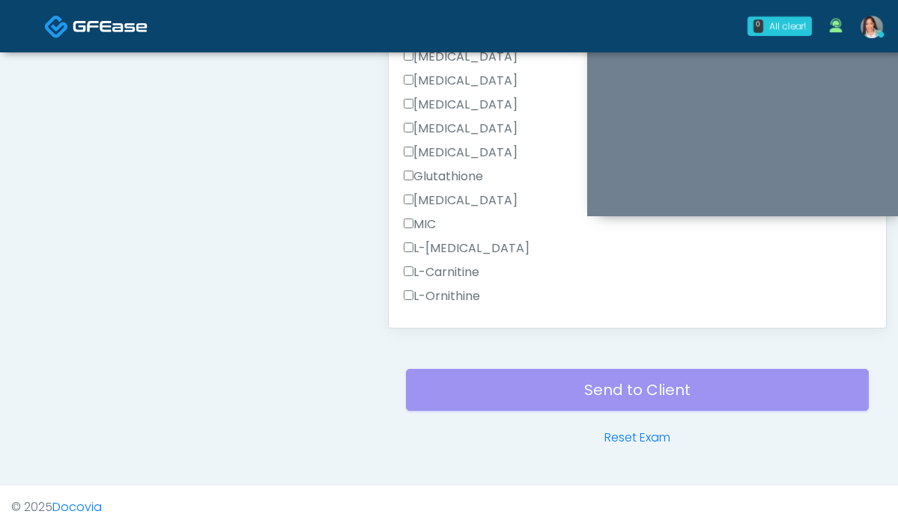
scroll to position [940, 0]
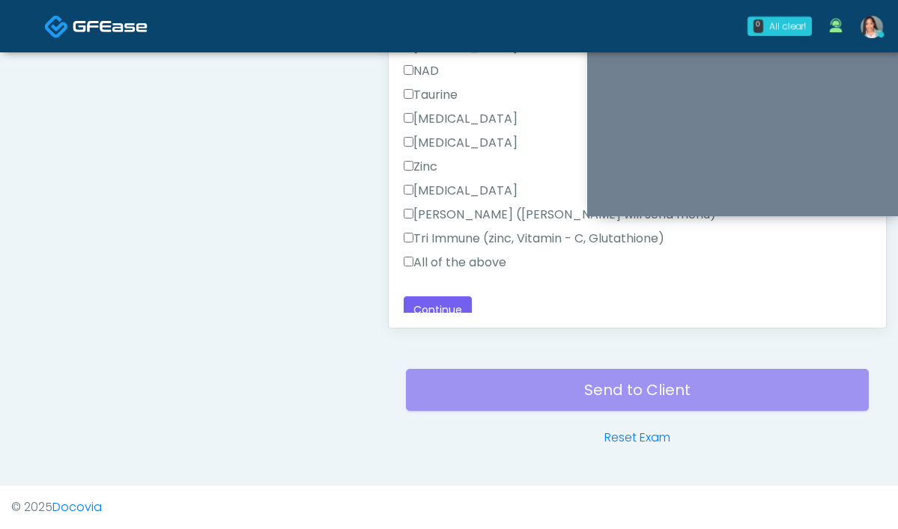
click at [404, 257] on label "All of the above" at bounding box center [455, 263] width 103 height 18
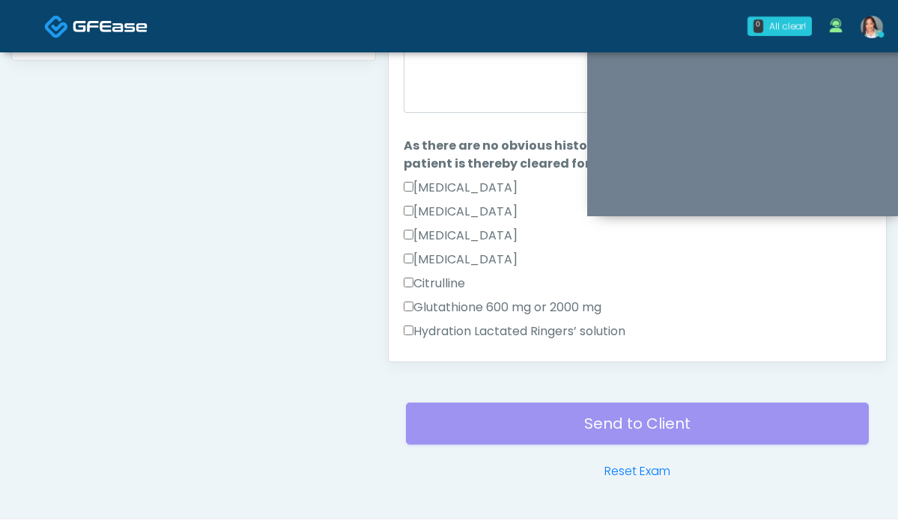
scroll to position [711, 0]
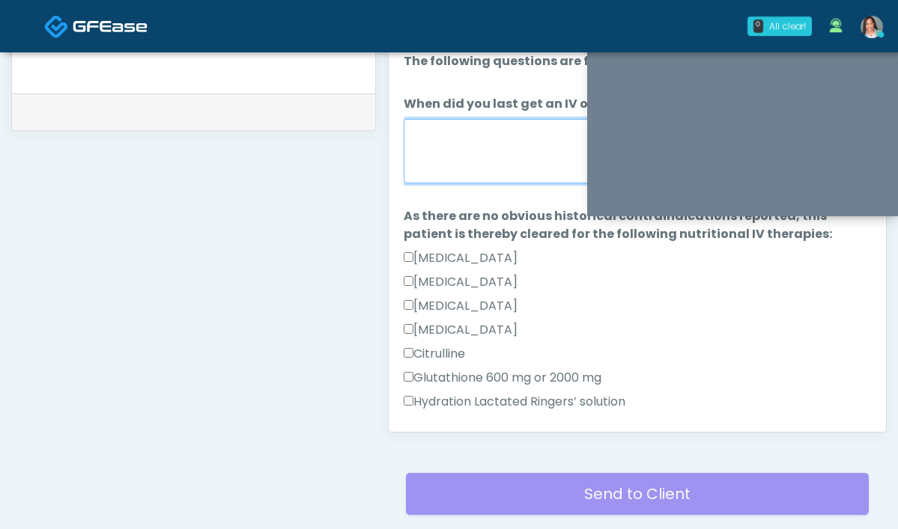
click at [404, 144] on textarea "When did you last get an IV or IM?" at bounding box center [637, 151] width 467 height 64
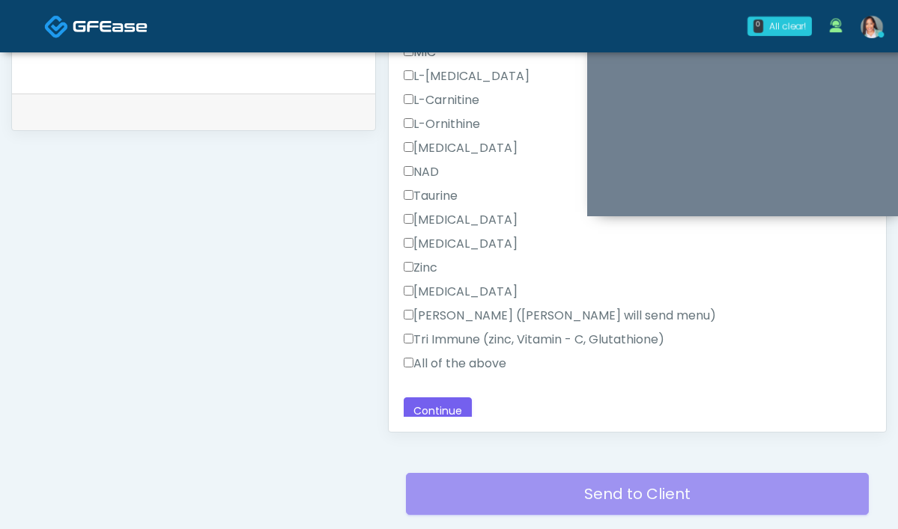
scroll to position [951, 0]
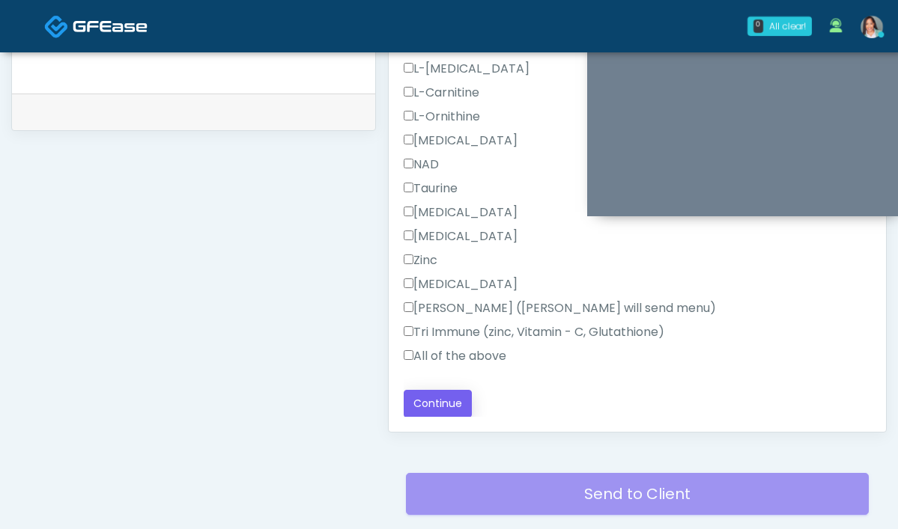
type textarea "**********"
click at [404, 395] on button "Continue" at bounding box center [438, 404] width 68 height 28
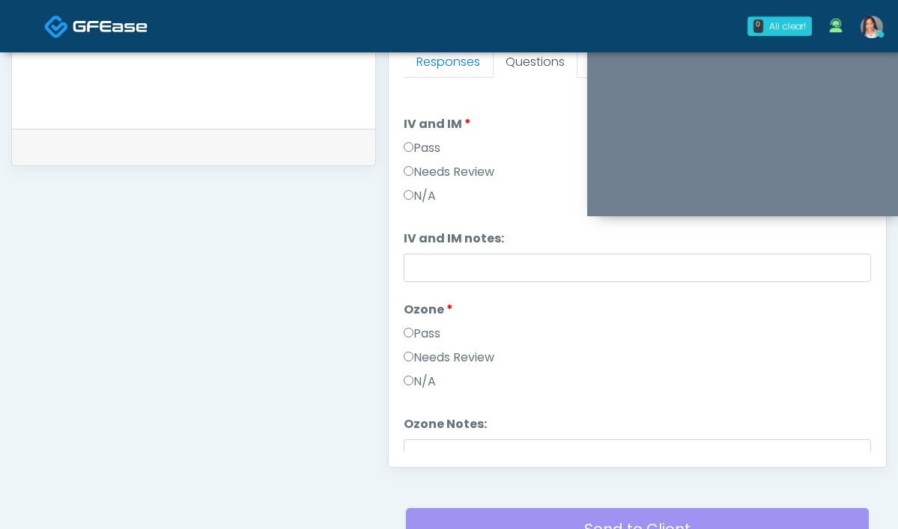
scroll to position [535, 0]
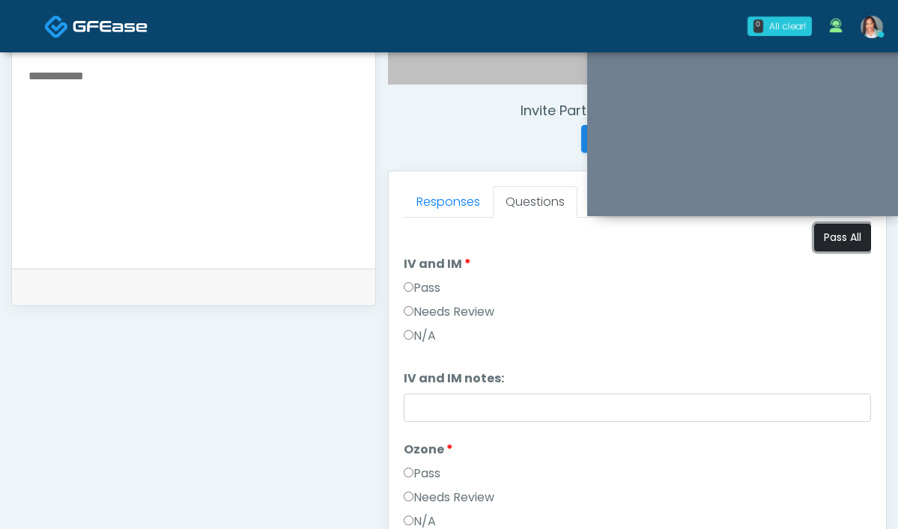
click at [814, 248] on button "Pass All" at bounding box center [842, 238] width 57 height 28
click at [404, 210] on link "Responses" at bounding box center [448, 201] width 89 height 31
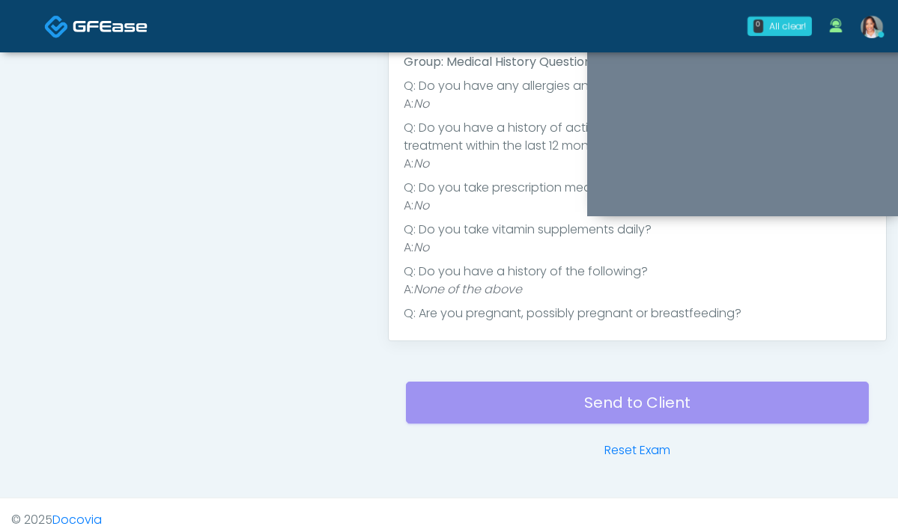
scroll to position [19, 0]
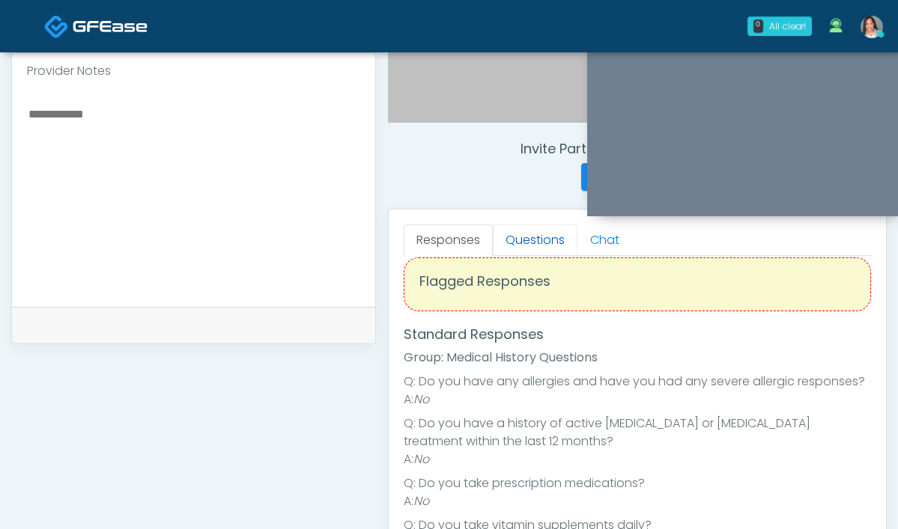
click at [493, 243] on link "Questions" at bounding box center [535, 240] width 85 height 31
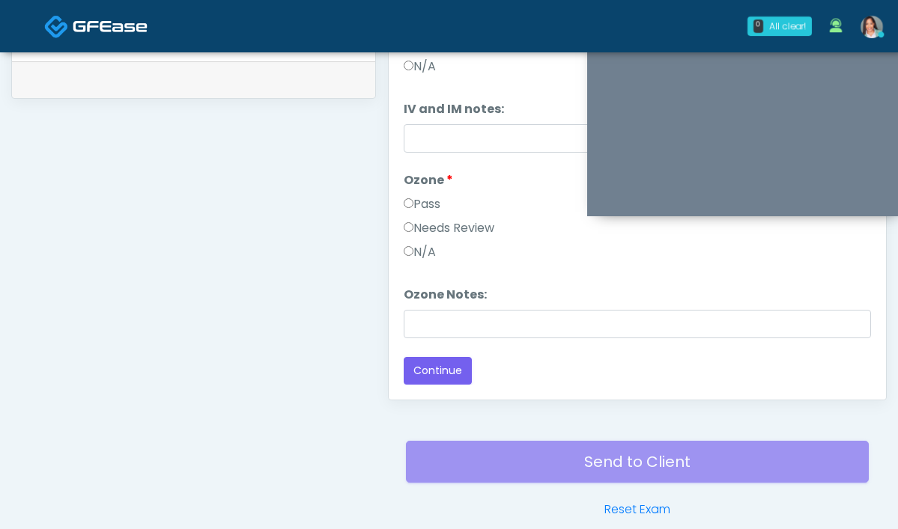
scroll to position [0, 0]
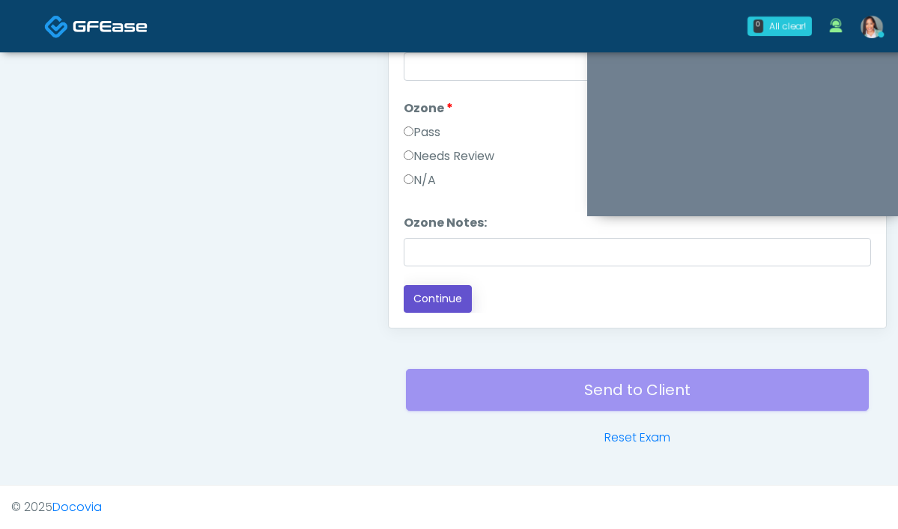
click at [404, 305] on button "Continue" at bounding box center [438, 299] width 68 height 28
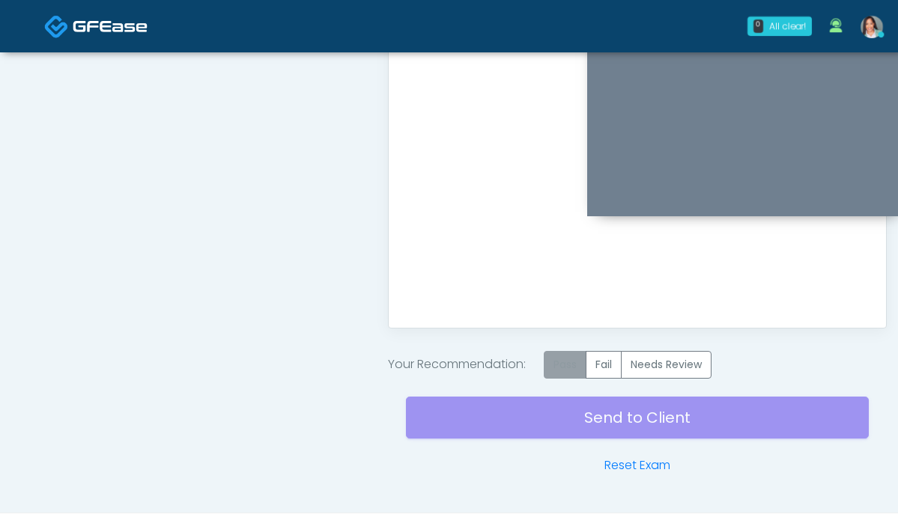
click at [544, 363] on label "Pass" at bounding box center [565, 365] width 43 height 28
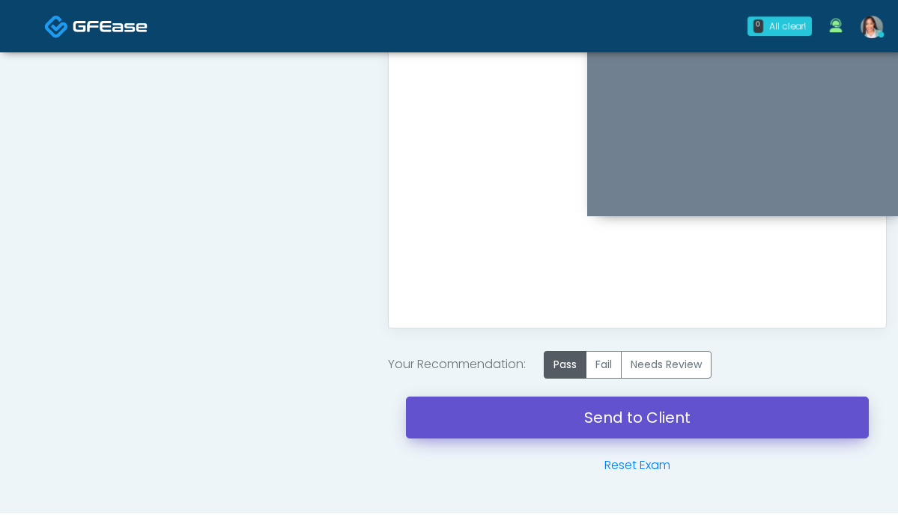
click at [455, 428] on link "Send to Client" at bounding box center [637, 418] width 463 height 42
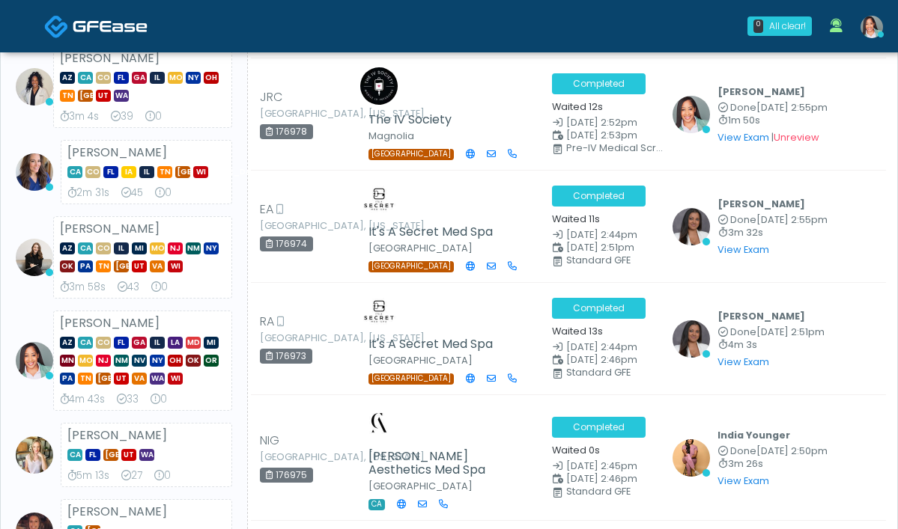
scroll to position [159, 0]
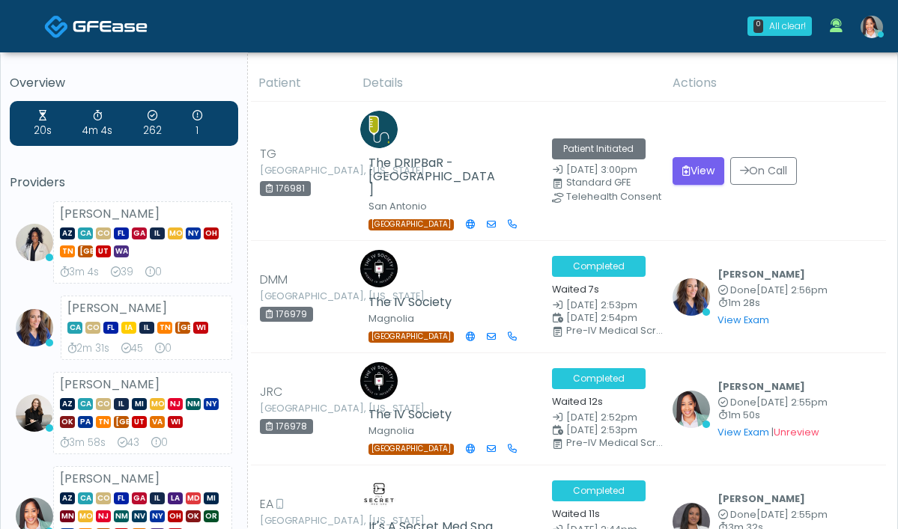
click at [868, 34] on img at bounding box center [871, 27] width 22 height 22
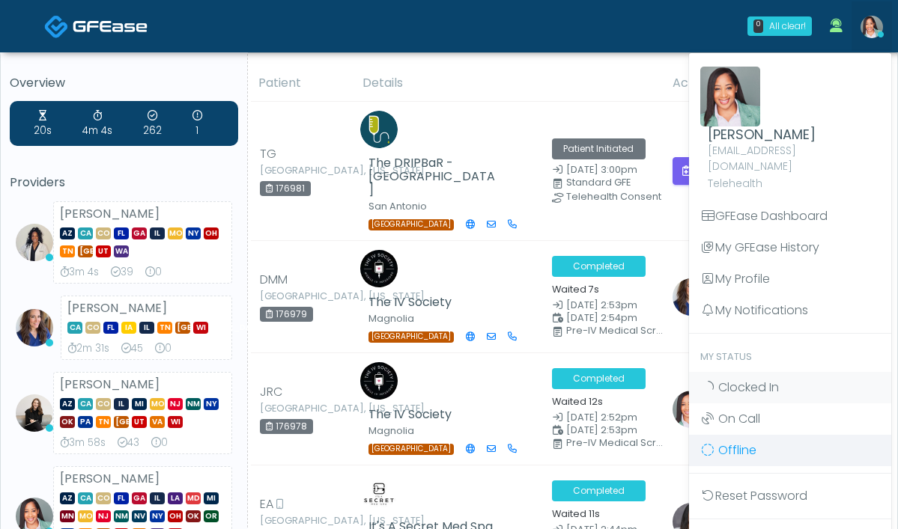
click at [768, 446] on link "Offline" at bounding box center [790, 450] width 202 height 31
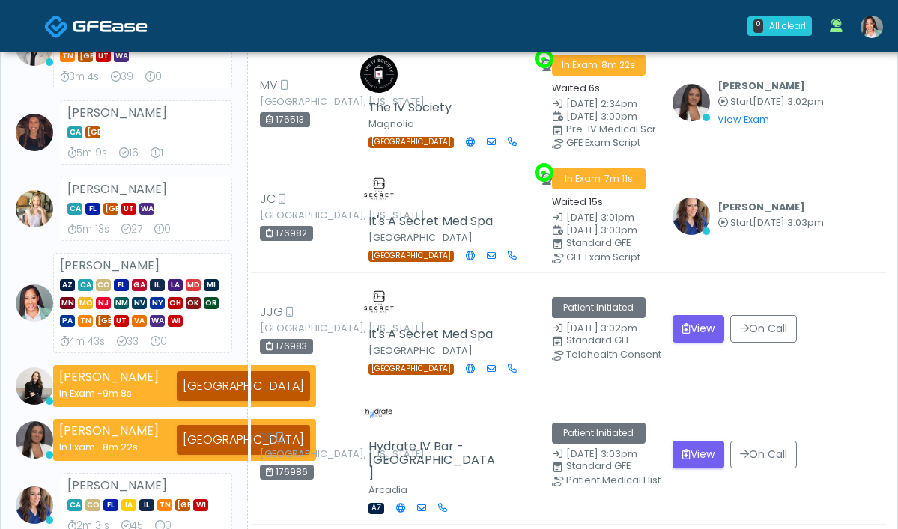
scroll to position [100, 0]
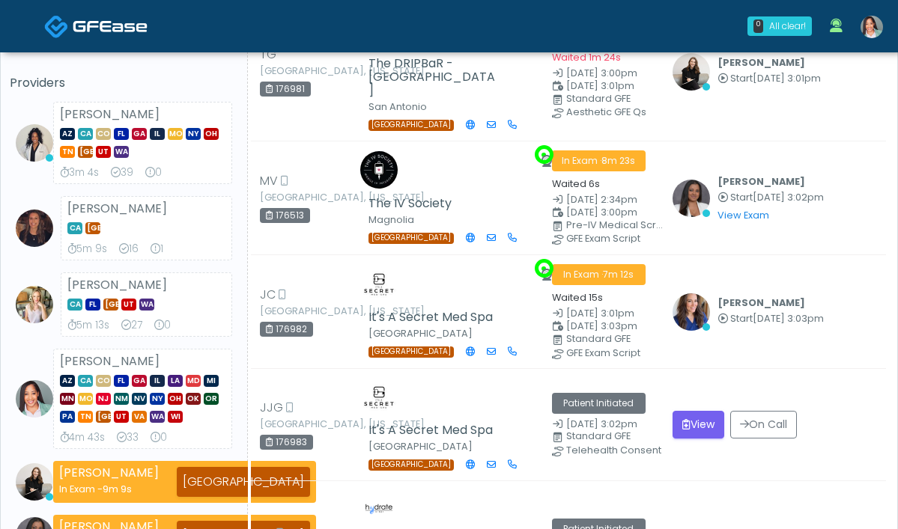
click at [880, 34] on link at bounding box center [871, 25] width 40 height 49
